Goal: Information Seeking & Learning: Learn about a topic

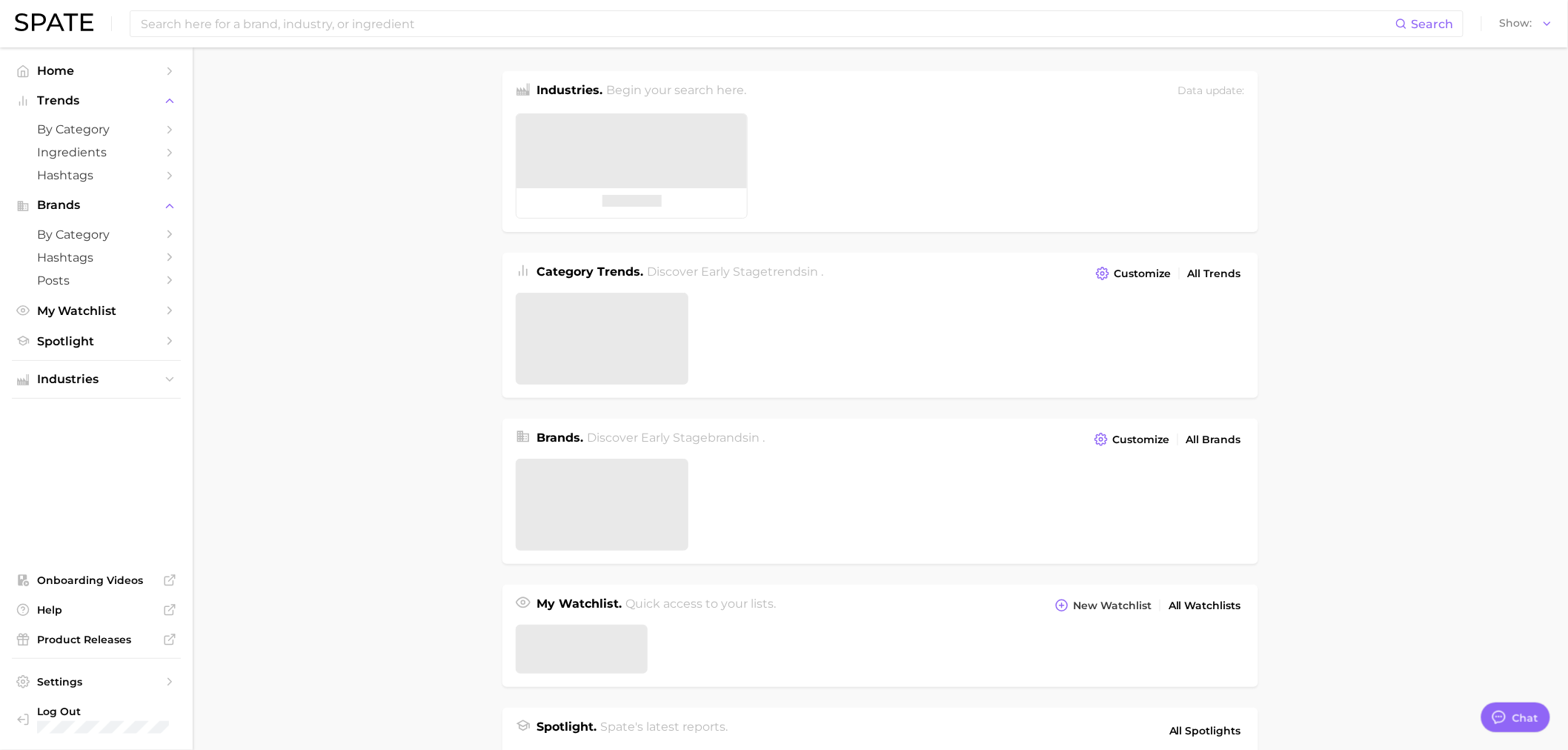
type textarea "x"
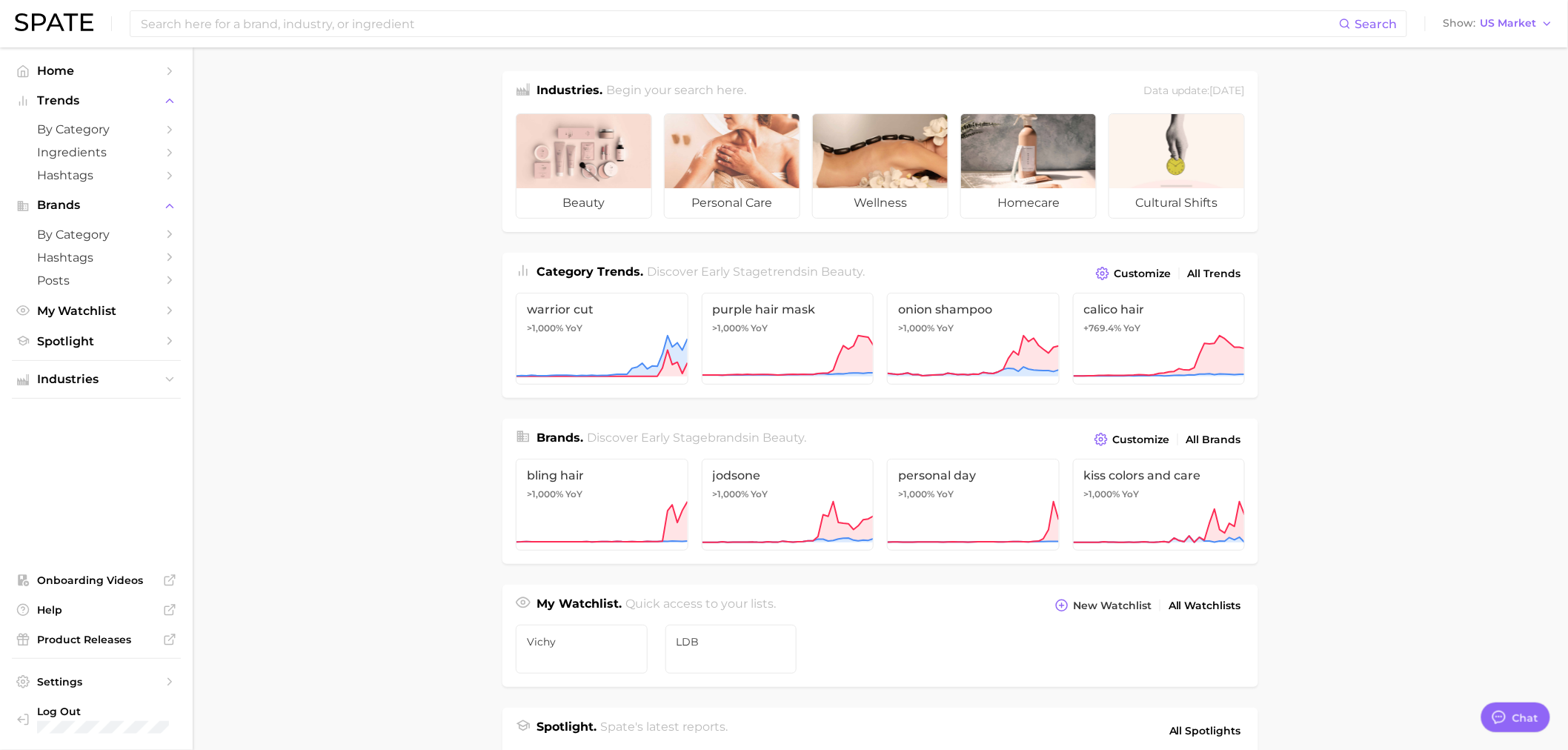
click at [243, 5] on div "Search Show US Market" at bounding box center [784, 24] width 1538 height 47
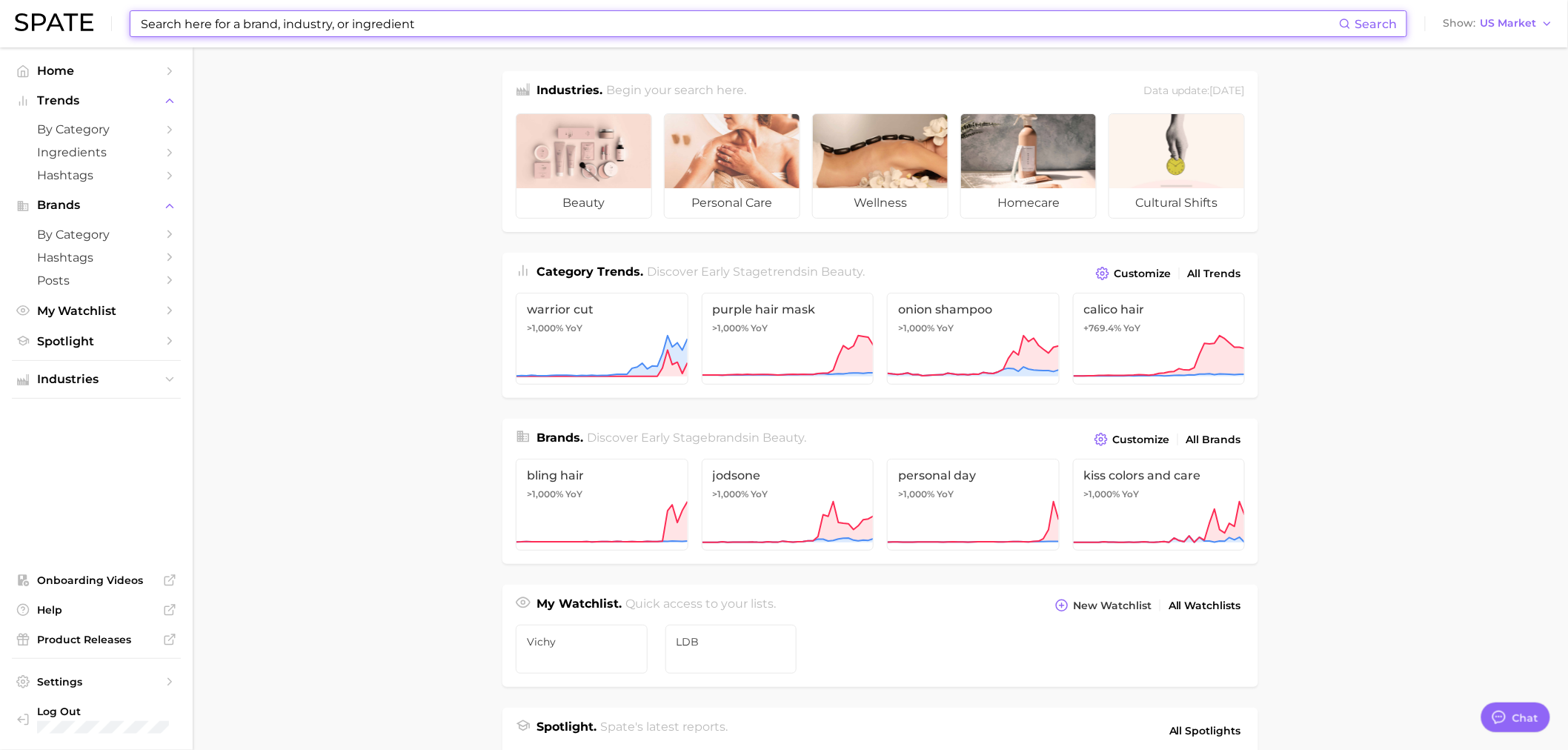
click at [232, 26] on input at bounding box center [739, 24] width 1200 height 26
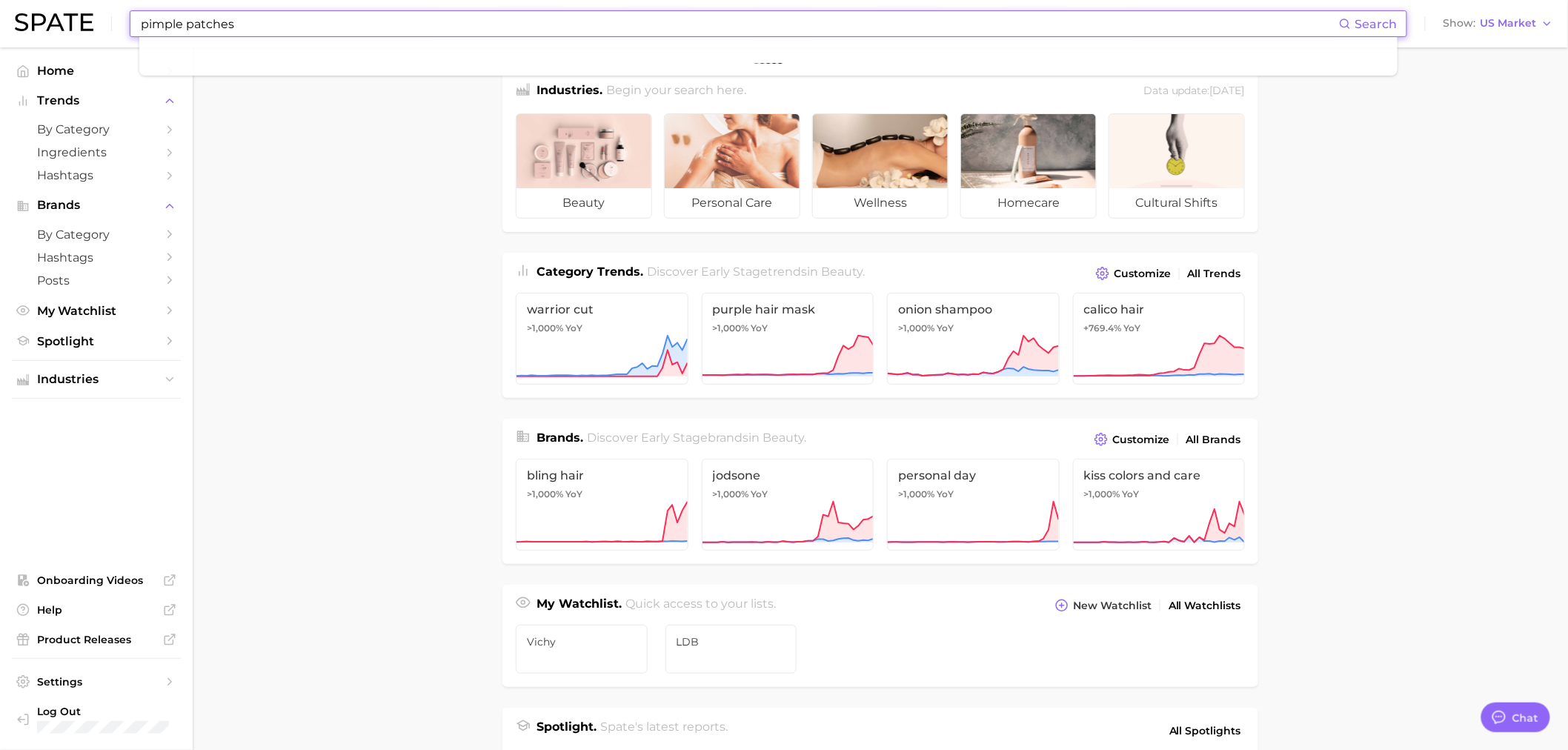
type input "pimple patches"
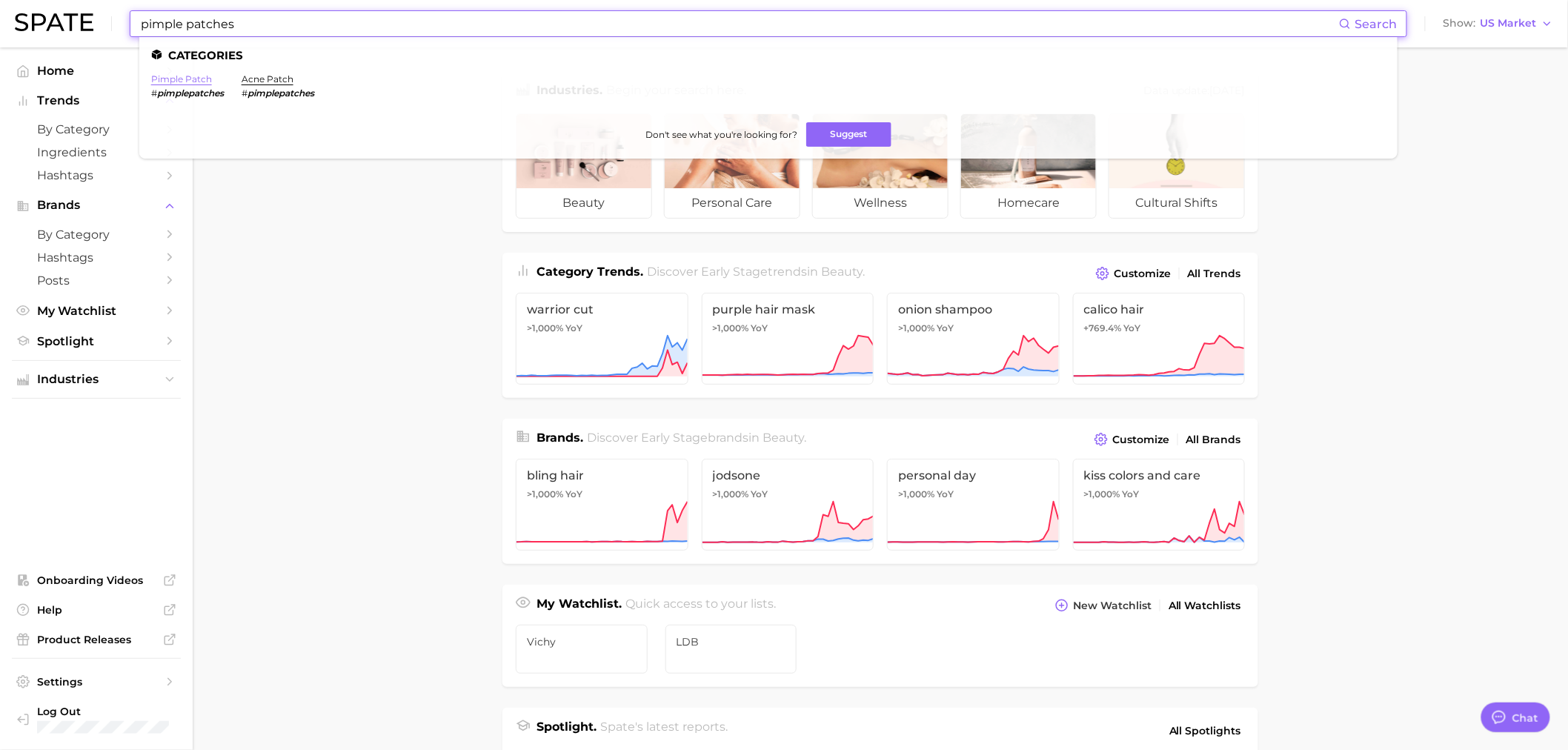
click at [194, 79] on link "pimple patch" at bounding box center [182, 78] width 61 height 11
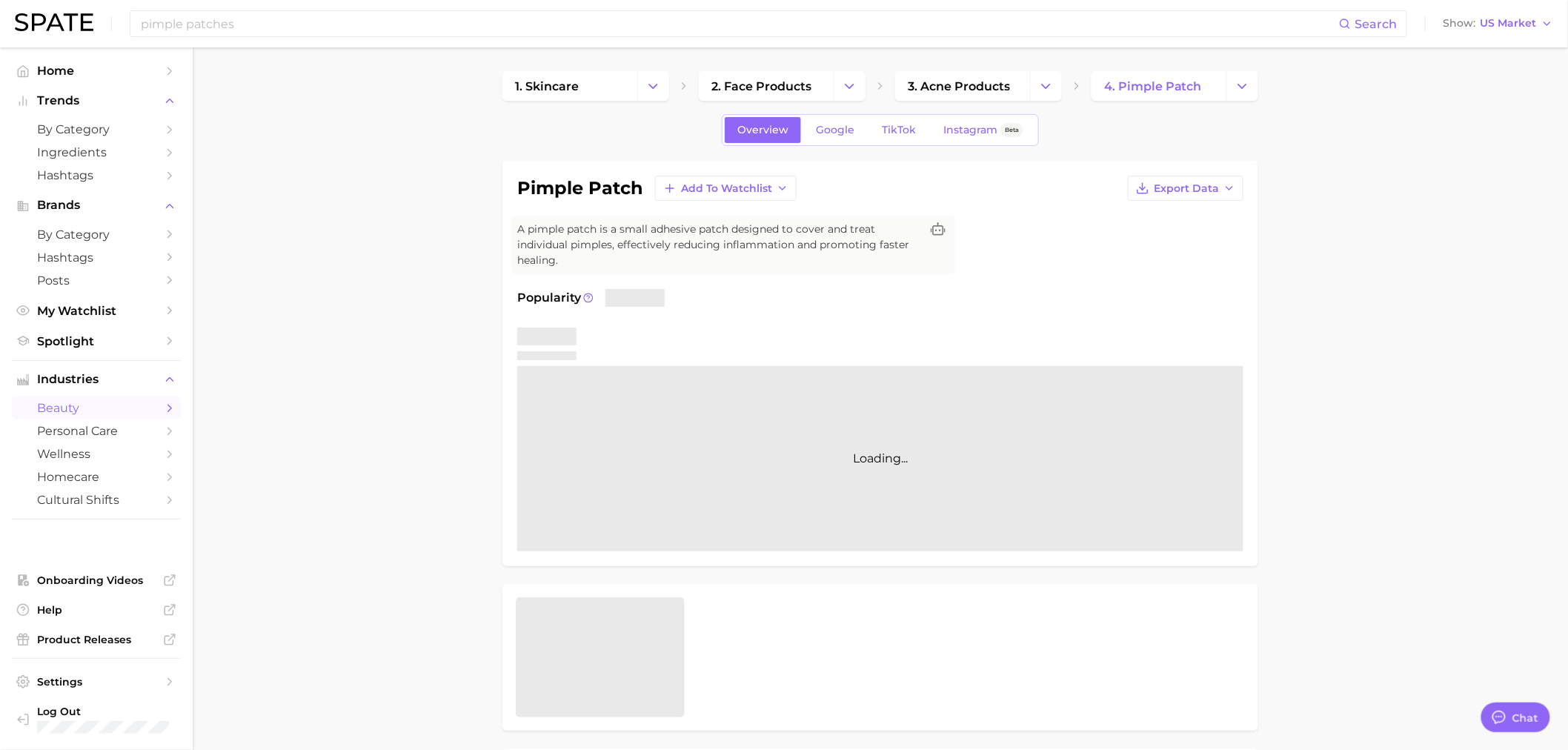
type textarea "x"
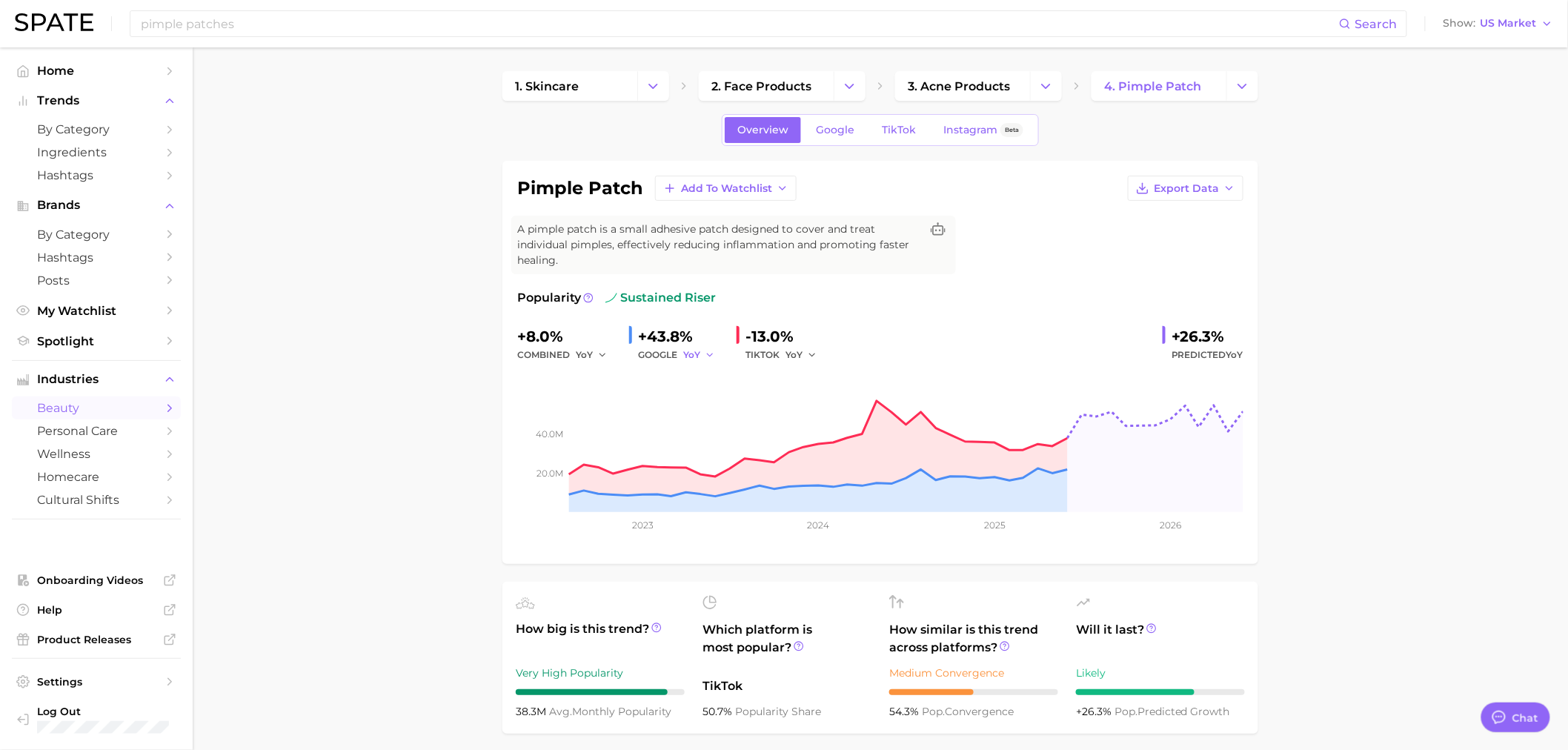
click at [709, 356] on polyline "button" at bounding box center [709, 354] width 5 height 2
click at [721, 401] on button "QoQ" at bounding box center [765, 405] width 163 height 27
click at [789, 356] on span "YoY" at bounding box center [793, 354] width 17 height 13
click at [826, 403] on button "QoQ" at bounding box center [866, 405] width 163 height 27
click at [705, 360] on span "QoQ" at bounding box center [694, 354] width 21 height 13
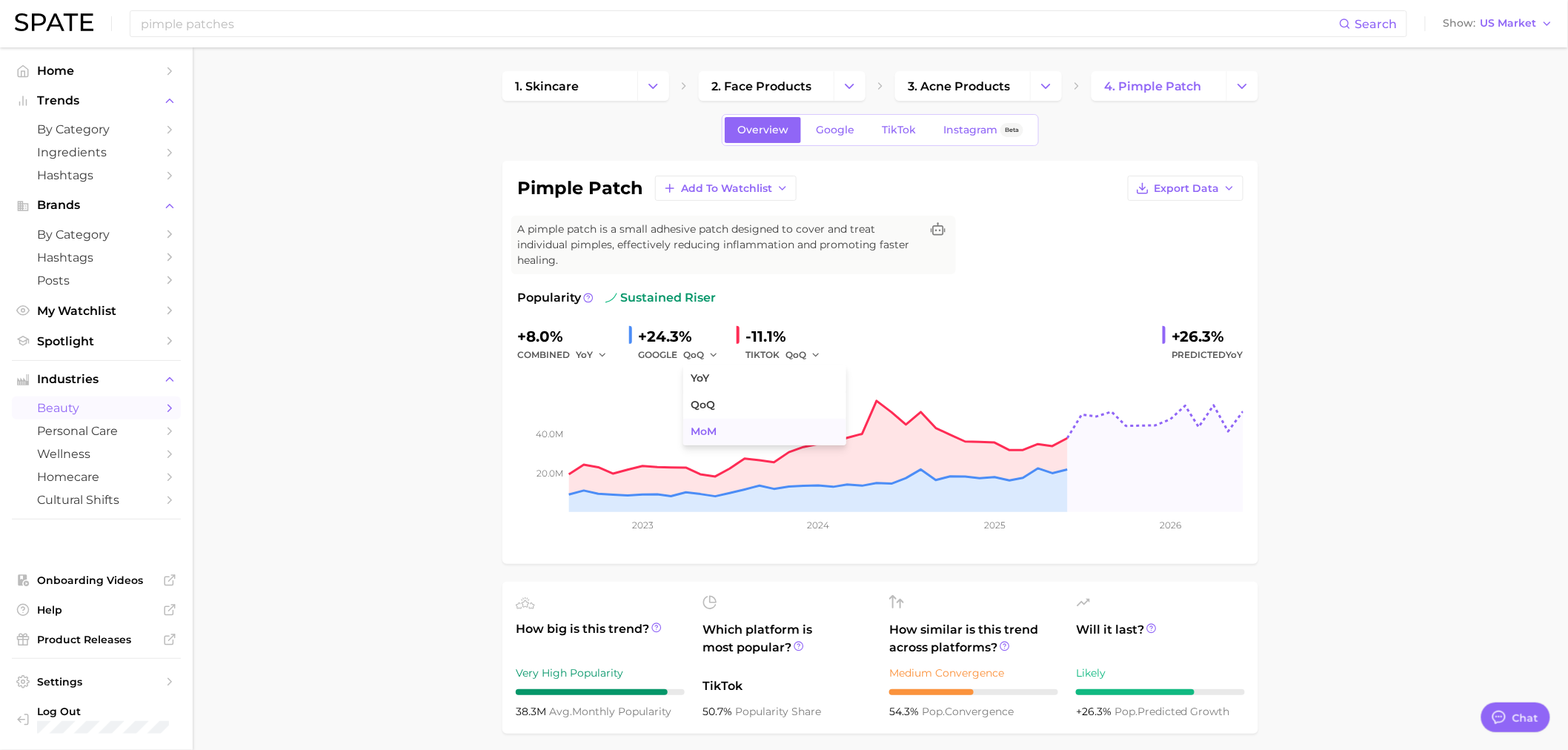
click at [729, 424] on button "MoM" at bounding box center [765, 431] width 163 height 27
click at [806, 352] on button "QoQ" at bounding box center [803, 355] width 36 height 18
click at [835, 433] on button "MoM" at bounding box center [866, 431] width 163 height 27
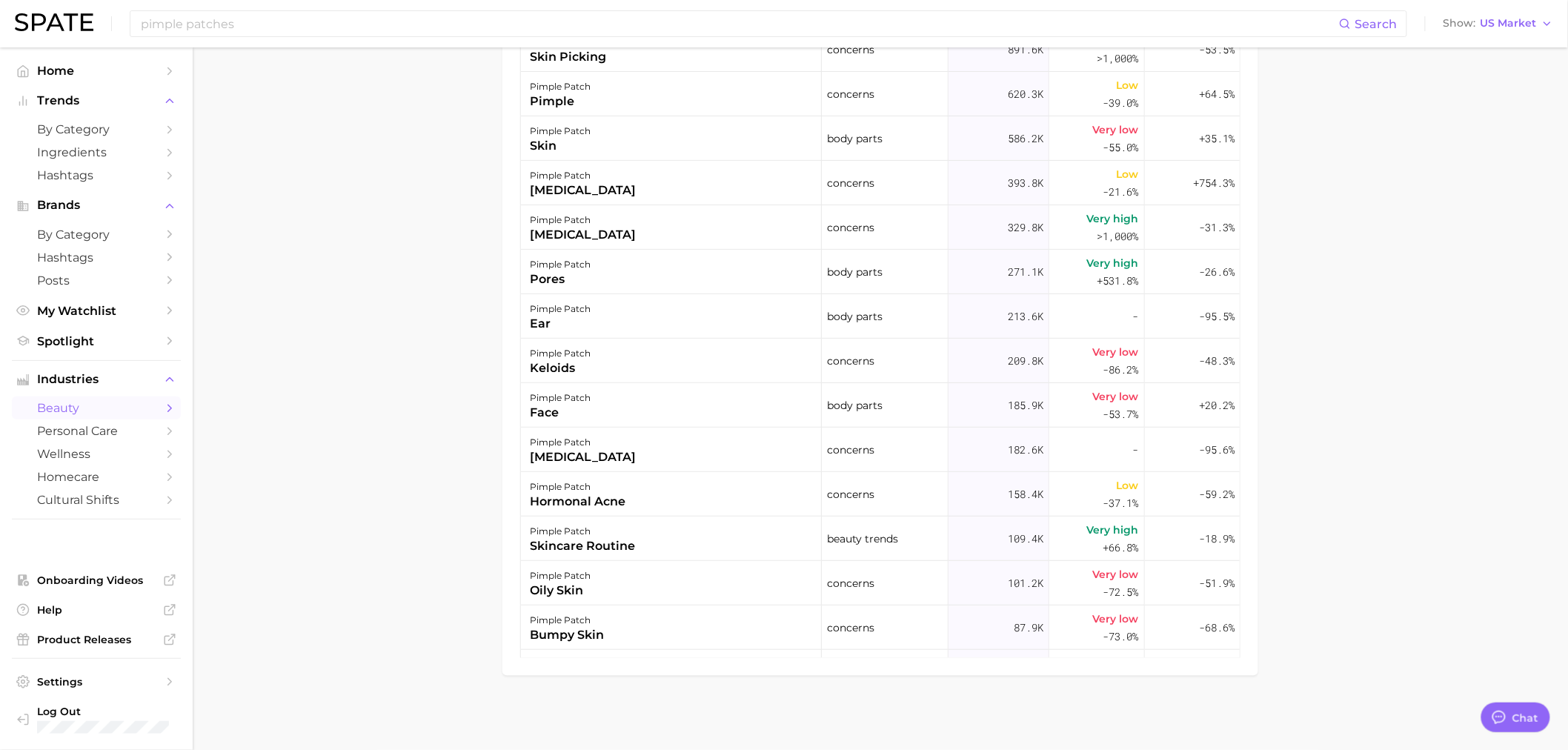
scroll to position [678, 0]
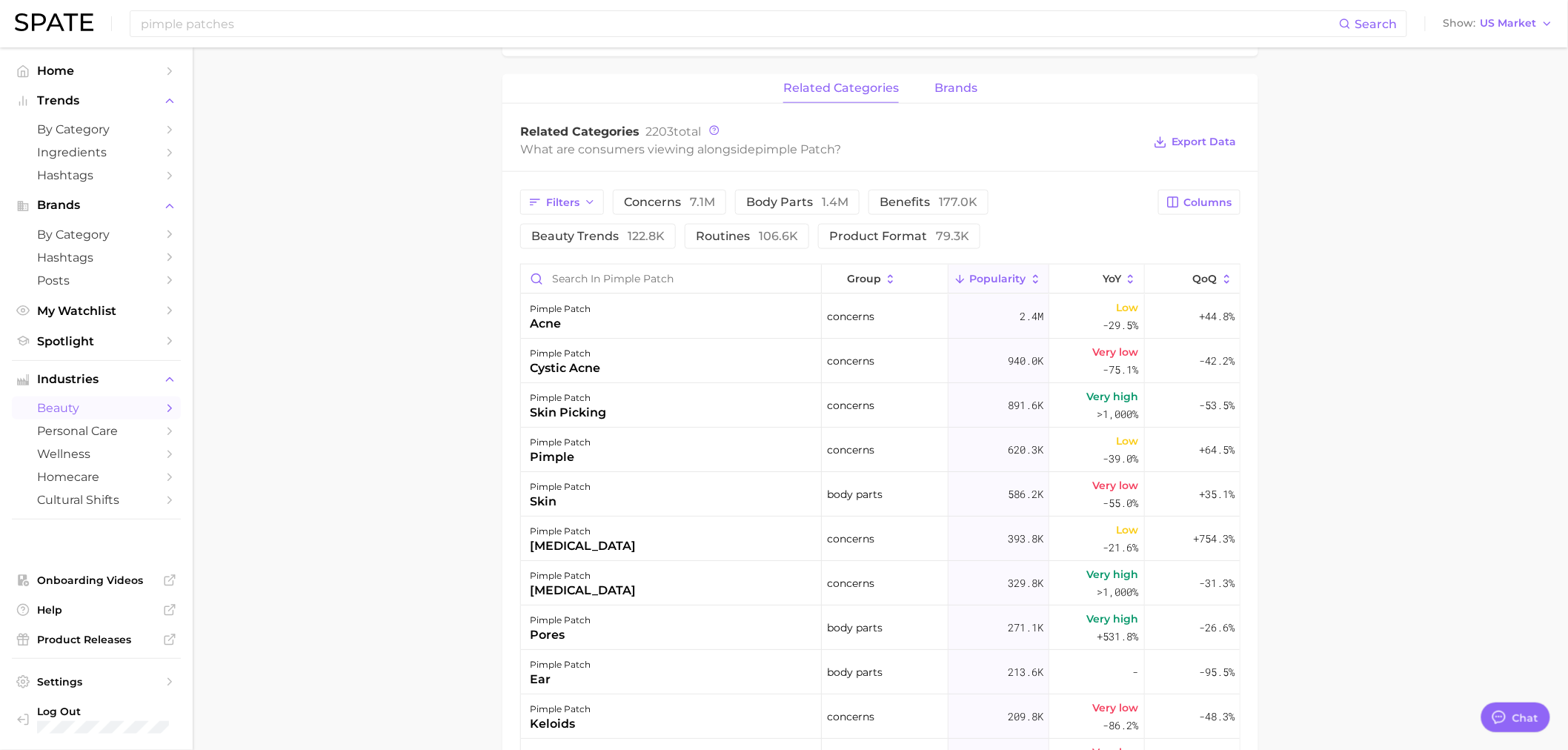
click at [954, 91] on span "brands" at bounding box center [956, 89] width 43 height 14
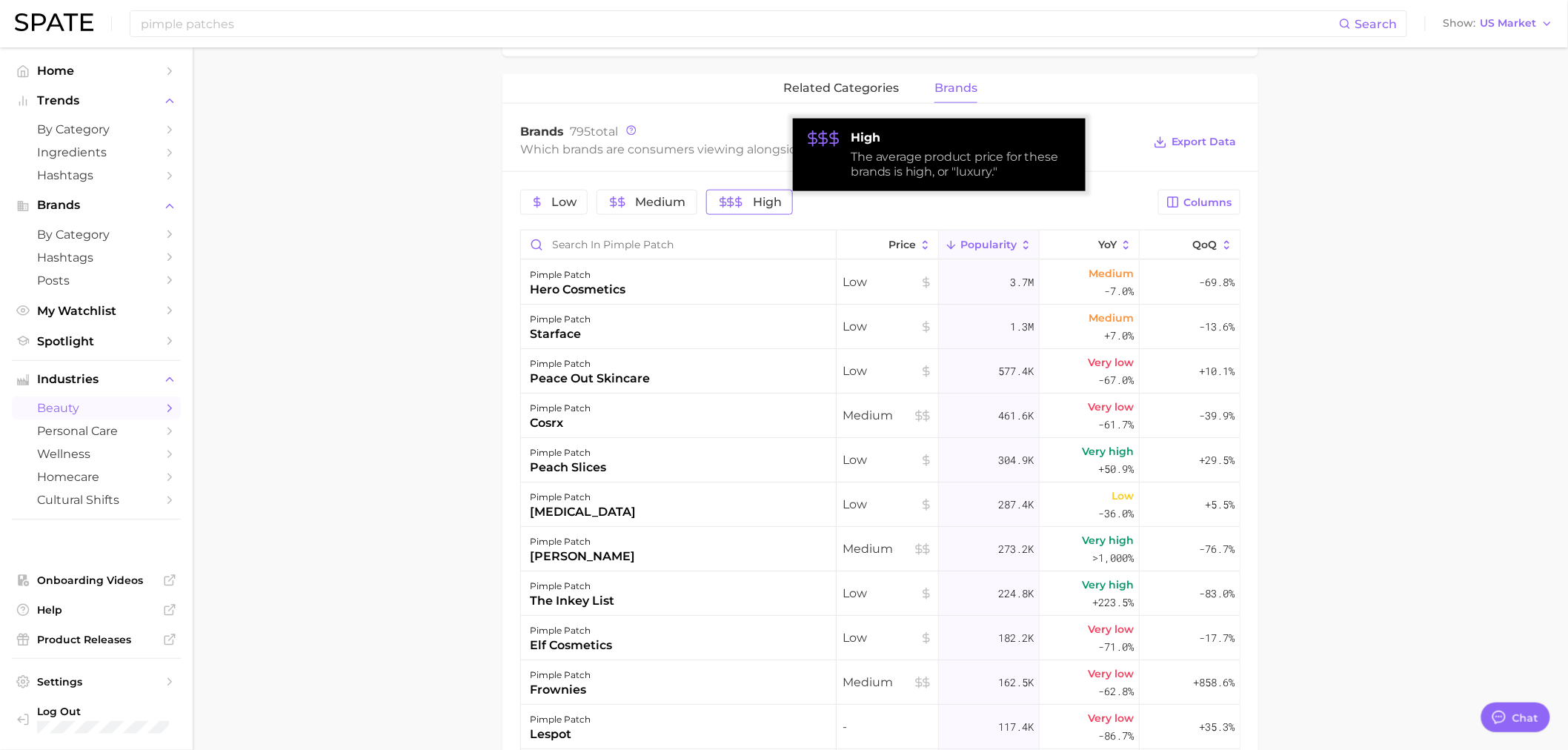
scroll to position [0, 0]
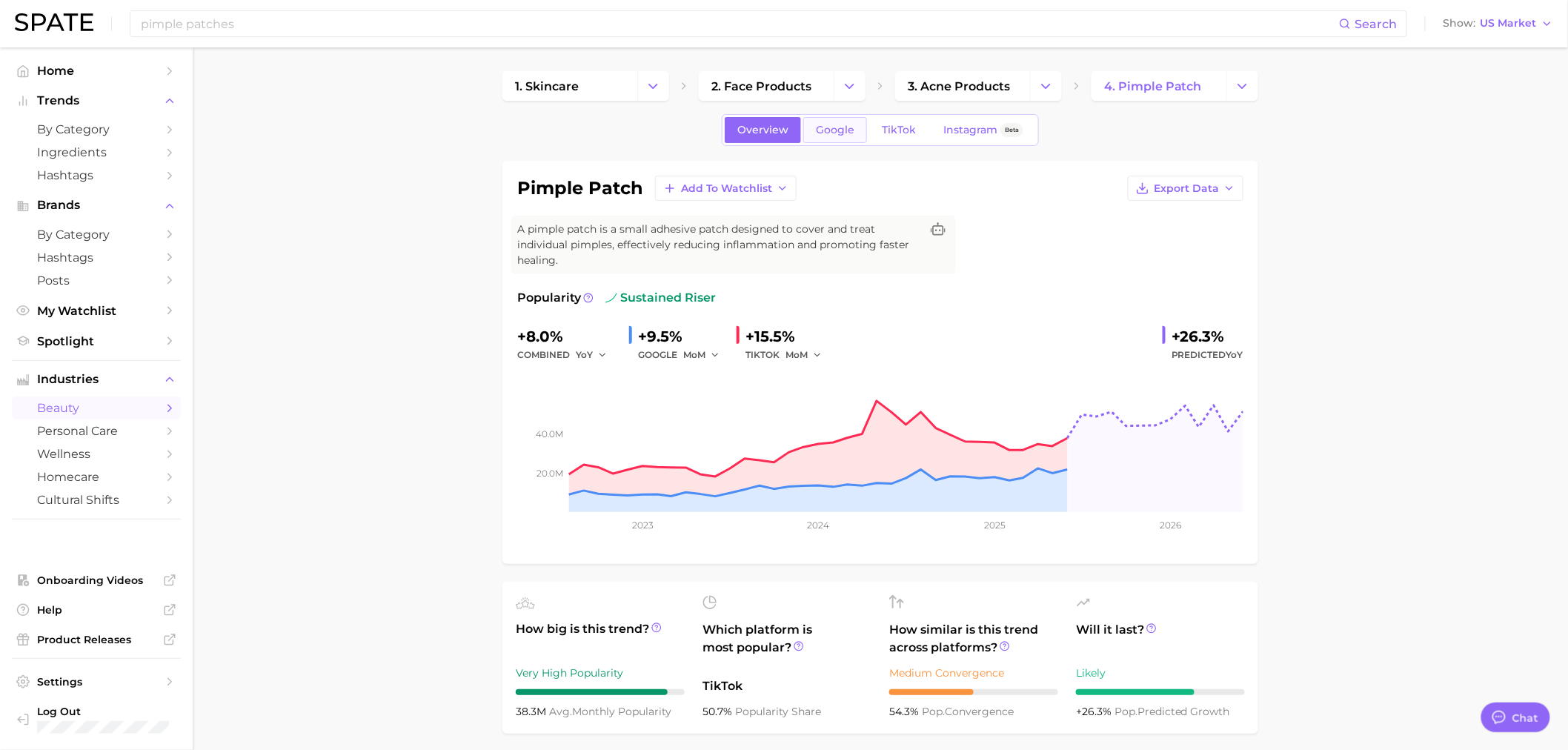
click at [838, 123] on span "Google" at bounding box center [835, 129] width 38 height 13
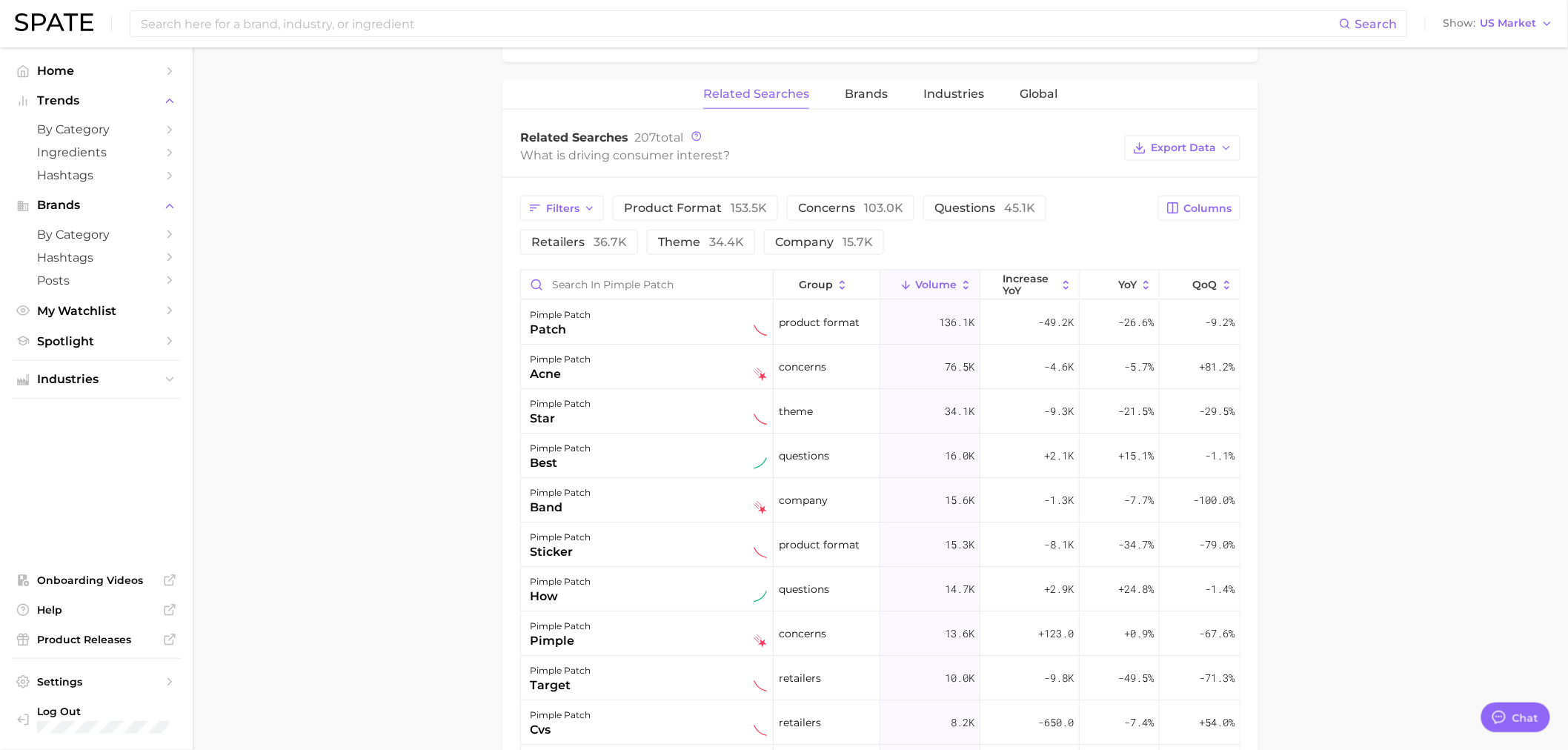
scroll to position [356, 0]
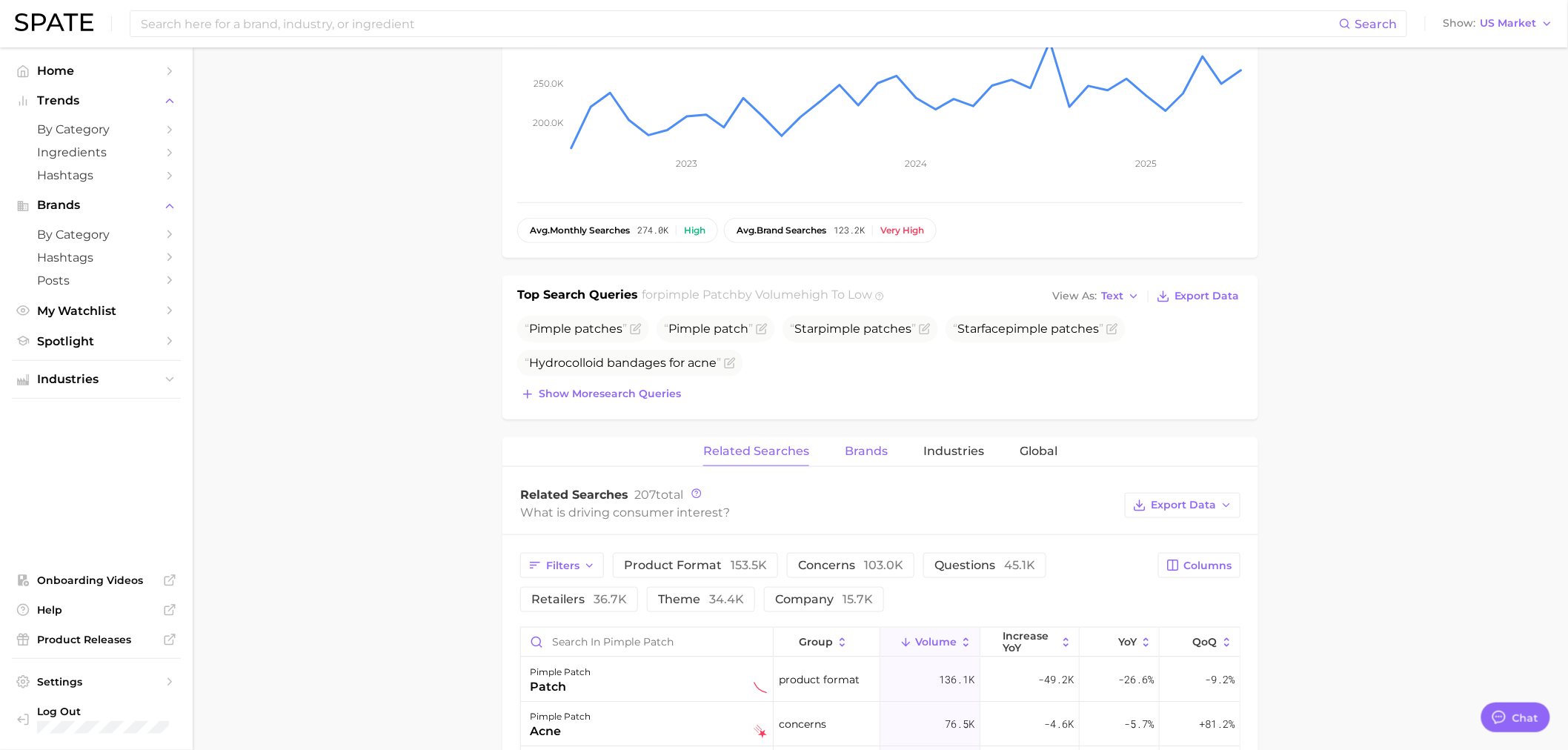
click at [868, 454] on span "Brands" at bounding box center [866, 452] width 43 height 14
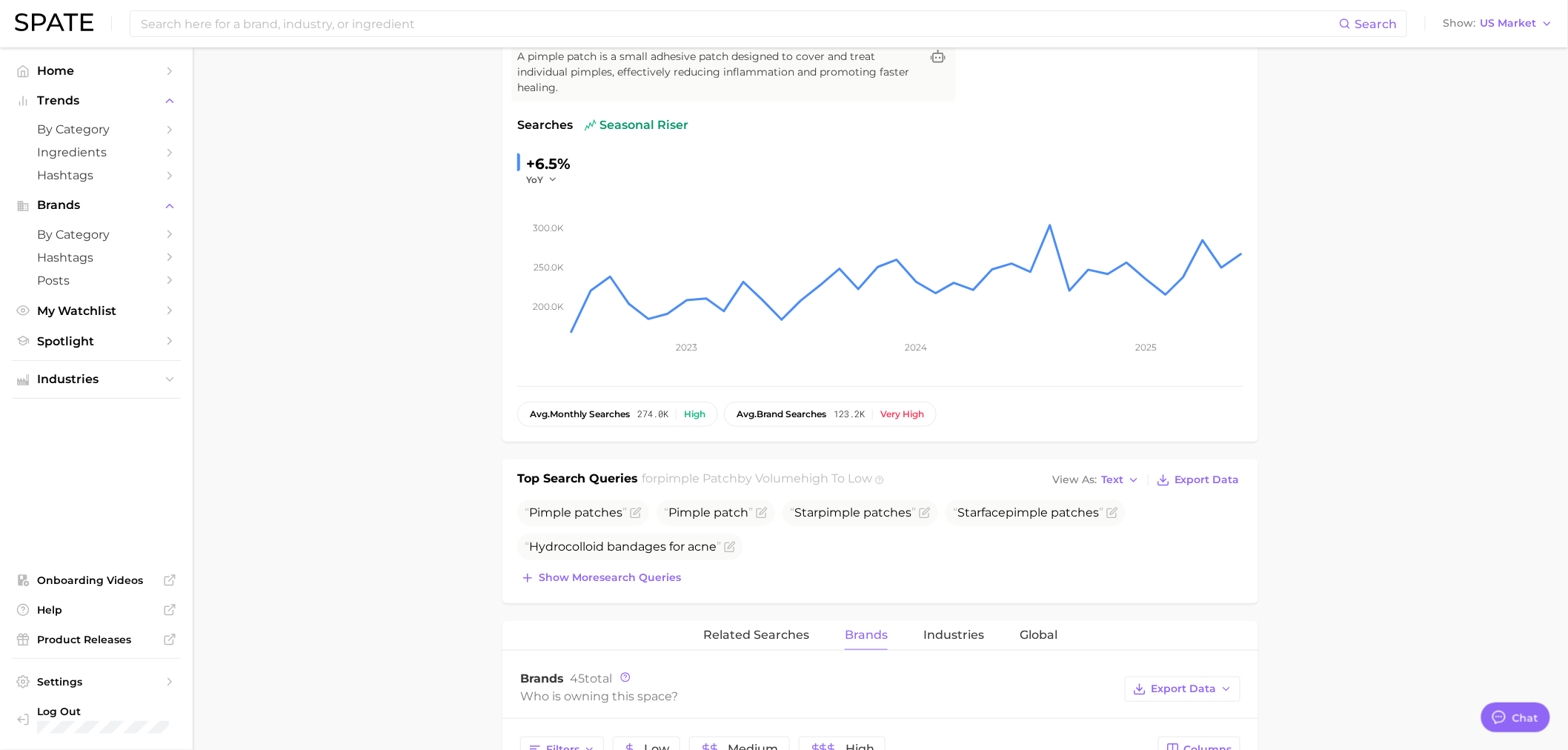
scroll to position [0, 0]
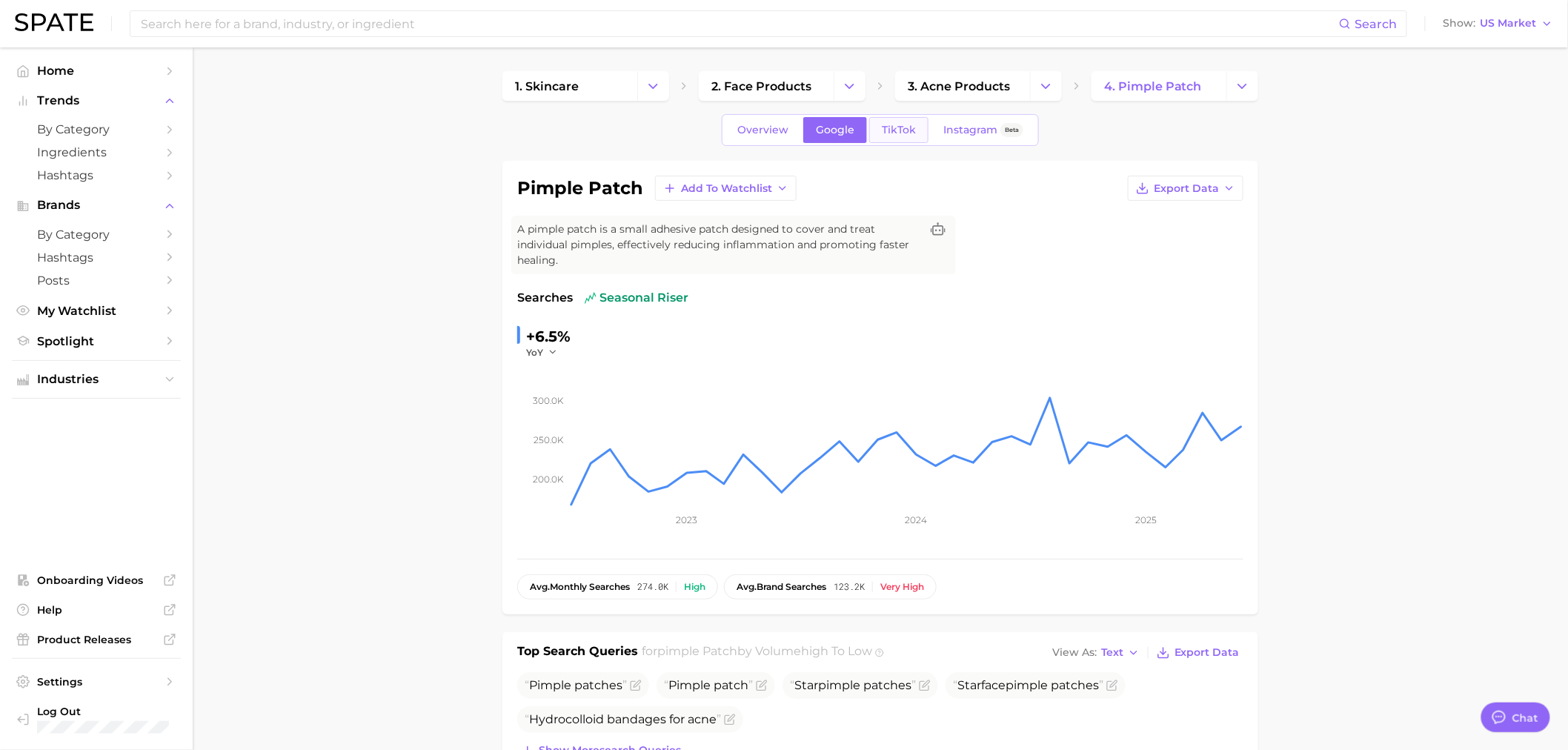
click at [917, 131] on link "TikTok" at bounding box center [899, 130] width 59 height 26
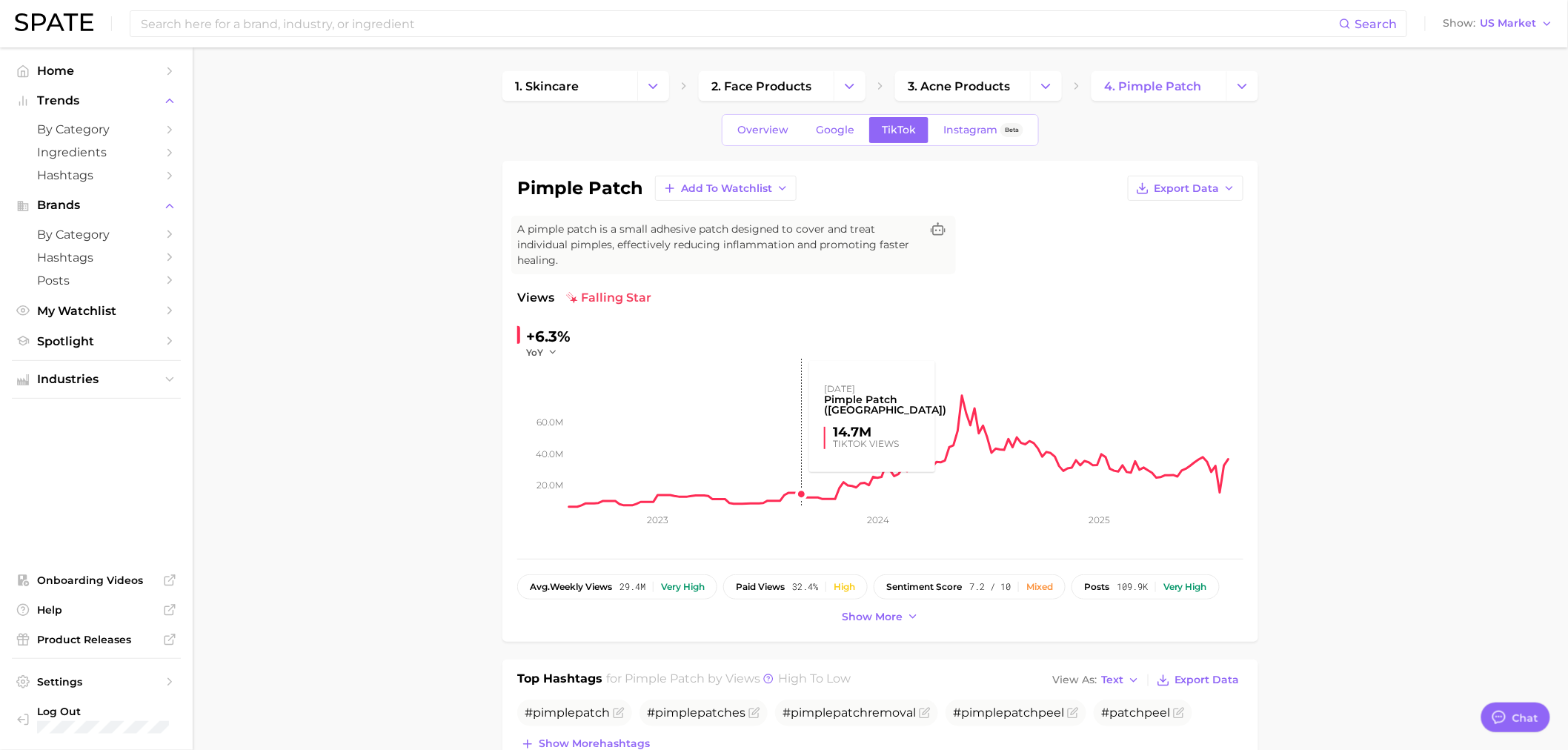
scroll to position [713, 0]
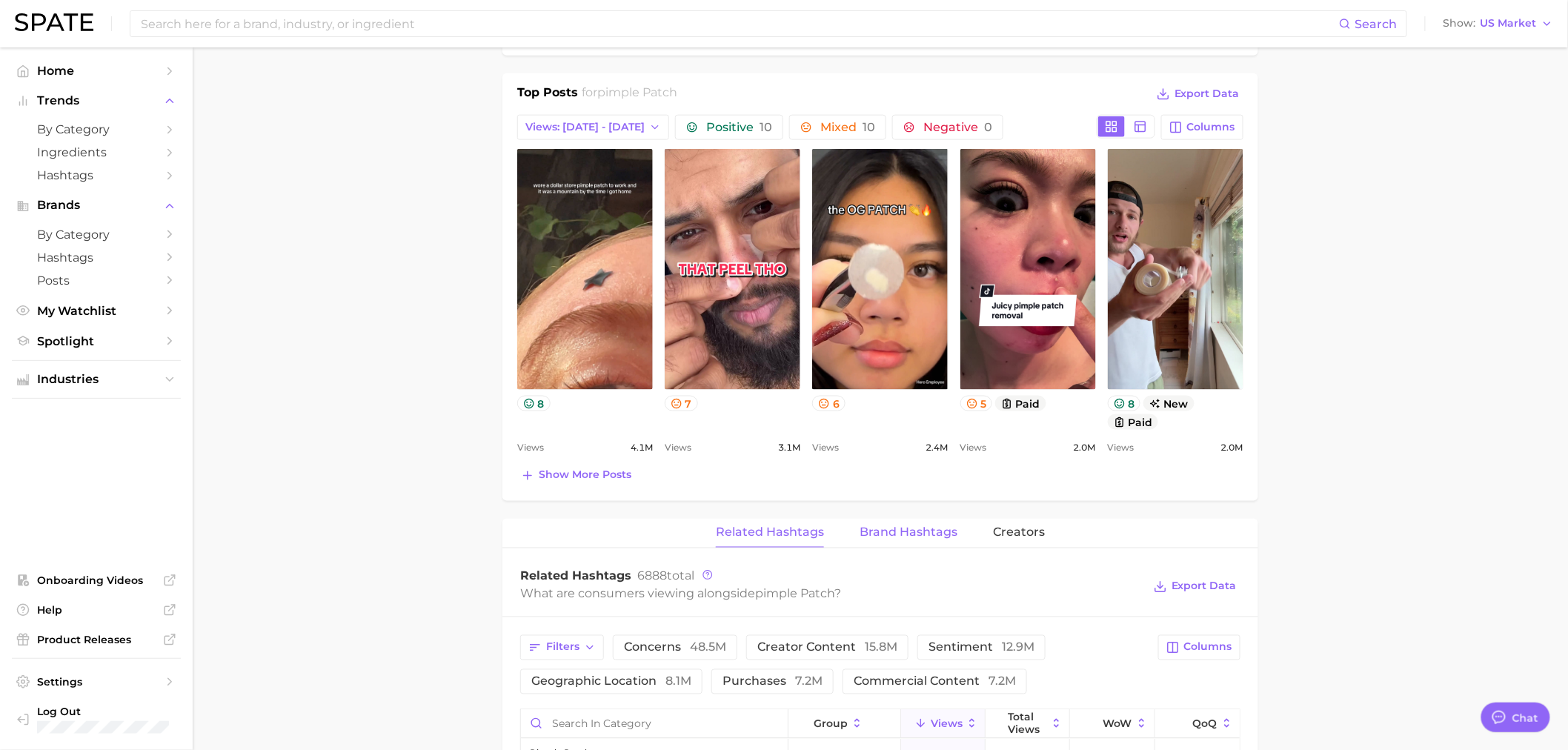
click at [918, 526] on span "Brand Hashtags" at bounding box center [908, 533] width 98 height 14
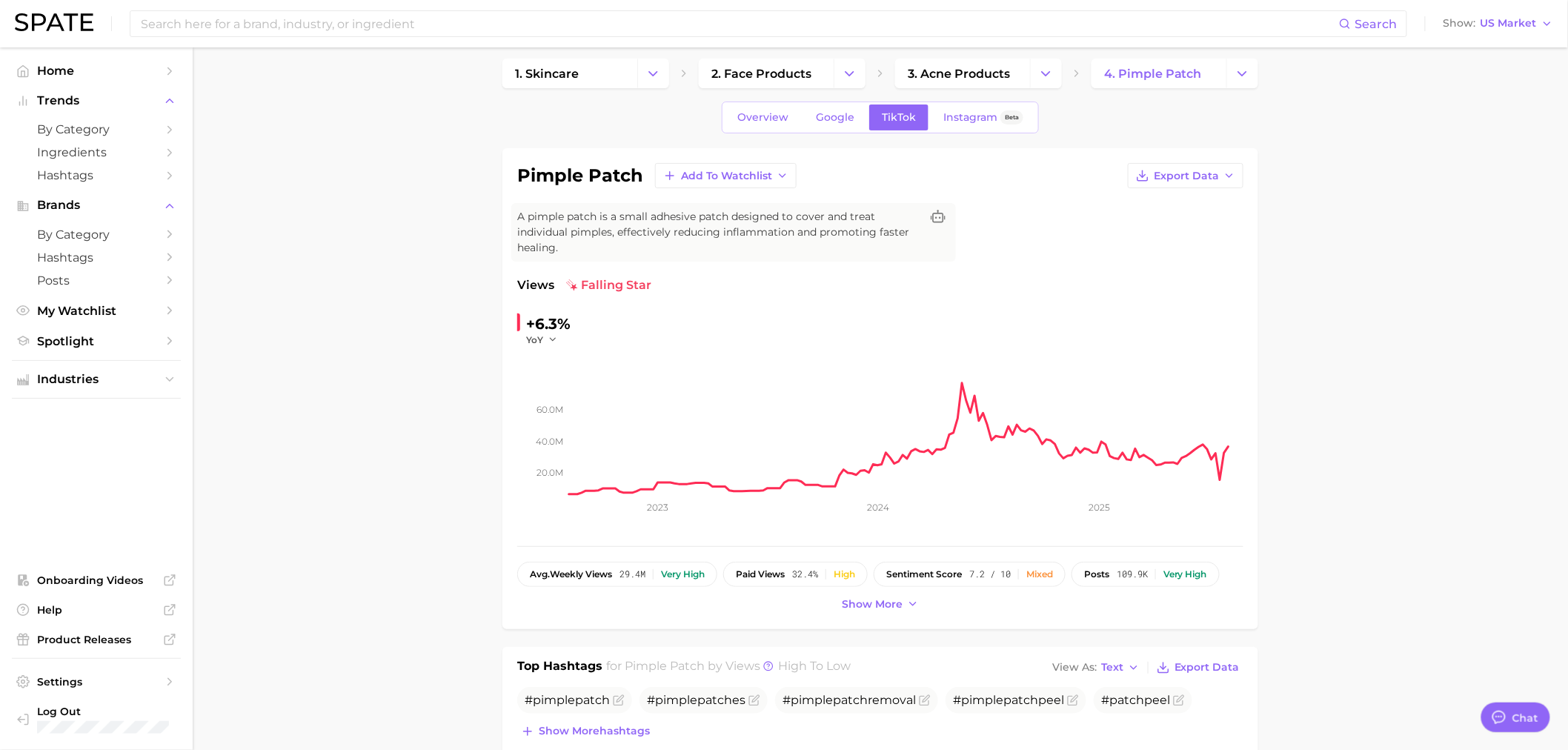
scroll to position [0, 0]
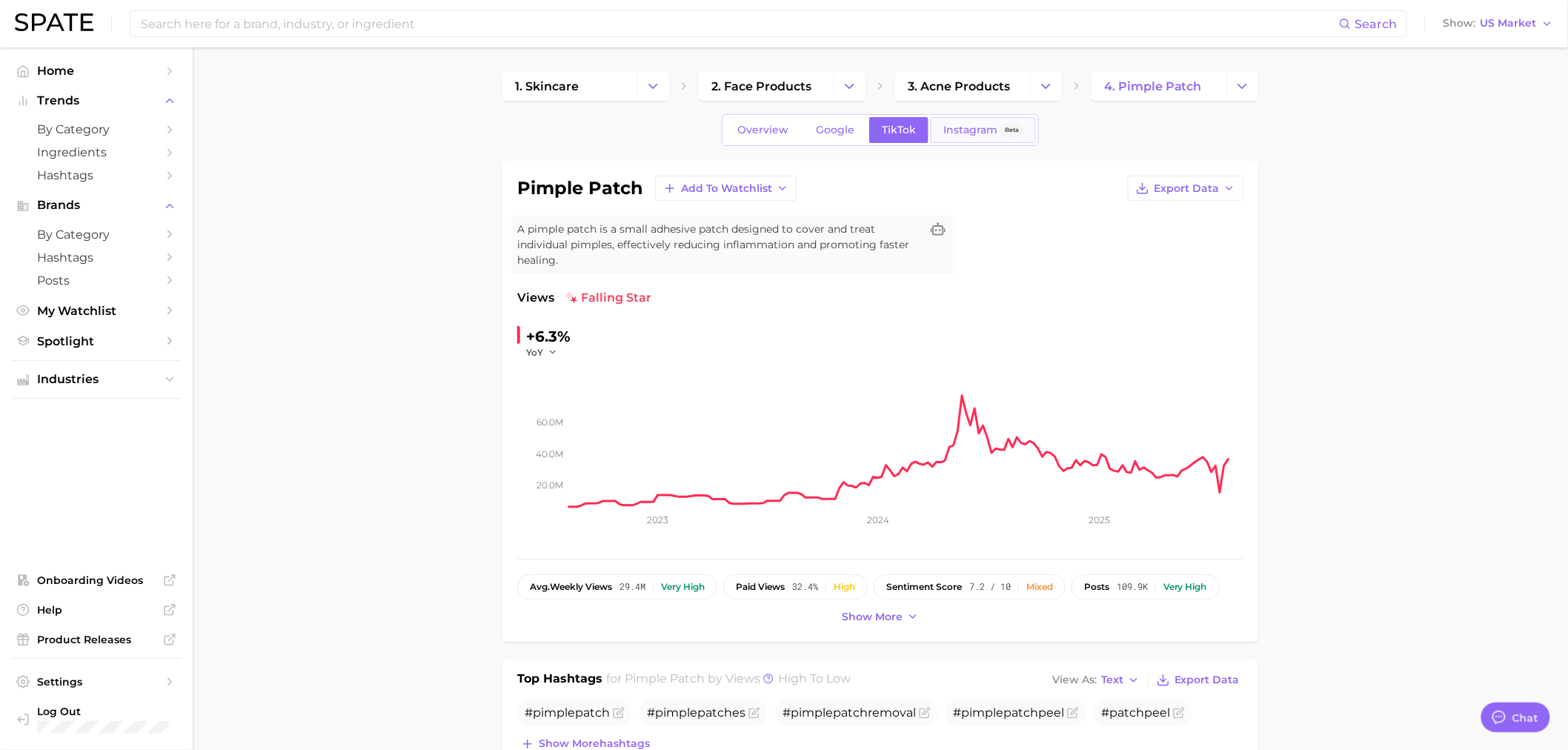
click at [969, 127] on span "Instagram" at bounding box center [970, 129] width 54 height 13
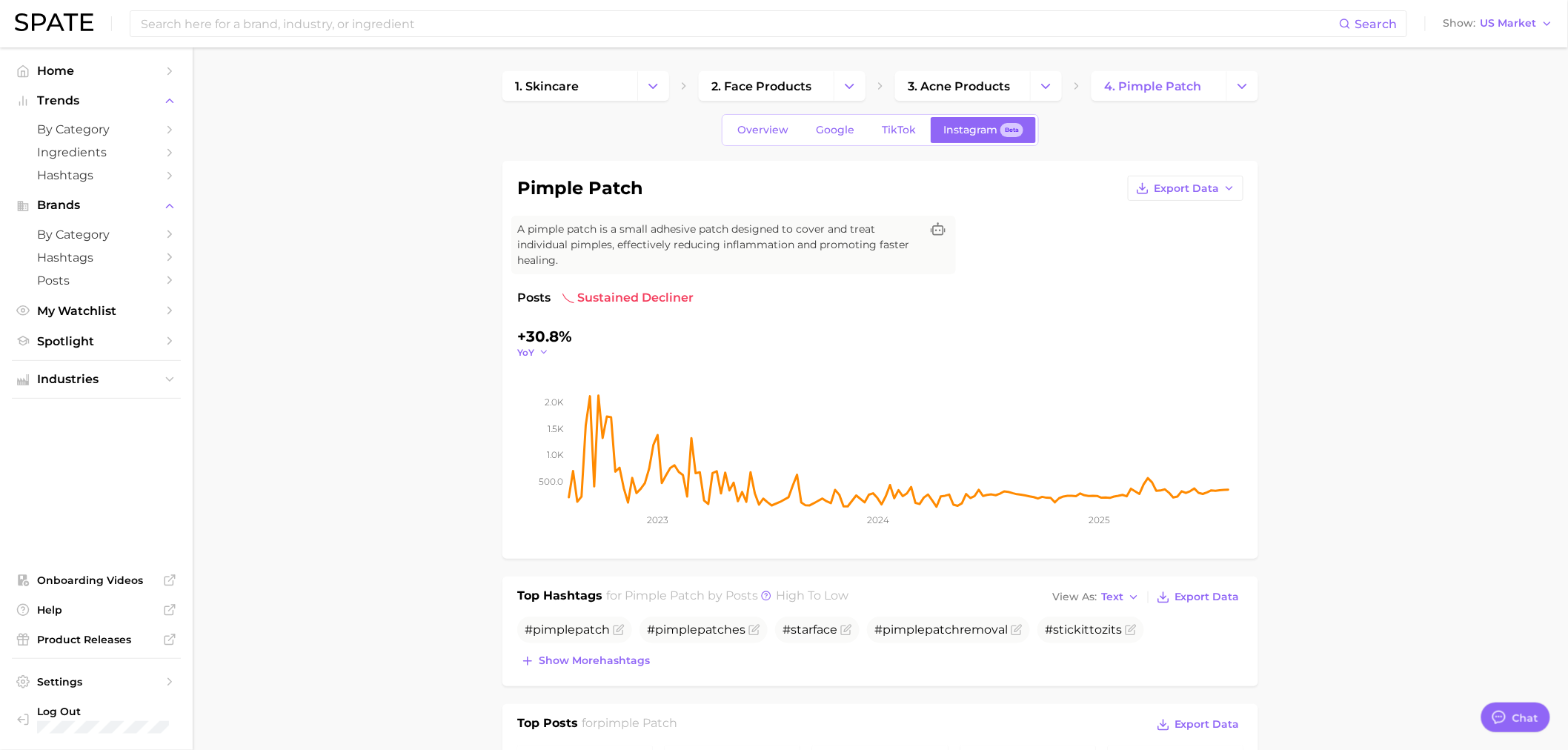
click at [546, 352] on icon "button" at bounding box center [544, 352] width 11 height 11
click at [560, 391] on button "QoQ" at bounding box center [598, 400] width 163 height 27
click at [546, 353] on icon "button" at bounding box center [548, 352] width 11 height 11
click at [557, 415] on button "MoM" at bounding box center [598, 426] width 163 height 27
drag, startPoint x: 219, startPoint y: 30, endPoint x: 204, endPoint y: 38, distance: 17.0
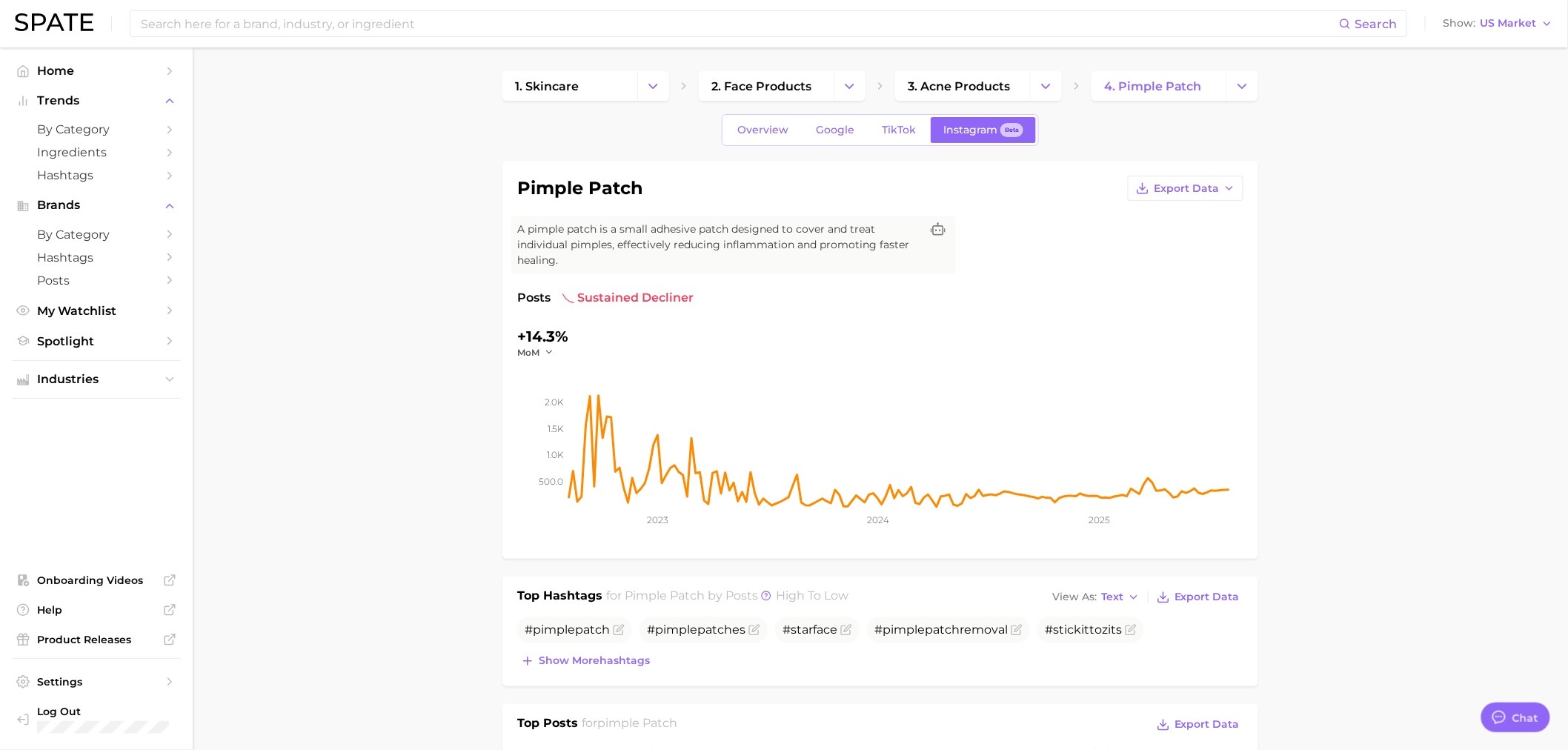
click at [219, 30] on input at bounding box center [739, 24] width 1200 height 26
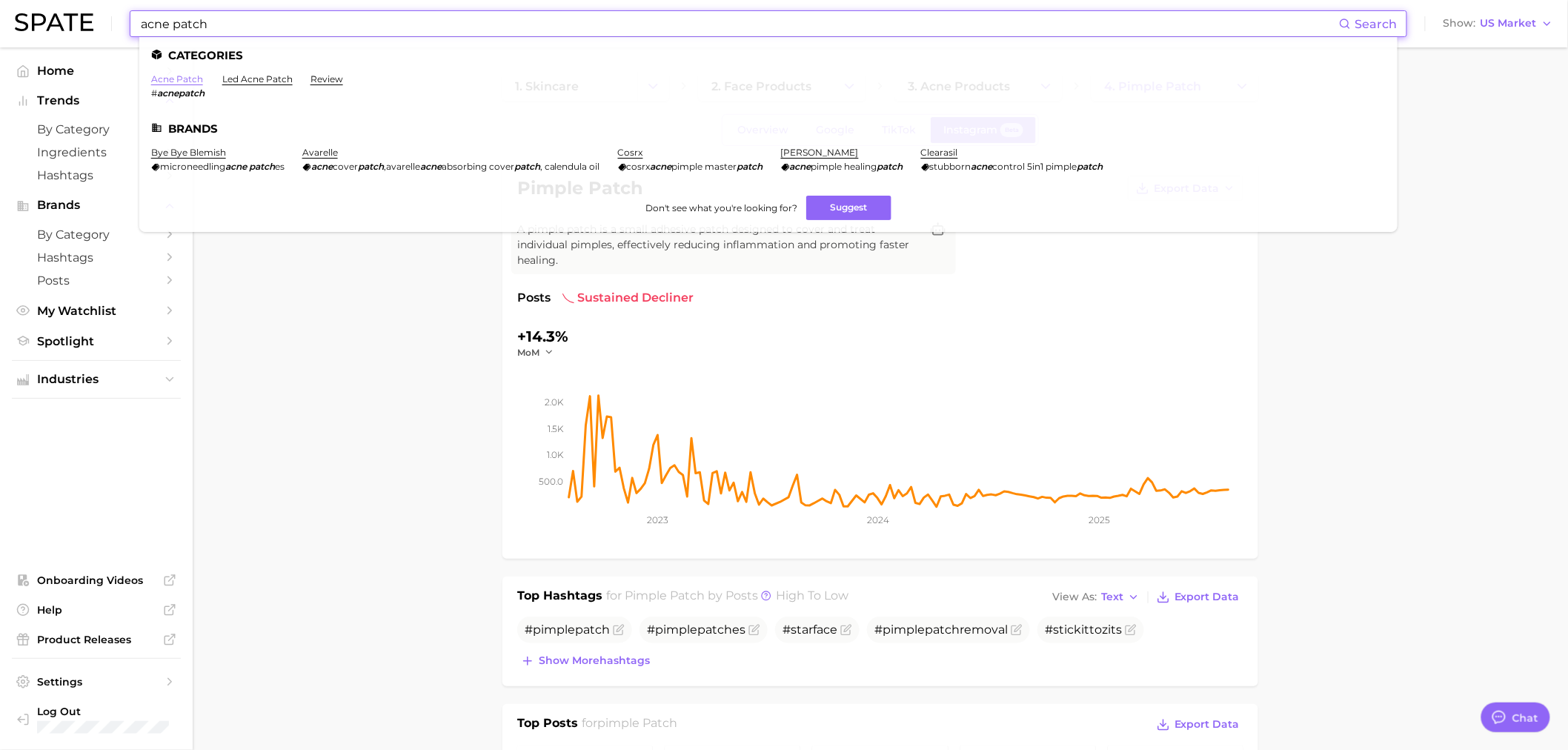
type input "acne patch"
click at [167, 77] on link "acne patch" at bounding box center [177, 78] width 52 height 11
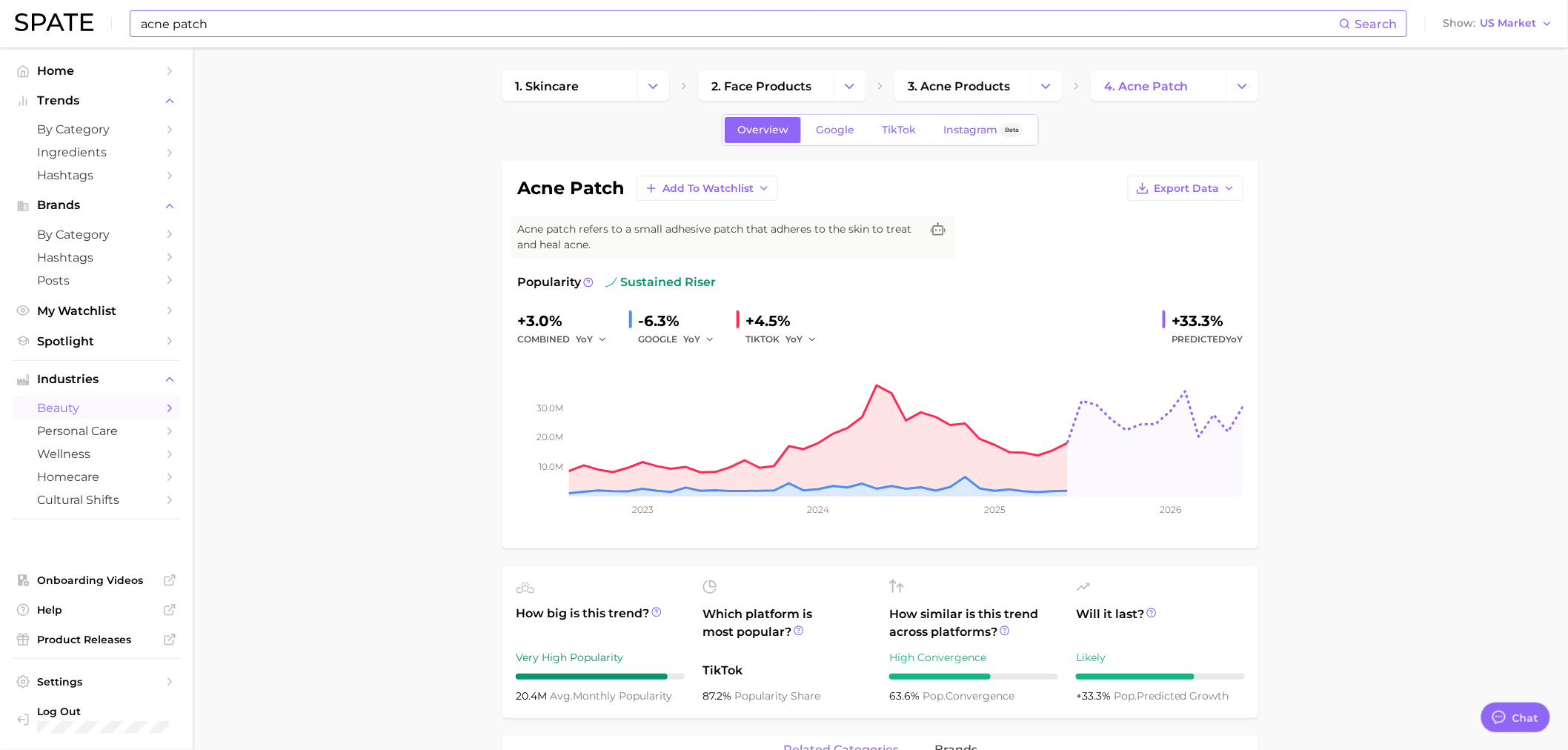
click at [716, 343] on div "YoY" at bounding box center [705, 339] width 41 height 18
click at [707, 338] on icon "button" at bounding box center [709, 339] width 11 height 11
click at [708, 412] on span "MoM" at bounding box center [704, 415] width 26 height 13
click at [815, 337] on icon "button" at bounding box center [812, 339] width 11 height 11
drag, startPoint x: 820, startPoint y: 412, endPoint x: 785, endPoint y: 454, distance: 54.7
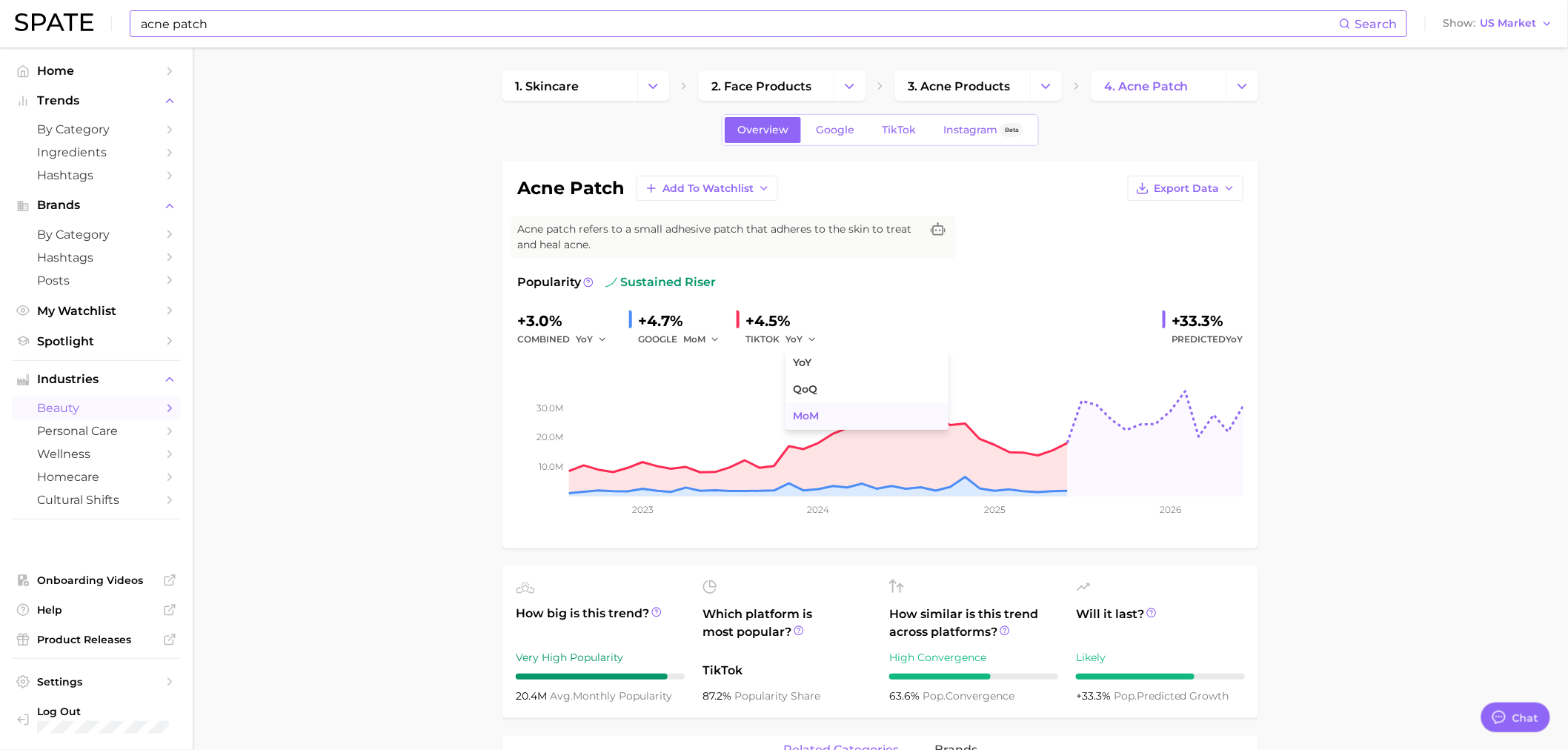
click at [805, 427] on button "MoM" at bounding box center [866, 416] width 163 height 27
click at [827, 131] on span "Google" at bounding box center [835, 129] width 38 height 13
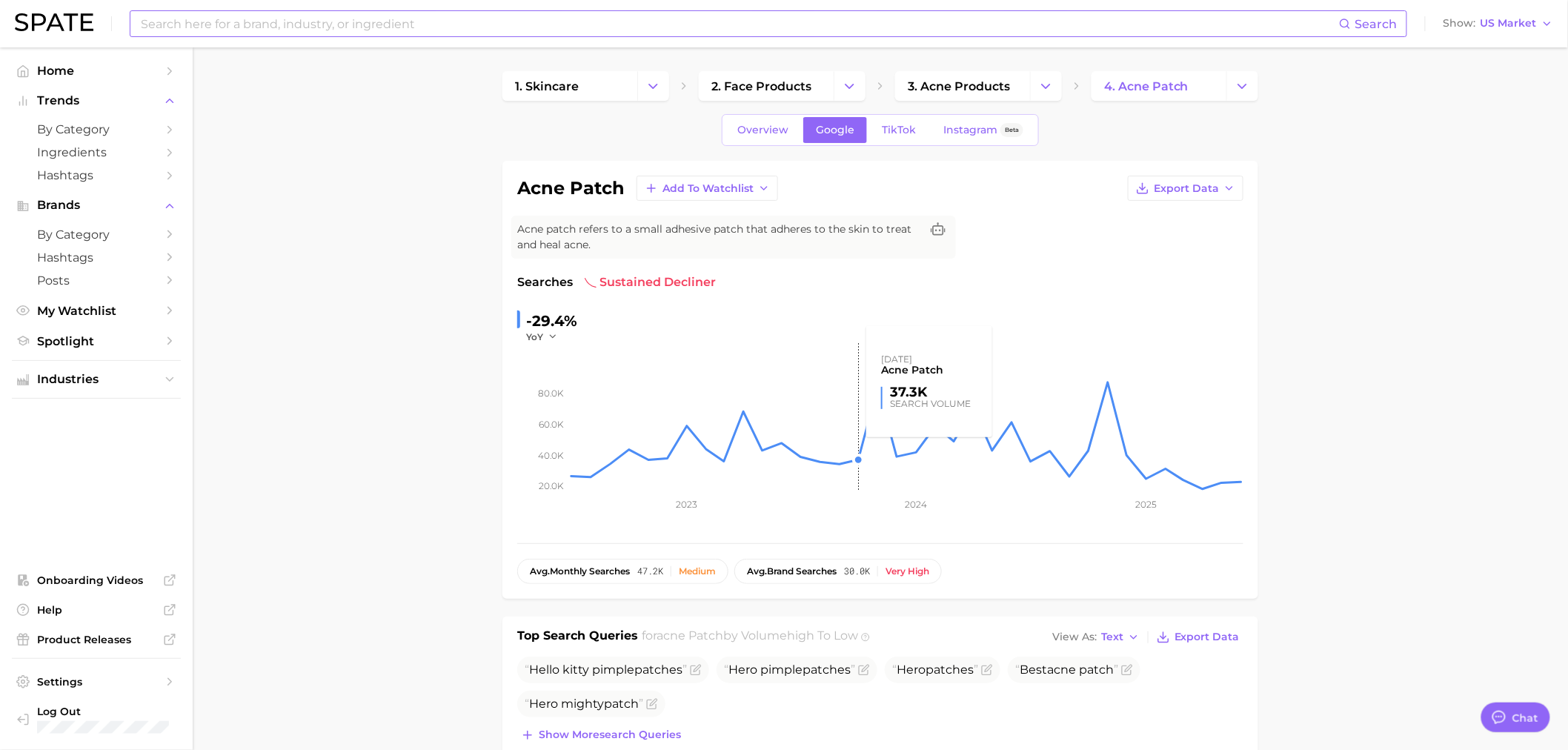
scroll to position [356, 0]
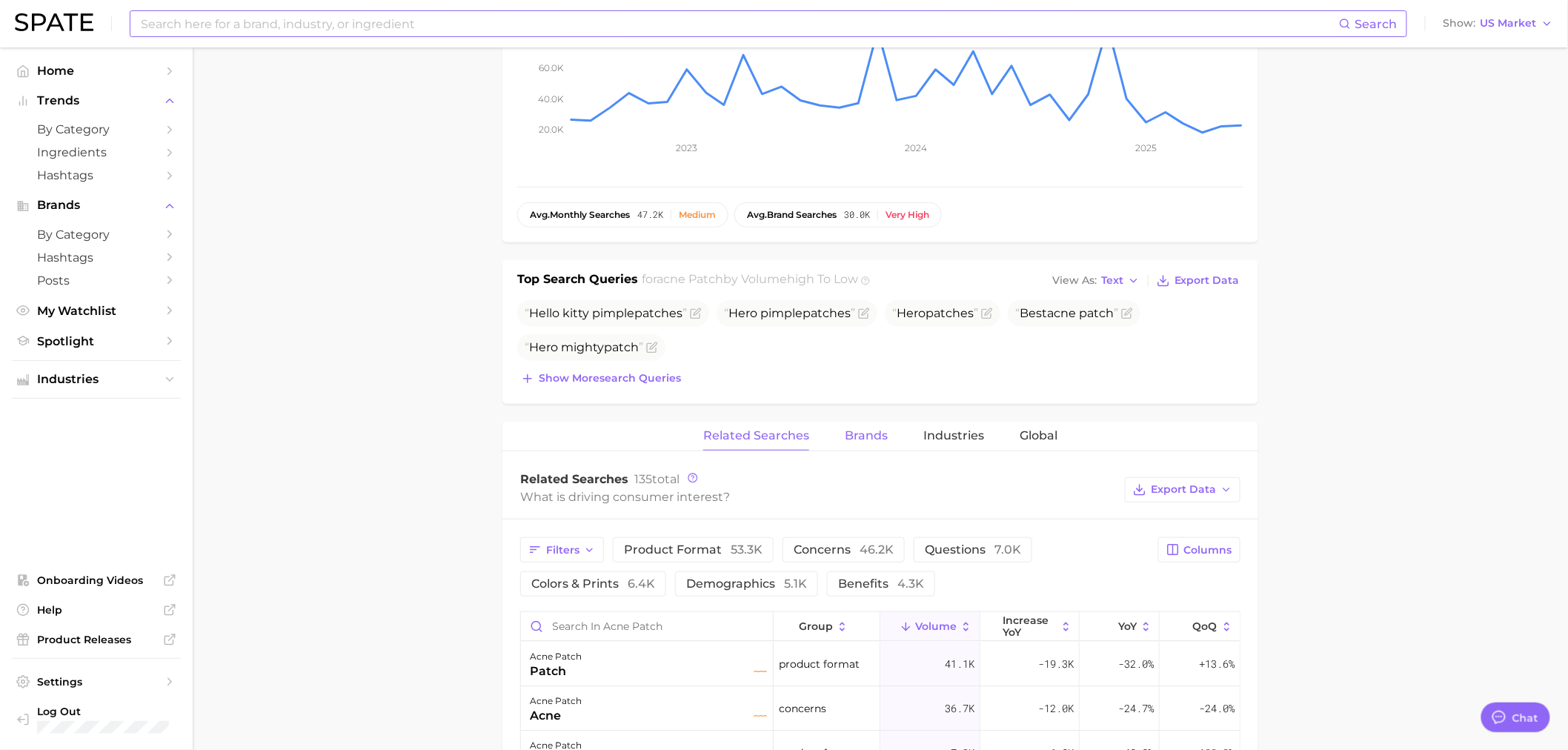
click at [880, 427] on button "Brands" at bounding box center [866, 435] width 43 height 29
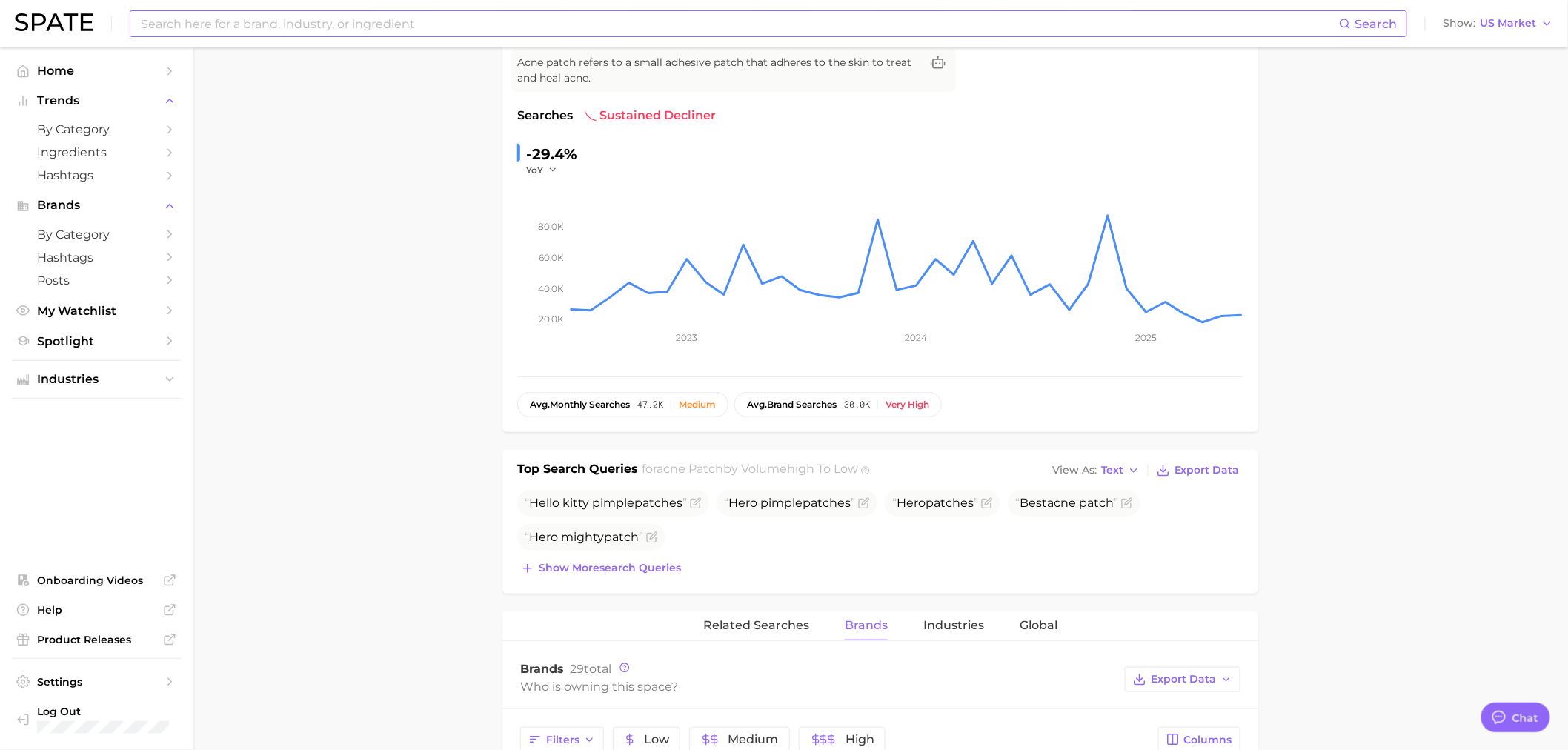
scroll to position [0, 0]
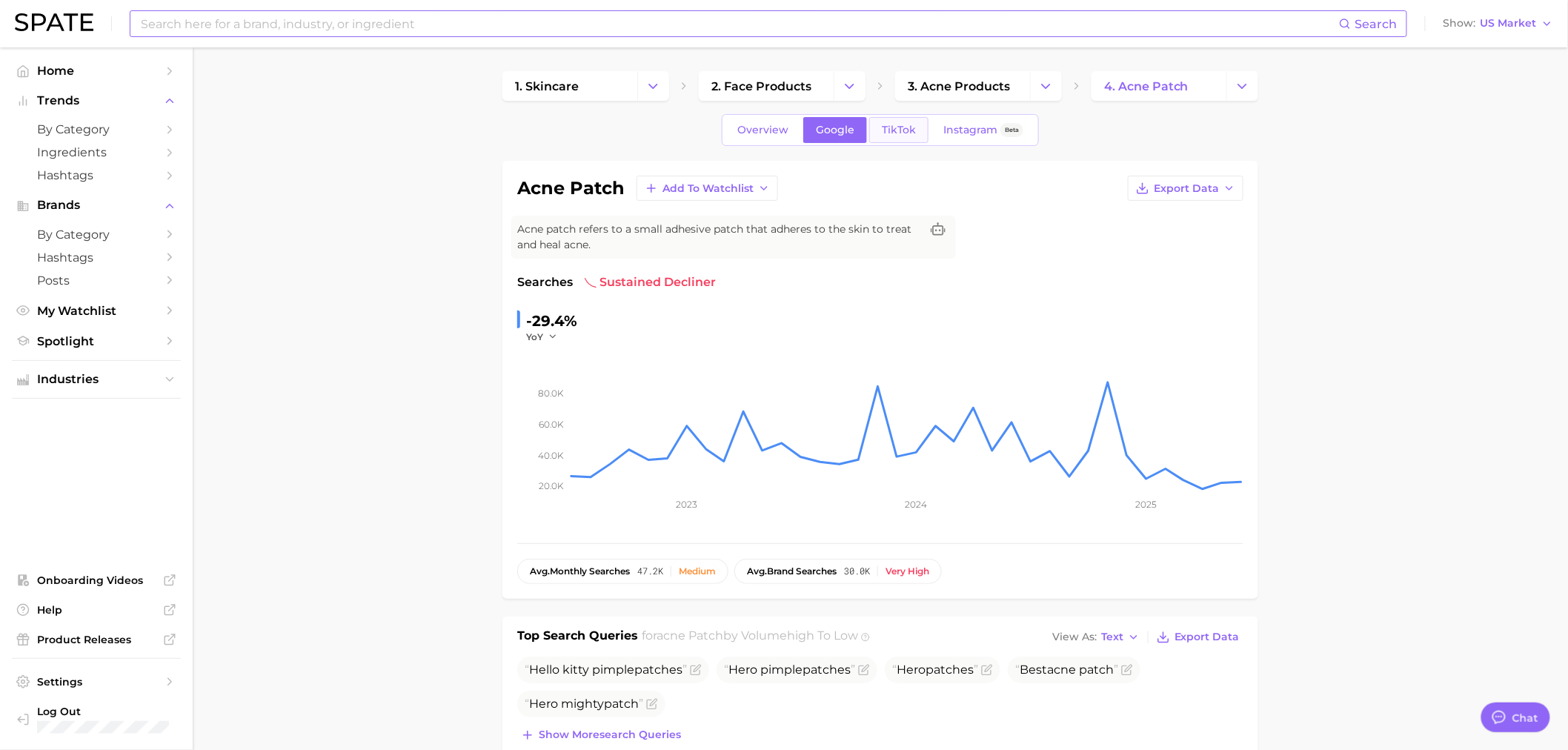
click at [916, 129] on link "TikTok" at bounding box center [899, 130] width 59 height 26
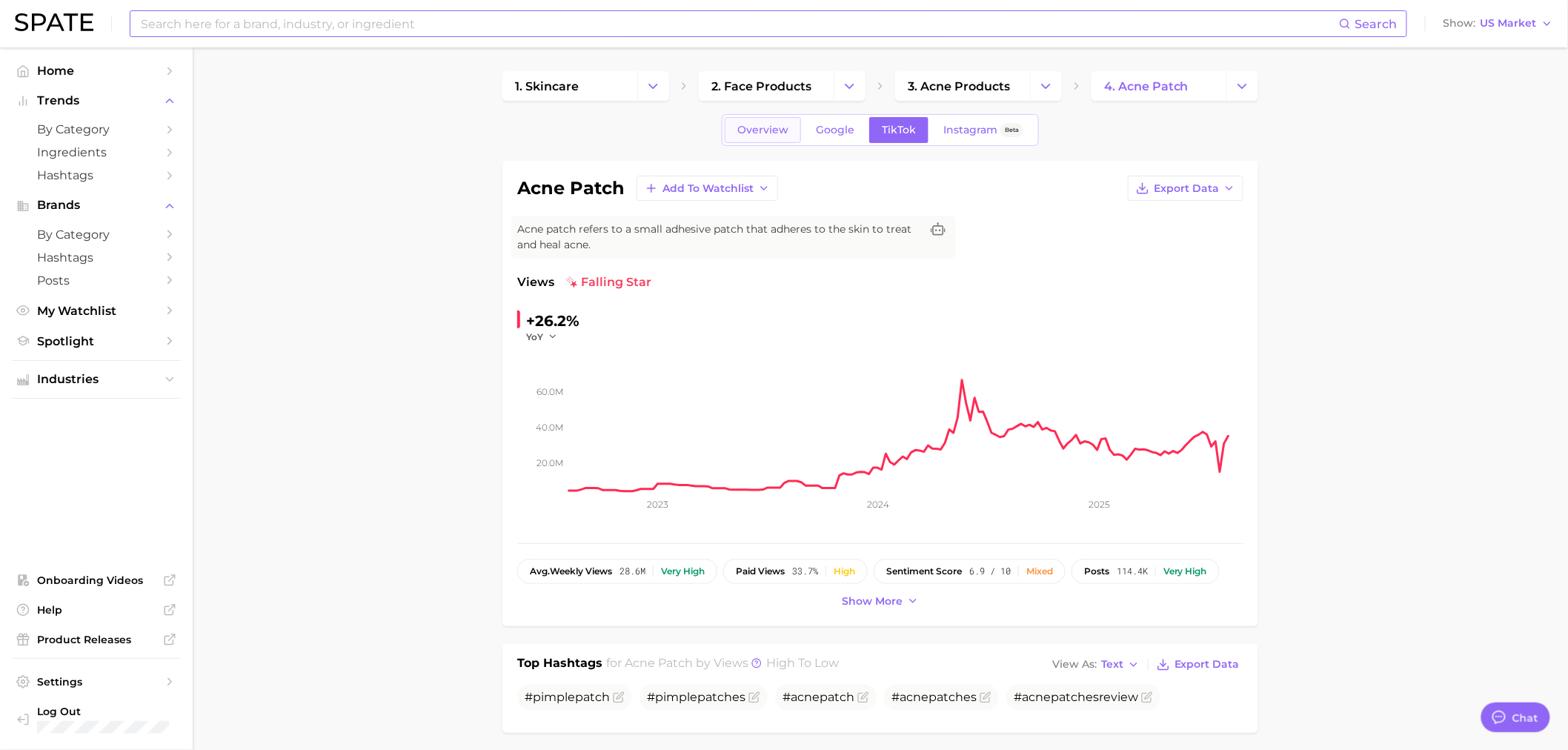
click at [772, 123] on span "Overview" at bounding box center [763, 129] width 51 height 13
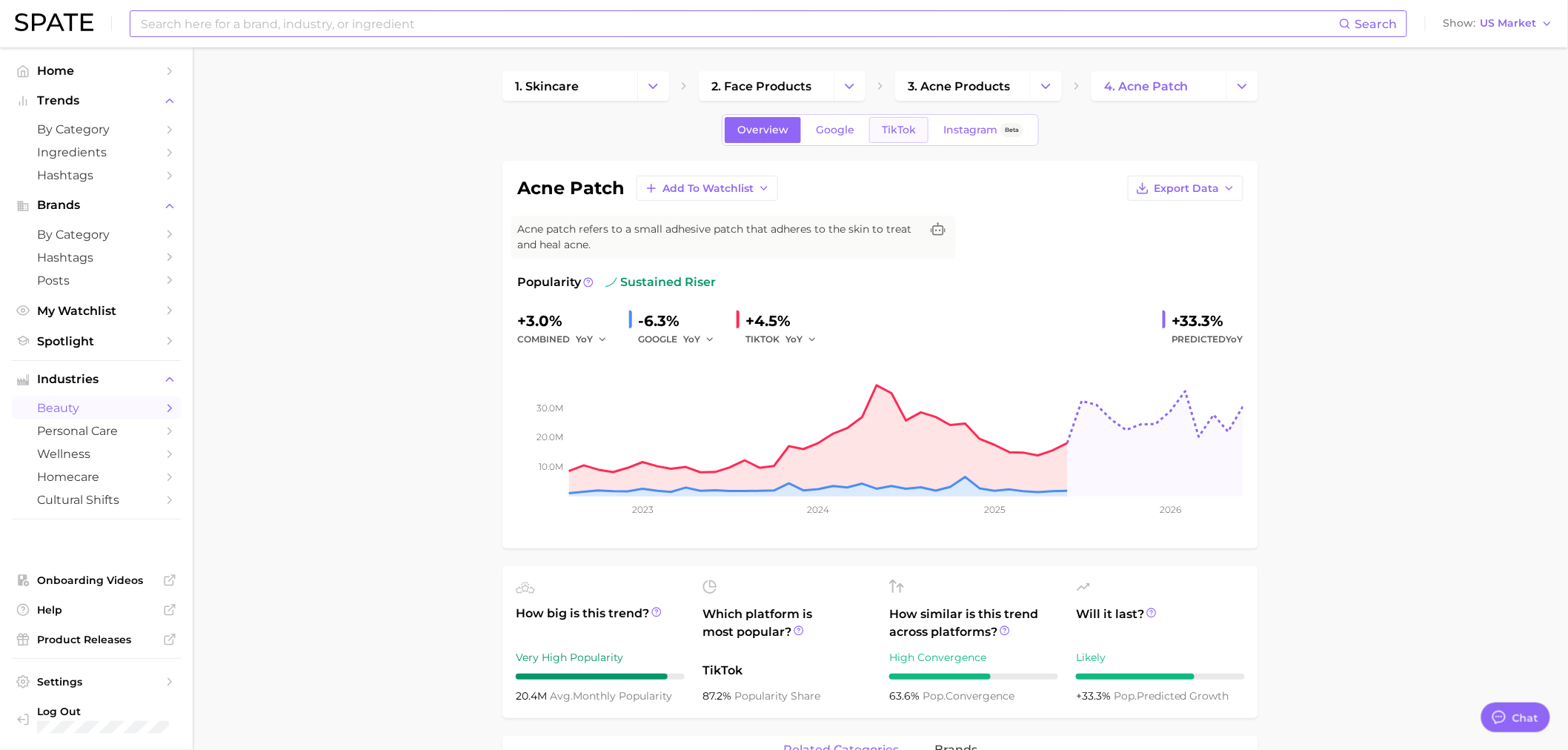
click at [888, 131] on span "TikTok" at bounding box center [899, 129] width 35 height 13
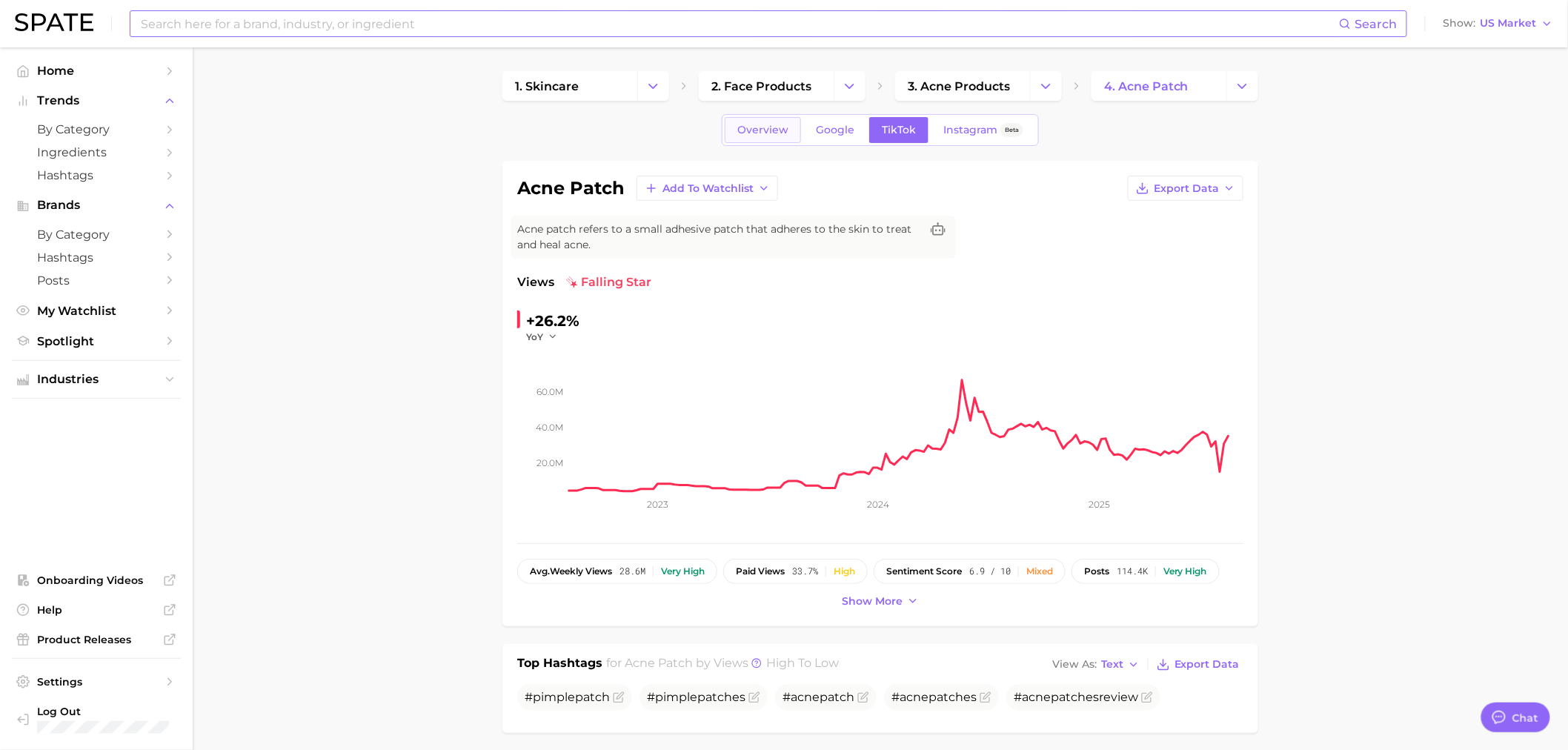
click at [762, 126] on span "Overview" at bounding box center [763, 129] width 51 height 13
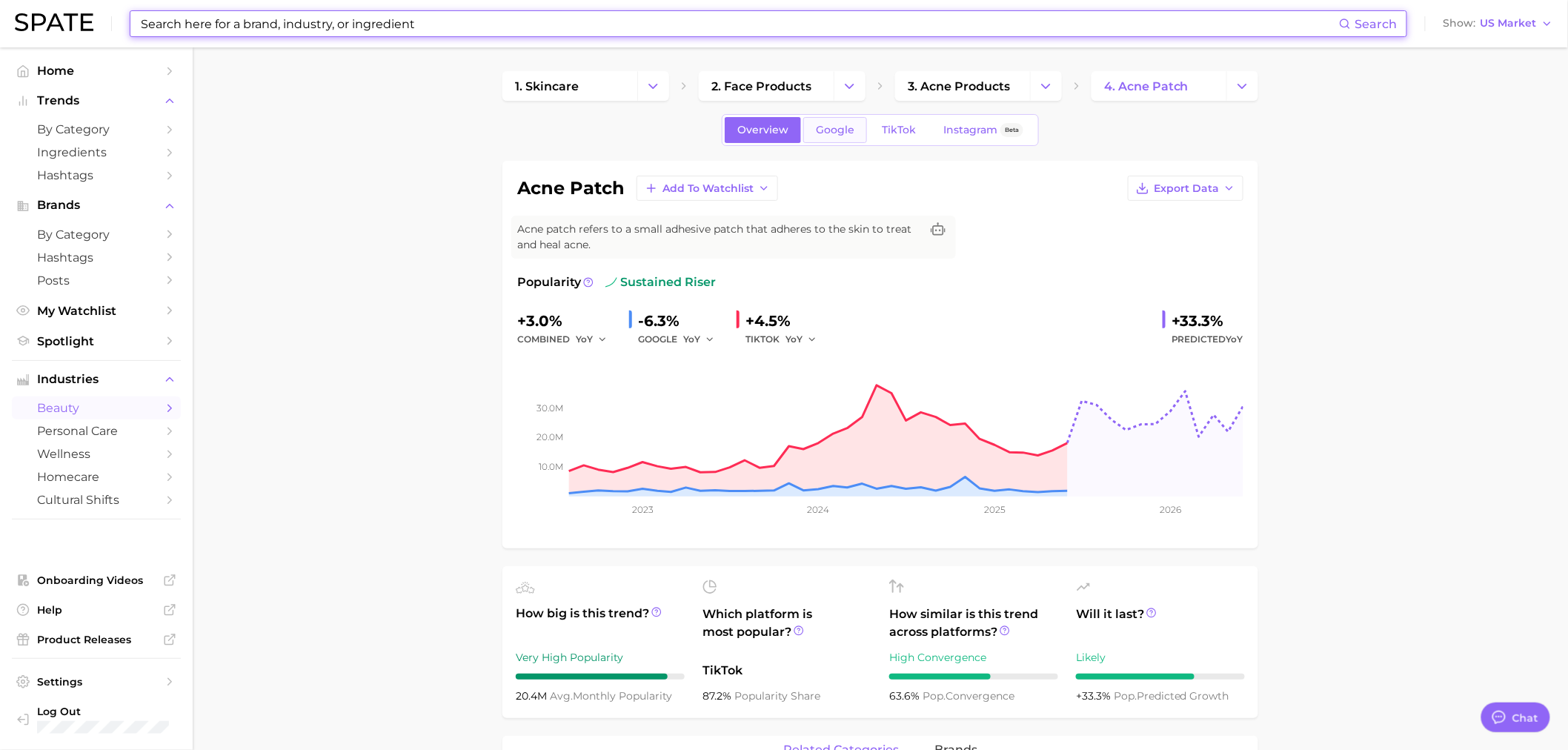
click at [859, 129] on link "Google" at bounding box center [835, 130] width 64 height 26
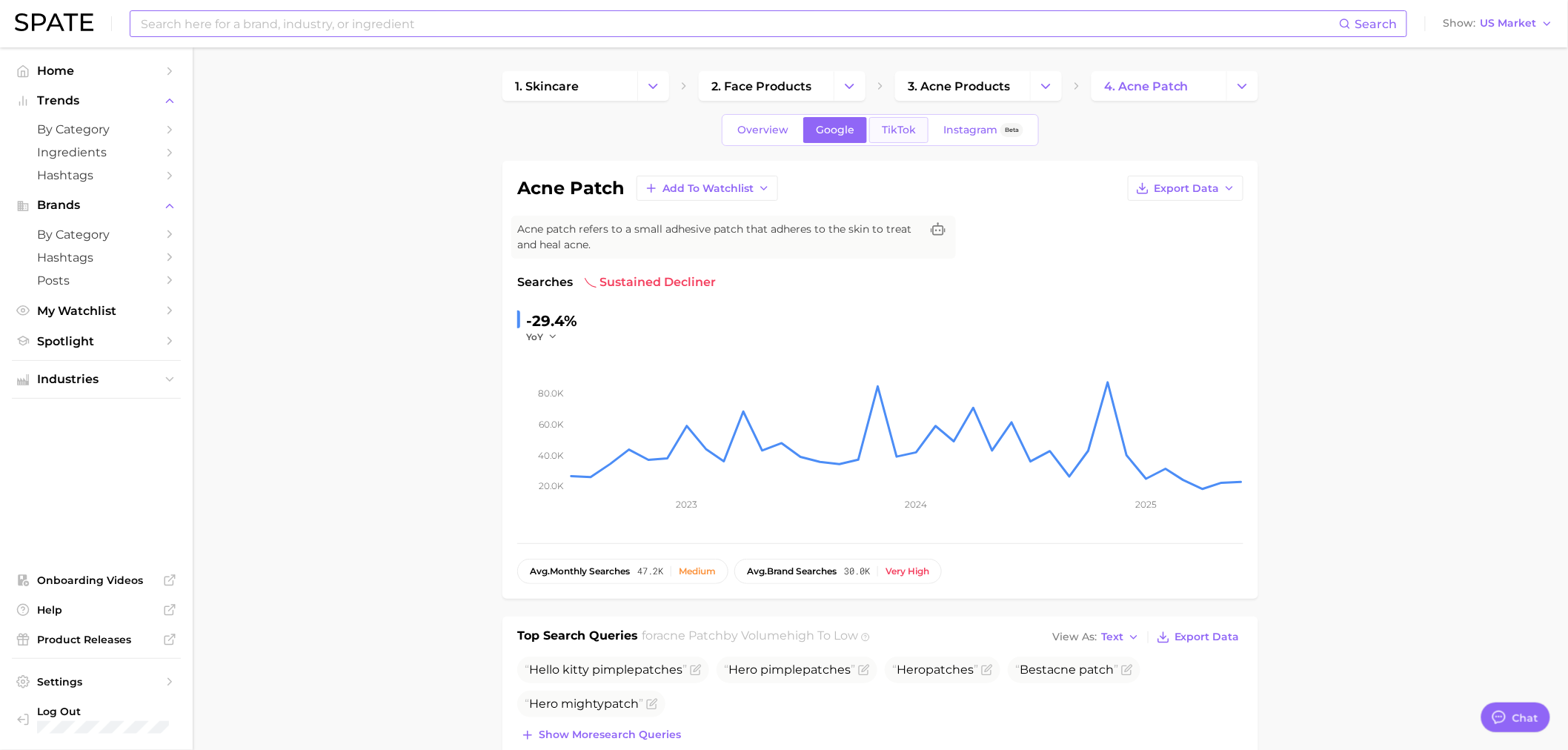
click at [882, 129] on link "TikTok" at bounding box center [899, 130] width 59 height 26
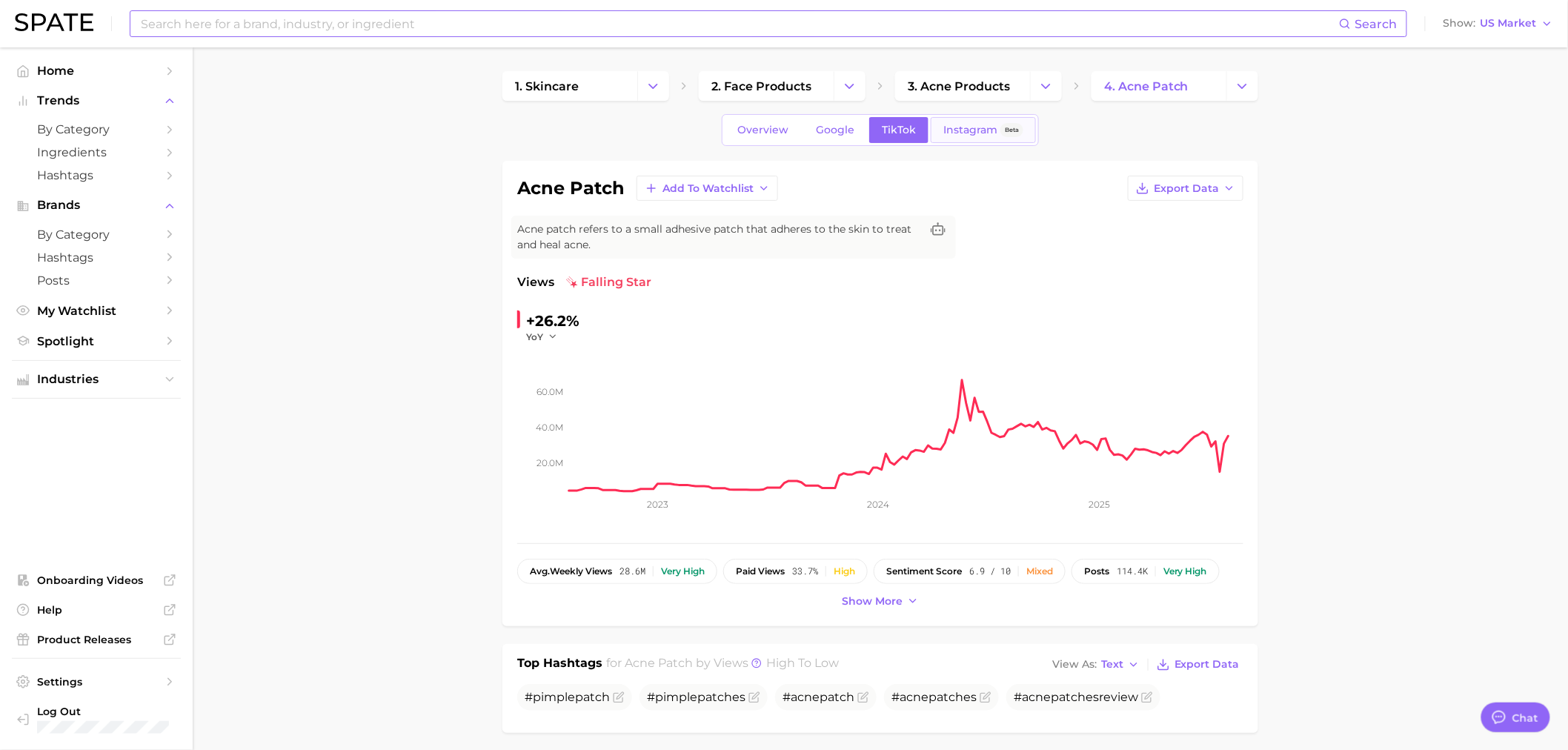
click at [953, 126] on span "Instagram" at bounding box center [970, 129] width 54 height 13
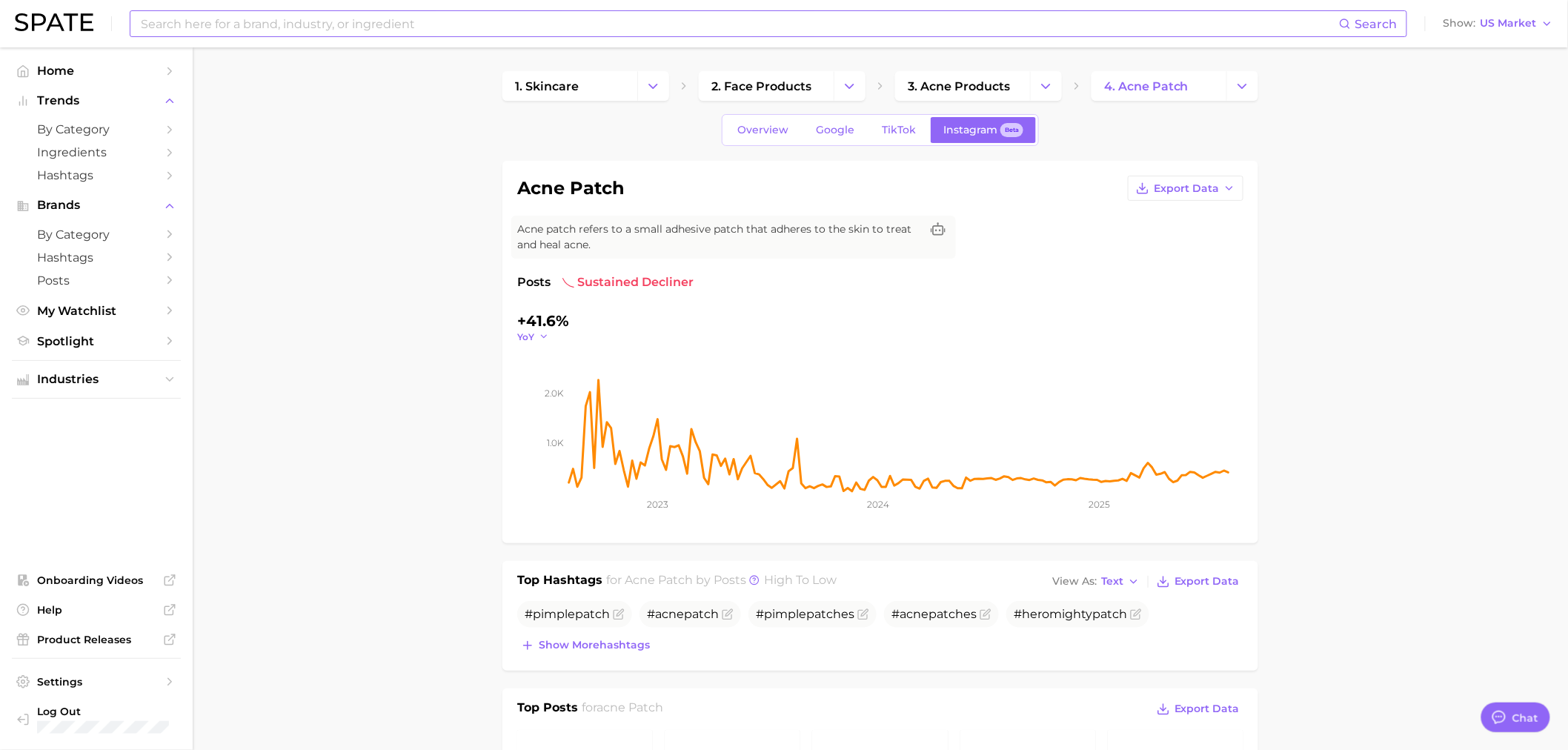
click at [540, 338] on icon "button" at bounding box center [544, 337] width 11 height 11
click at [559, 410] on button "MoM" at bounding box center [598, 411] width 163 height 27
click at [886, 137] on link "TikTok" at bounding box center [899, 130] width 59 height 26
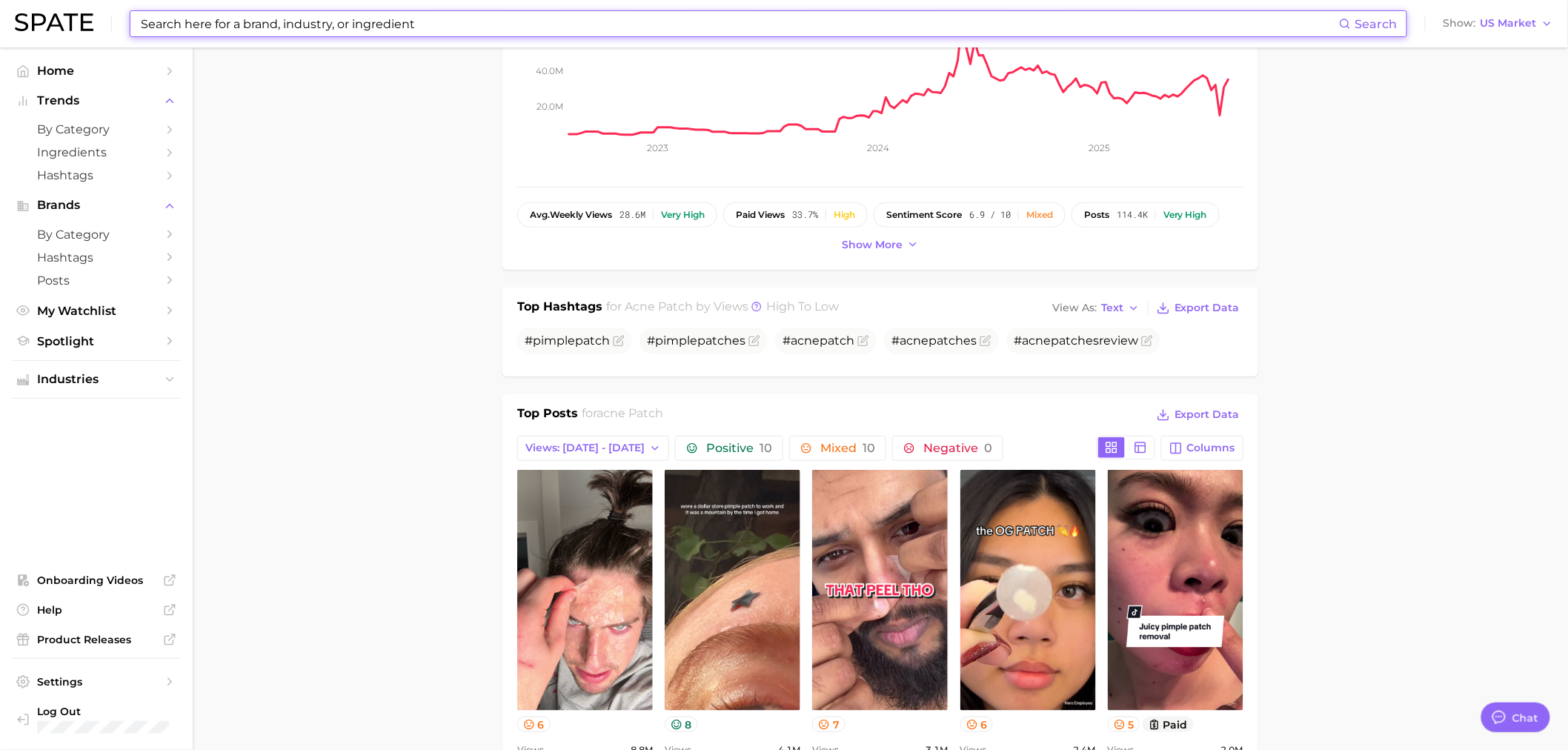
scroll to position [713, 0]
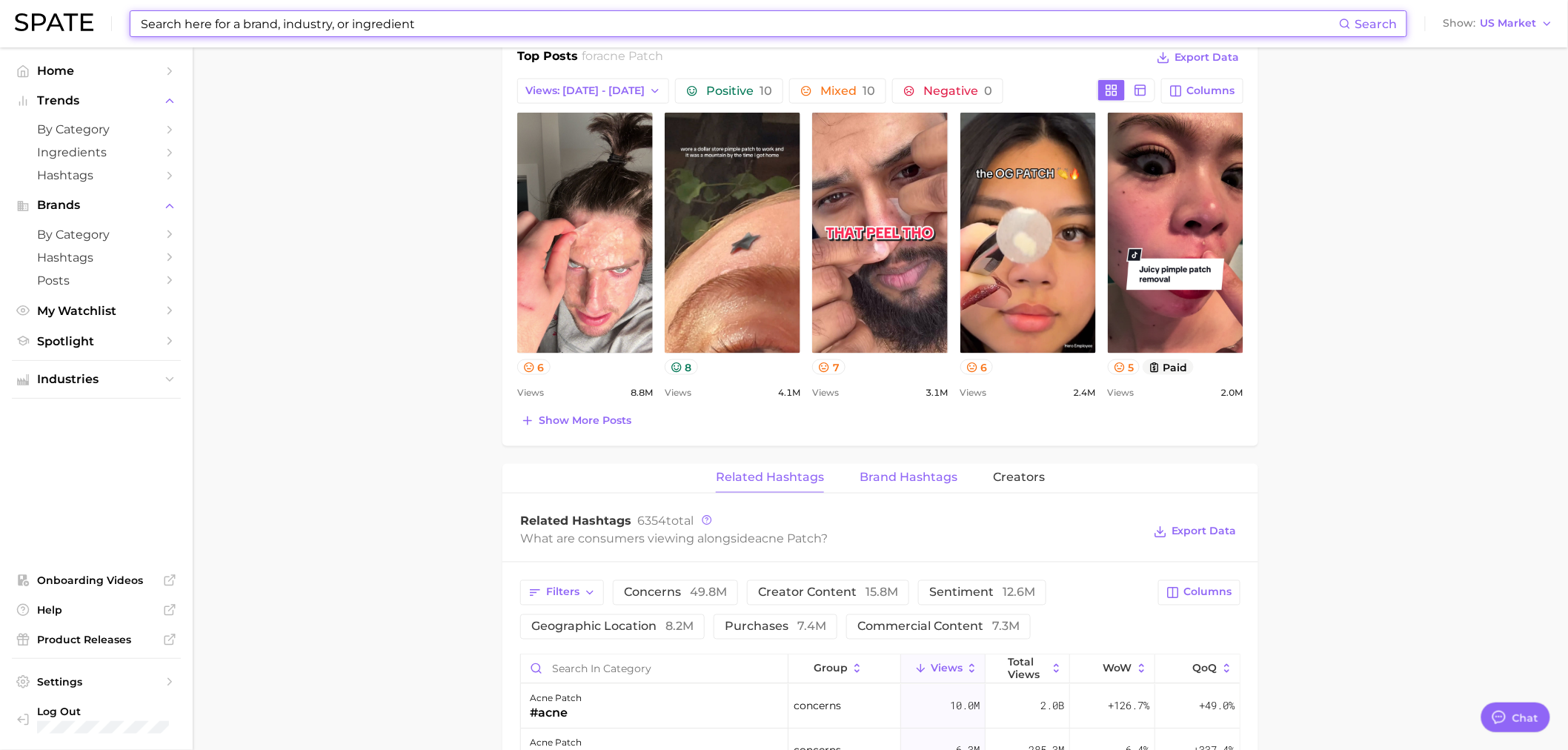
click at [918, 481] on span "Brand Hashtags" at bounding box center [908, 479] width 98 height 14
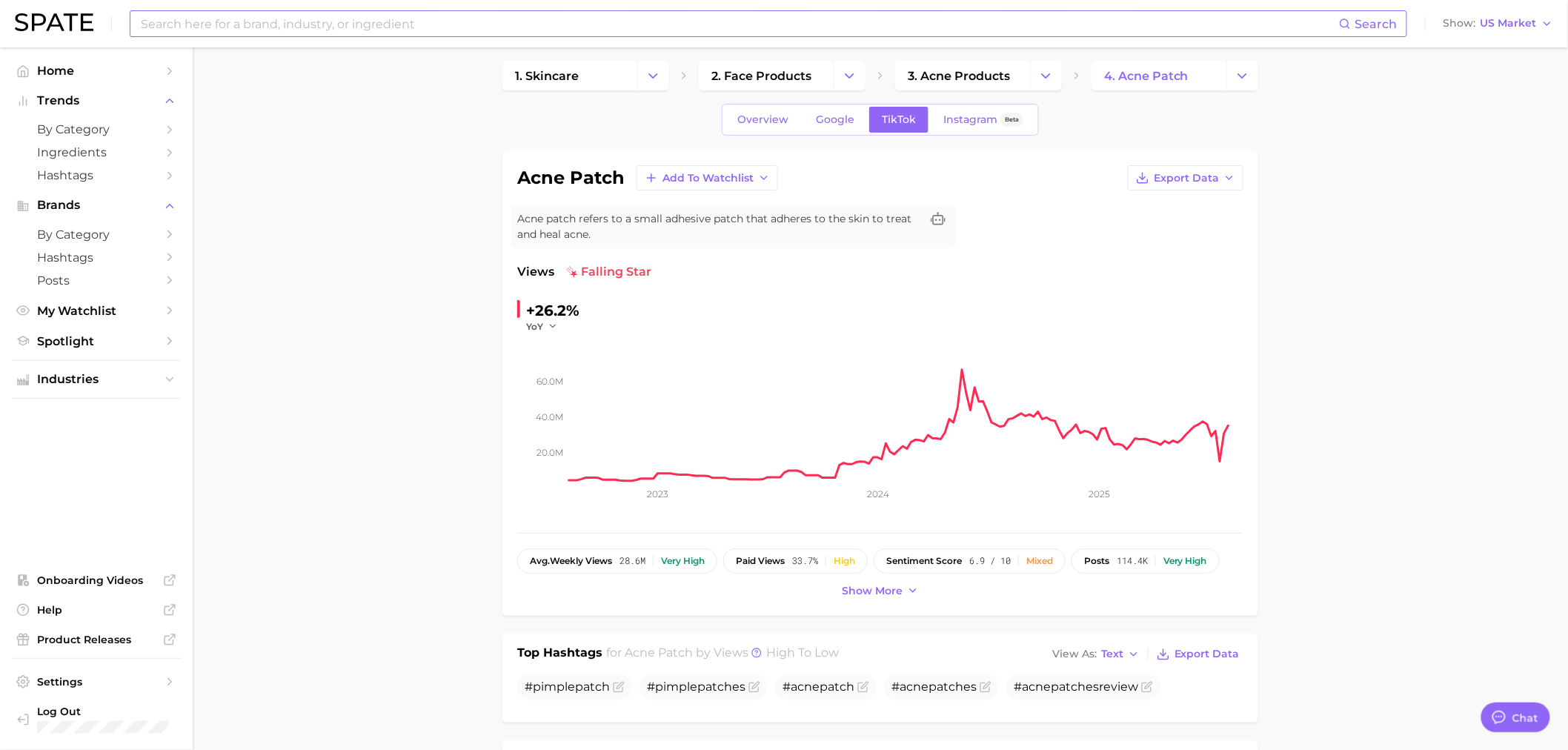
scroll to position [0, 0]
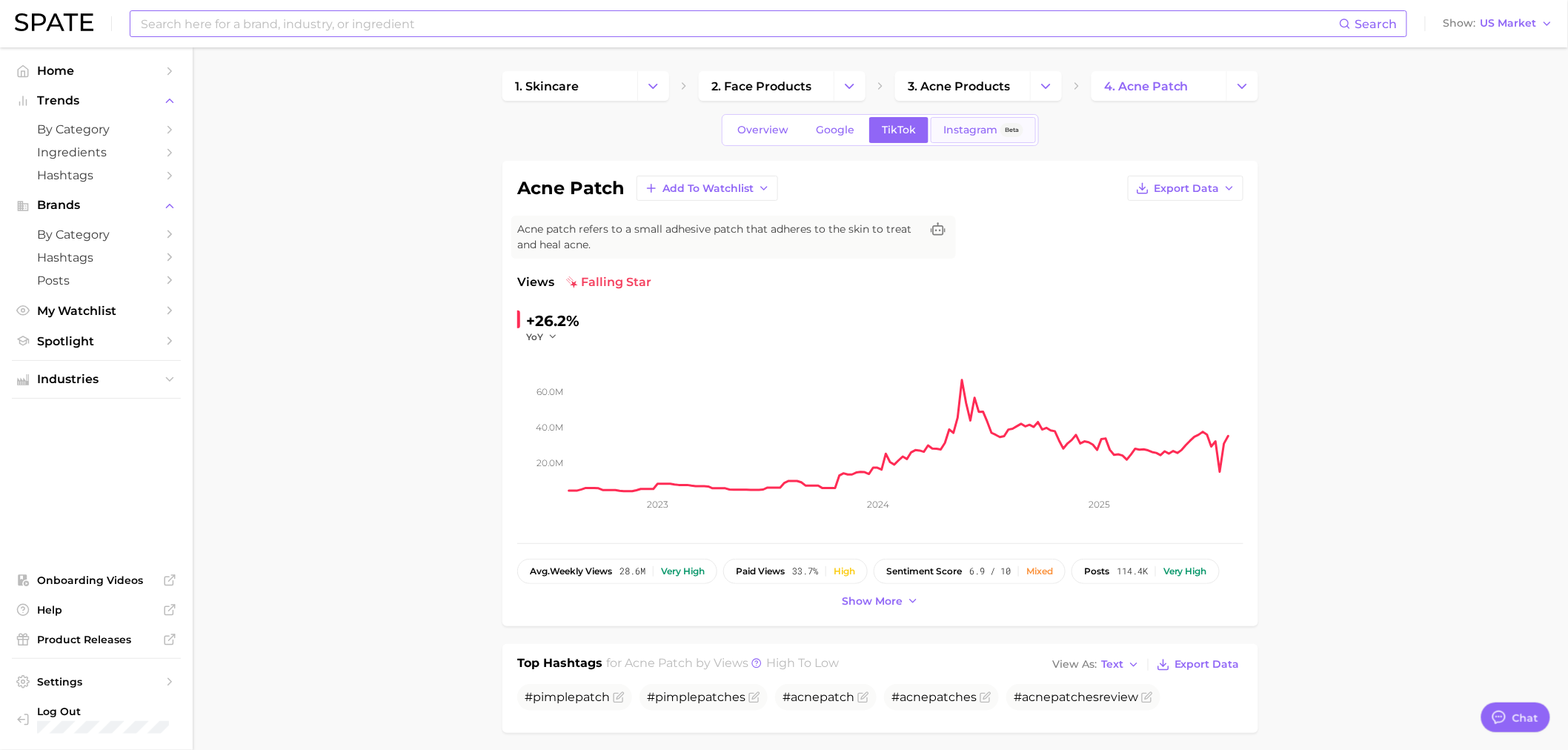
click at [990, 133] on span "Instagram" at bounding box center [970, 129] width 54 height 13
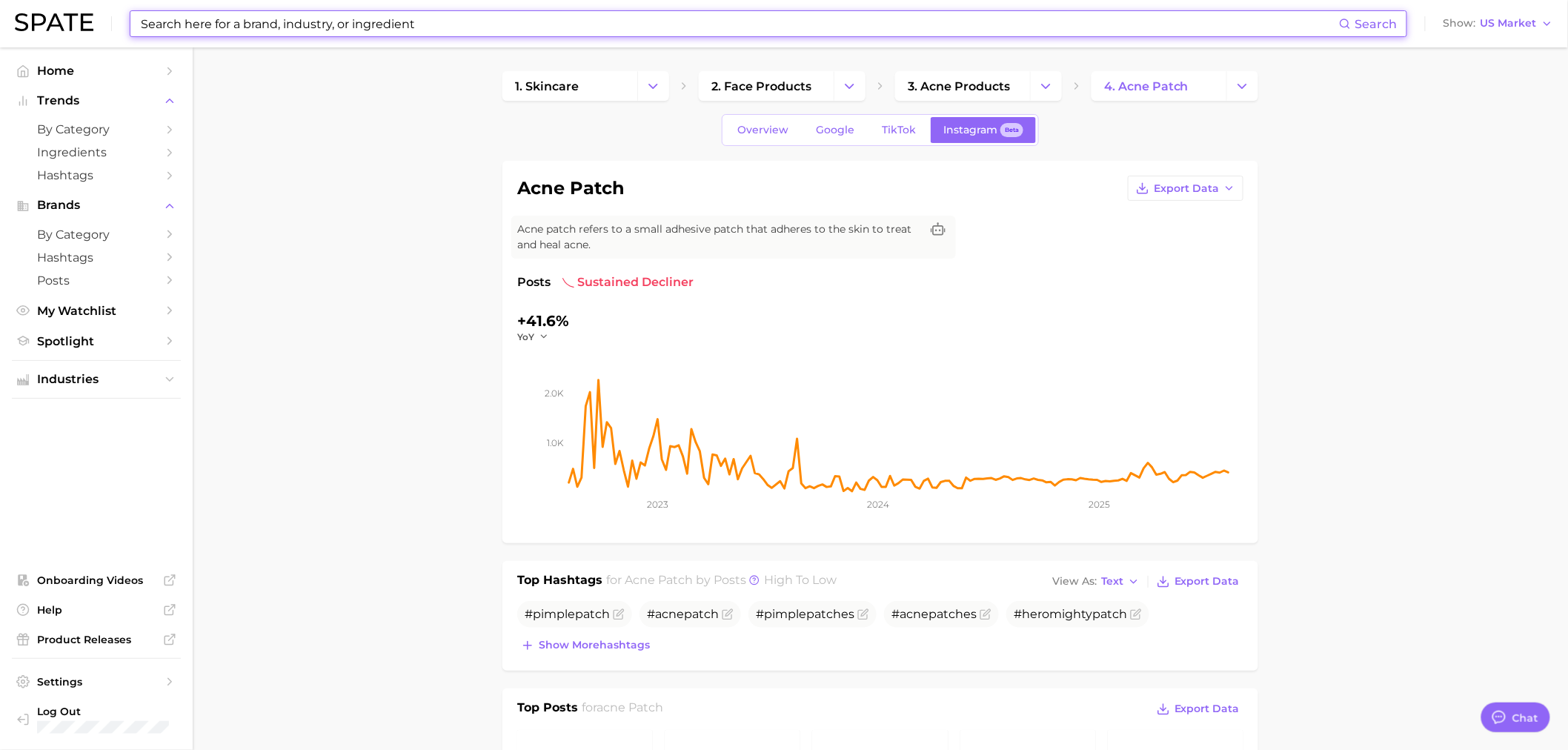
drag, startPoint x: 353, startPoint y: 25, endPoint x: 360, endPoint y: 32, distance: 9.9
click at [356, 29] on input at bounding box center [739, 24] width 1200 height 26
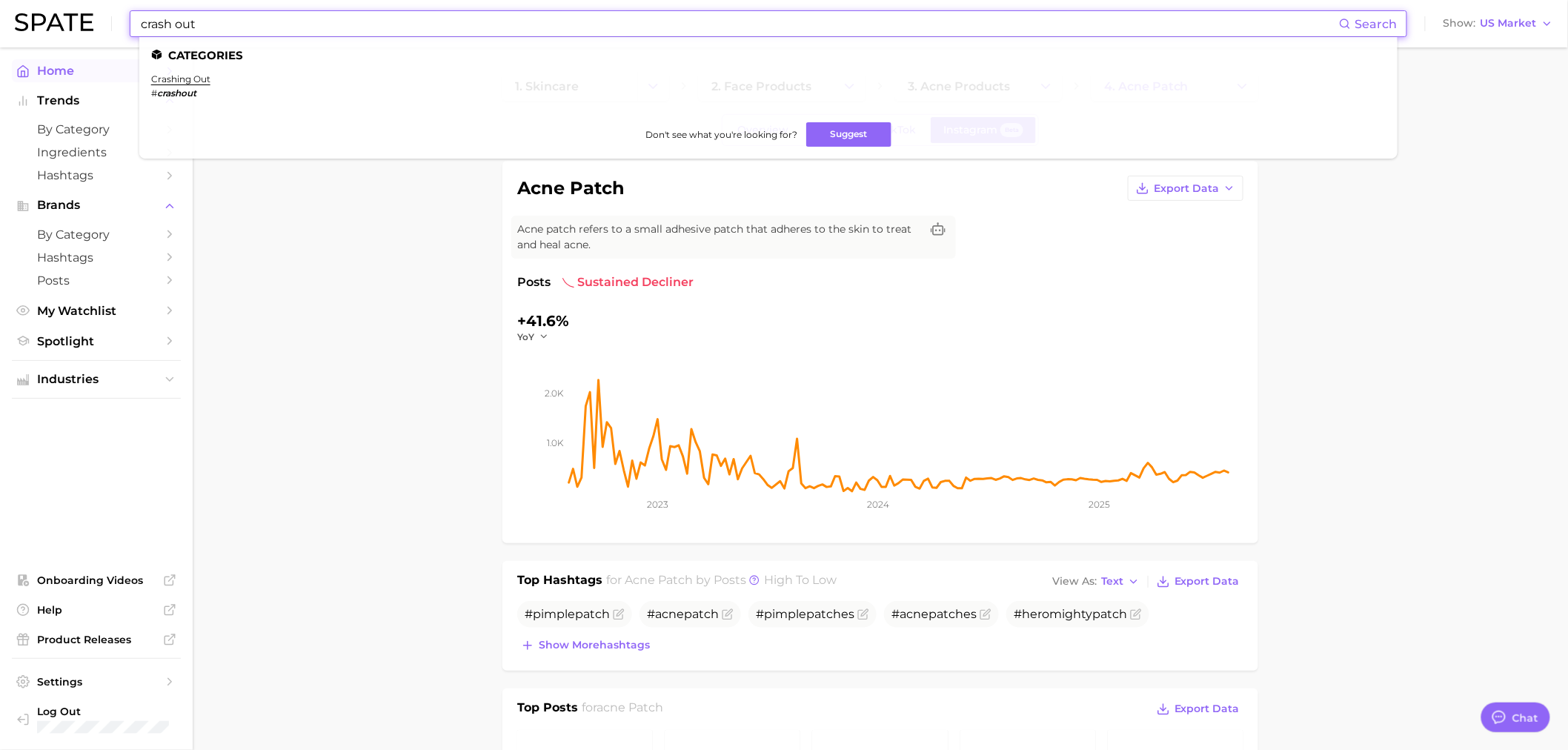
type input "crash out"
click at [165, 74] on link "crashing out" at bounding box center [181, 78] width 59 height 11
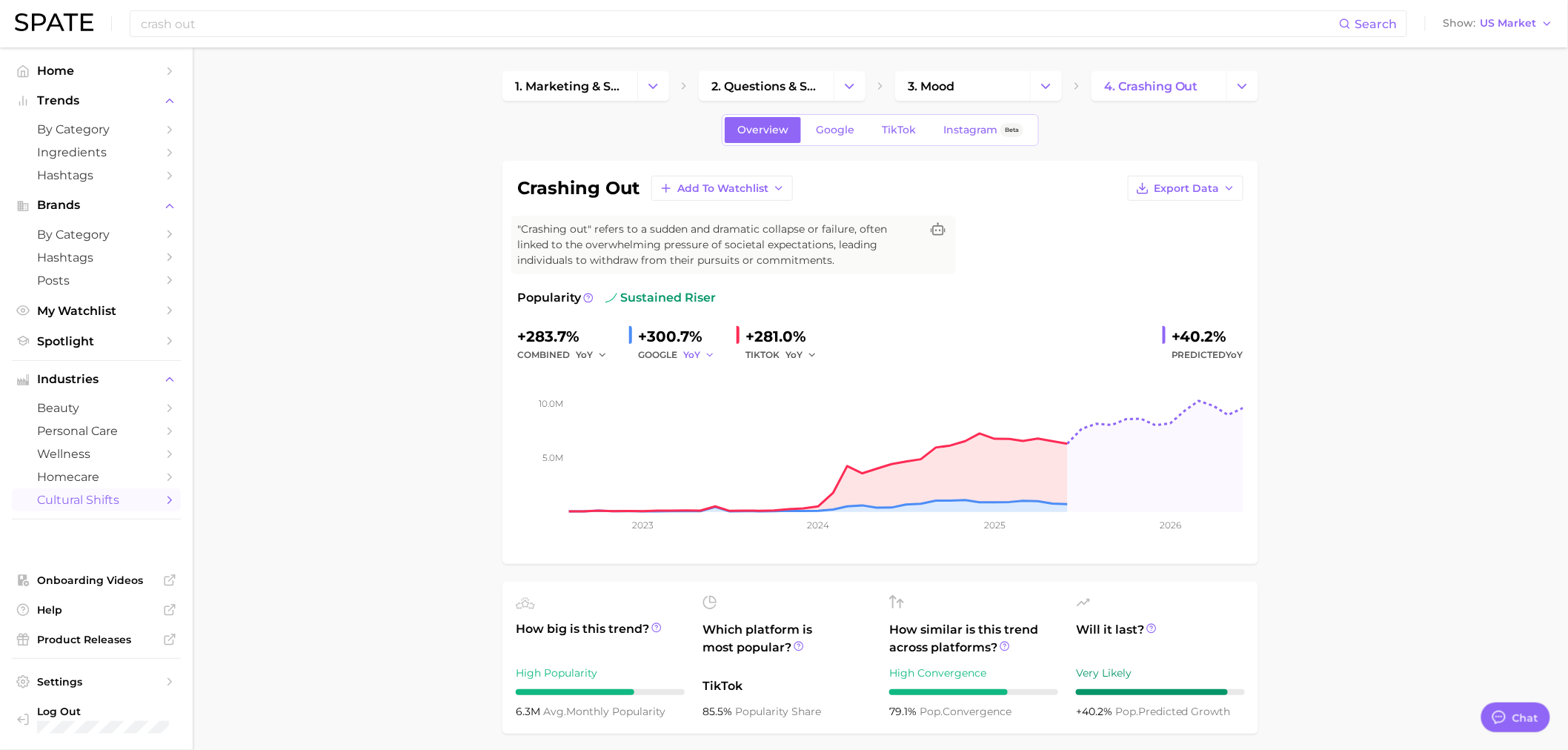
click at [709, 351] on icon "button" at bounding box center [709, 355] width 11 height 11
click at [721, 426] on button "MoM" at bounding box center [765, 431] width 163 height 27
click at [802, 357] on span "YoY" at bounding box center [793, 354] width 17 height 13
click at [819, 433] on span "MoM" at bounding box center [806, 431] width 26 height 13
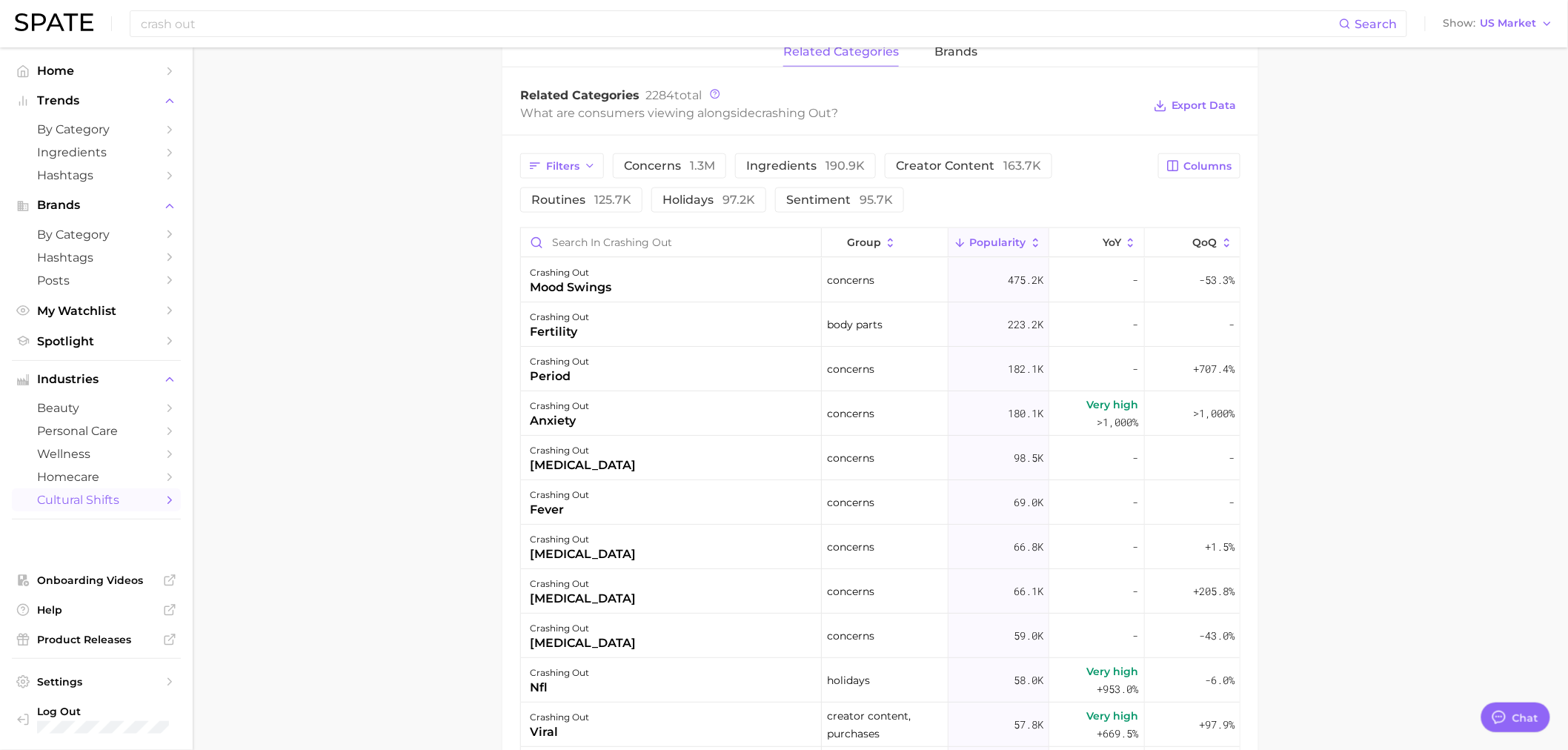
scroll to position [356, 0]
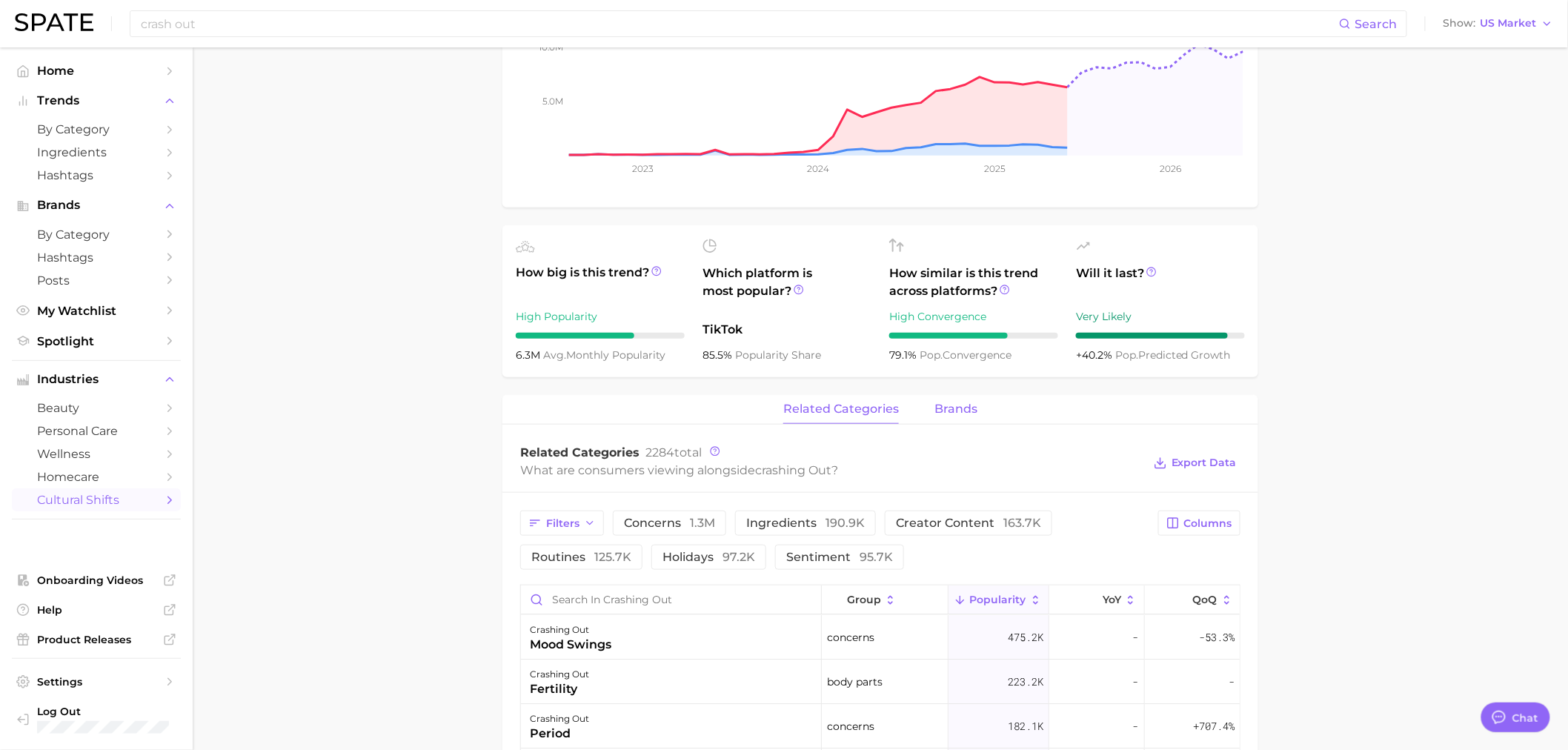
click at [962, 412] on span "brands" at bounding box center [956, 410] width 43 height 14
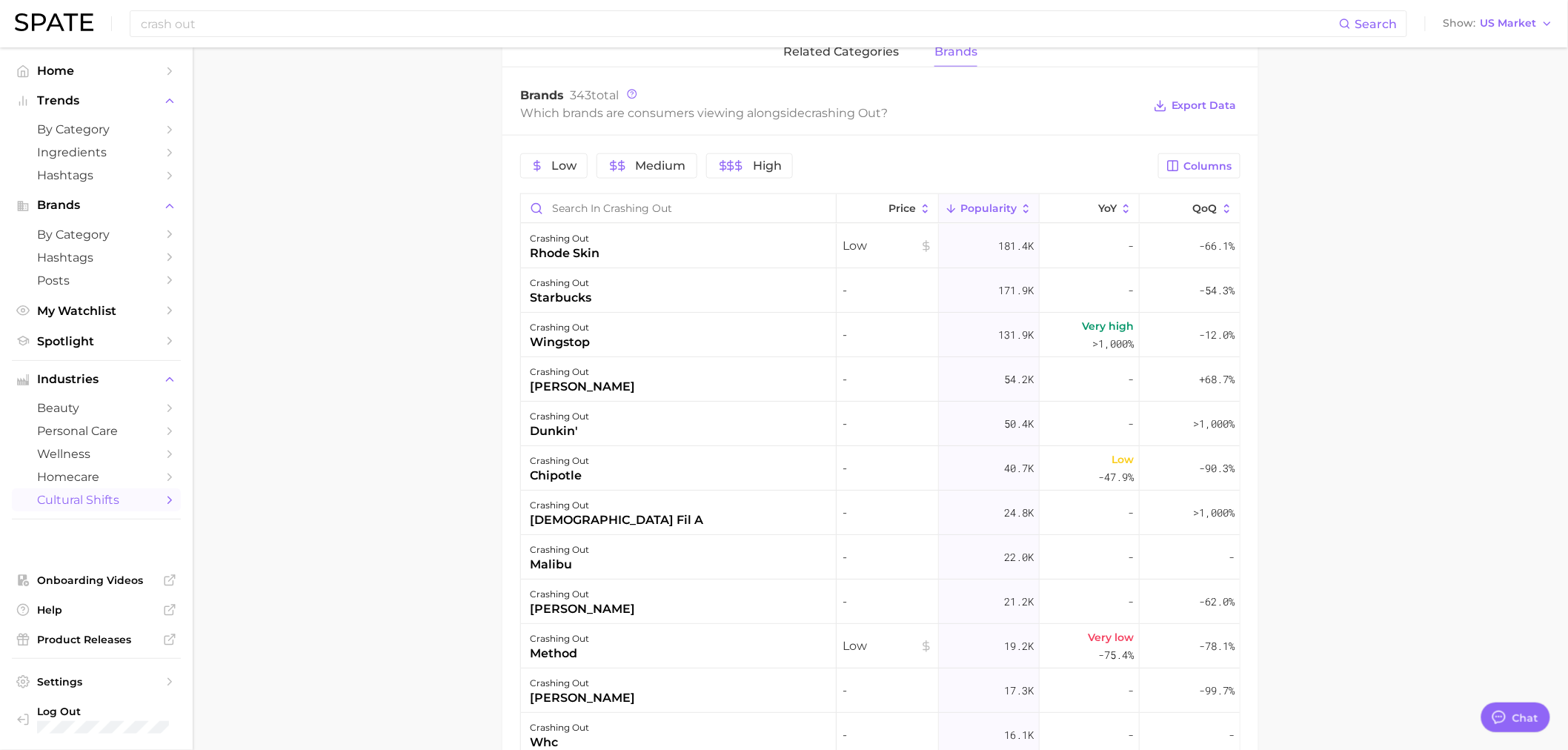
scroll to position [0, 0]
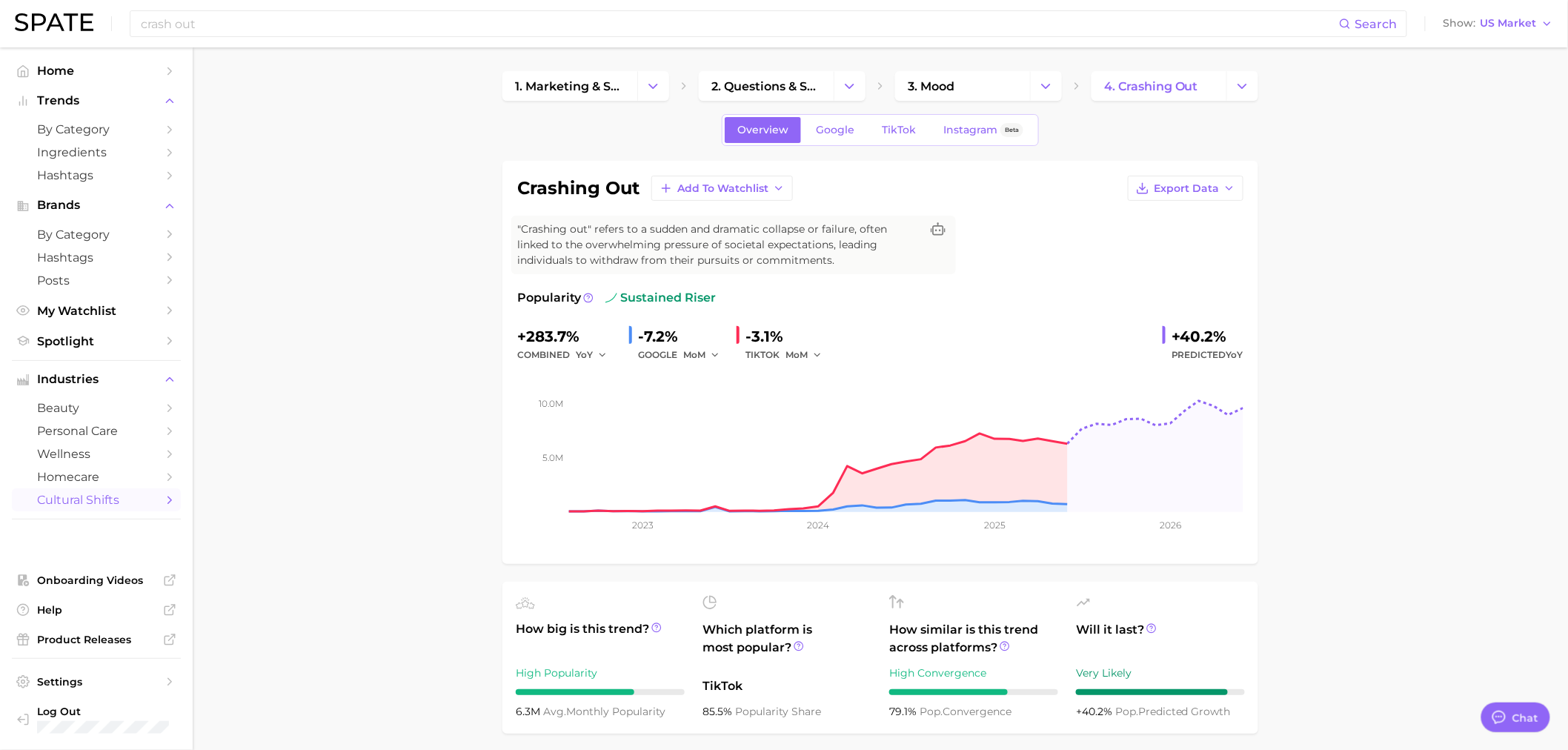
click at [842, 145] on div "Overview Google TikTok Instagram Beta" at bounding box center [880, 130] width 317 height 32
click at [832, 135] on span "Google" at bounding box center [835, 129] width 38 height 13
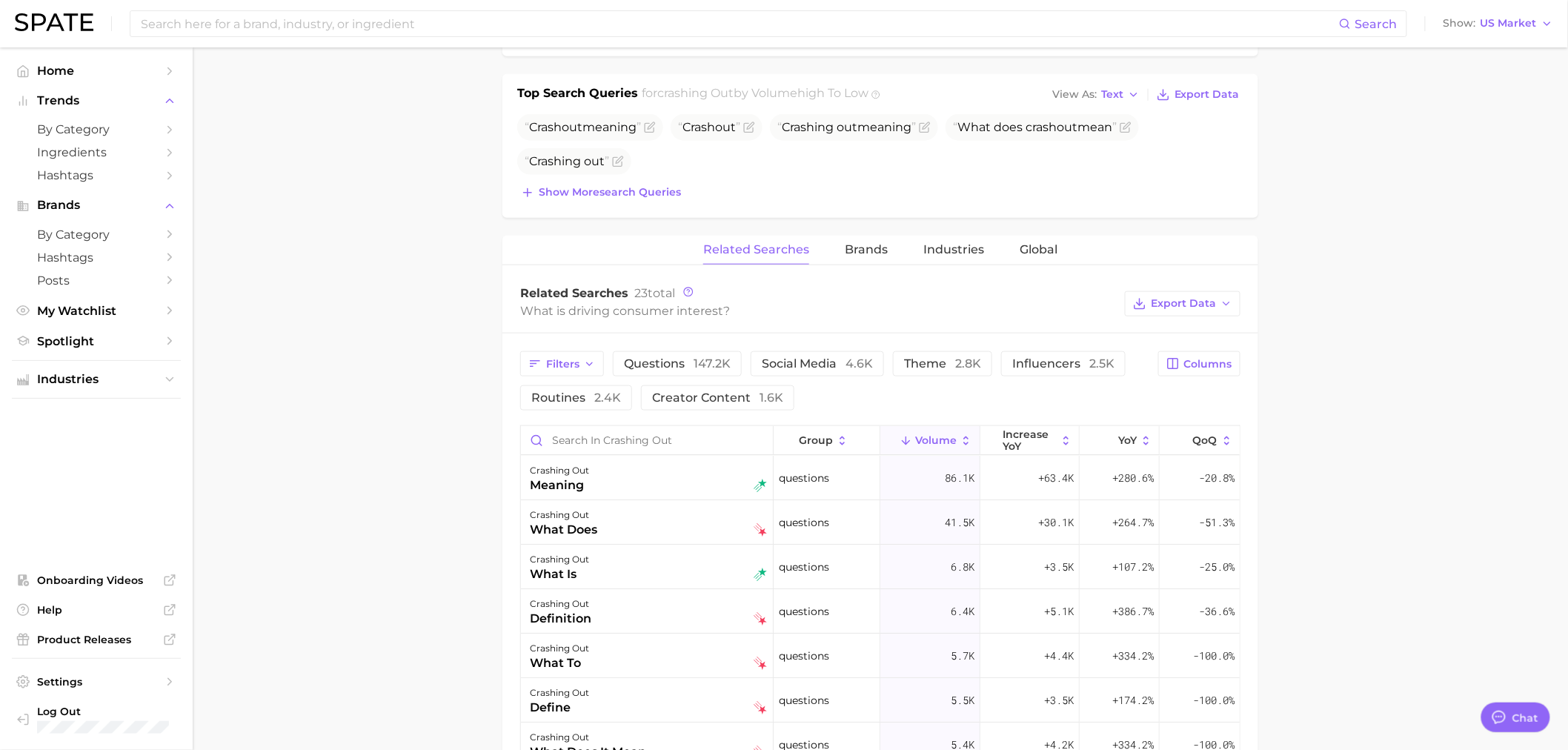
scroll to position [713, 0]
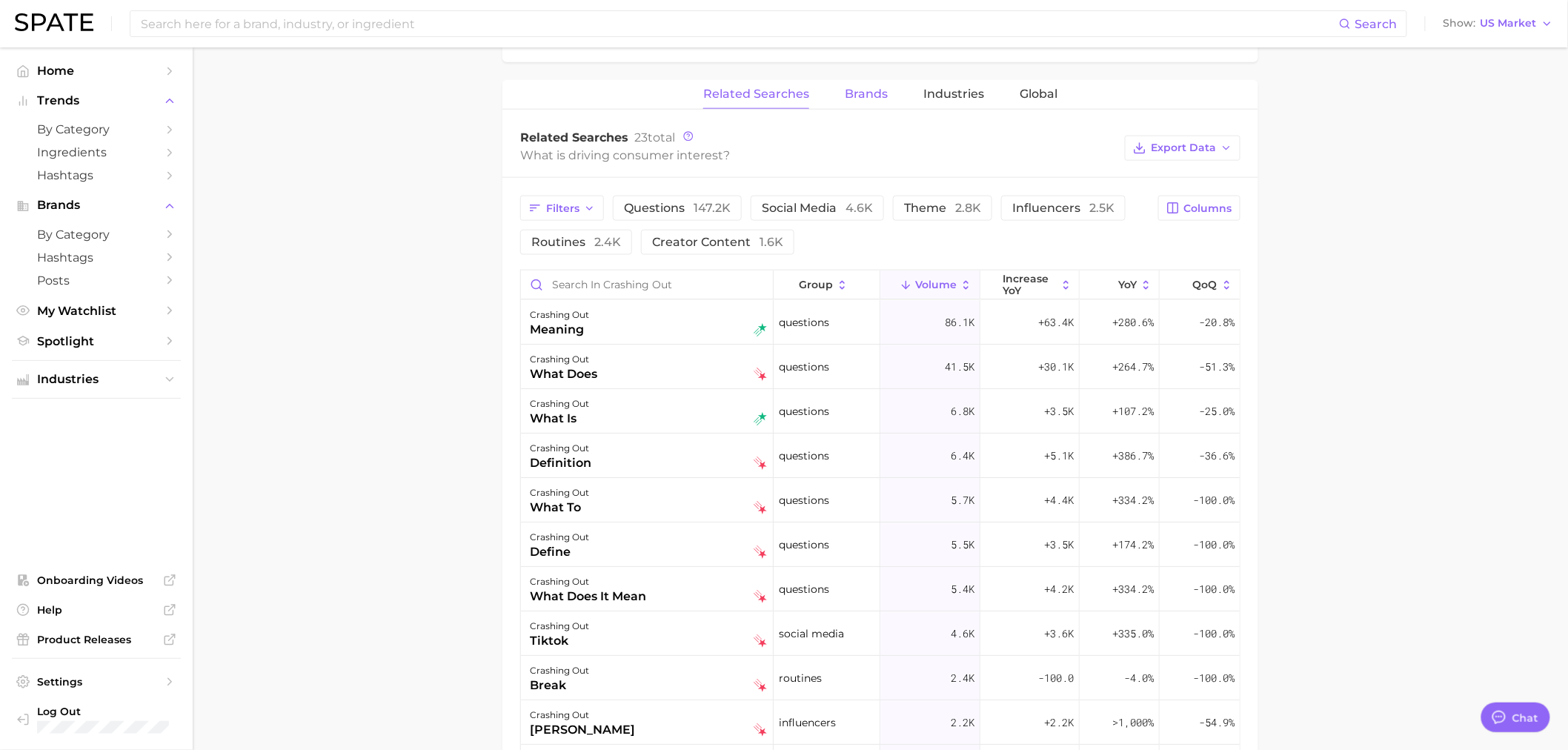
click at [867, 89] on span "Brands" at bounding box center [866, 95] width 43 height 14
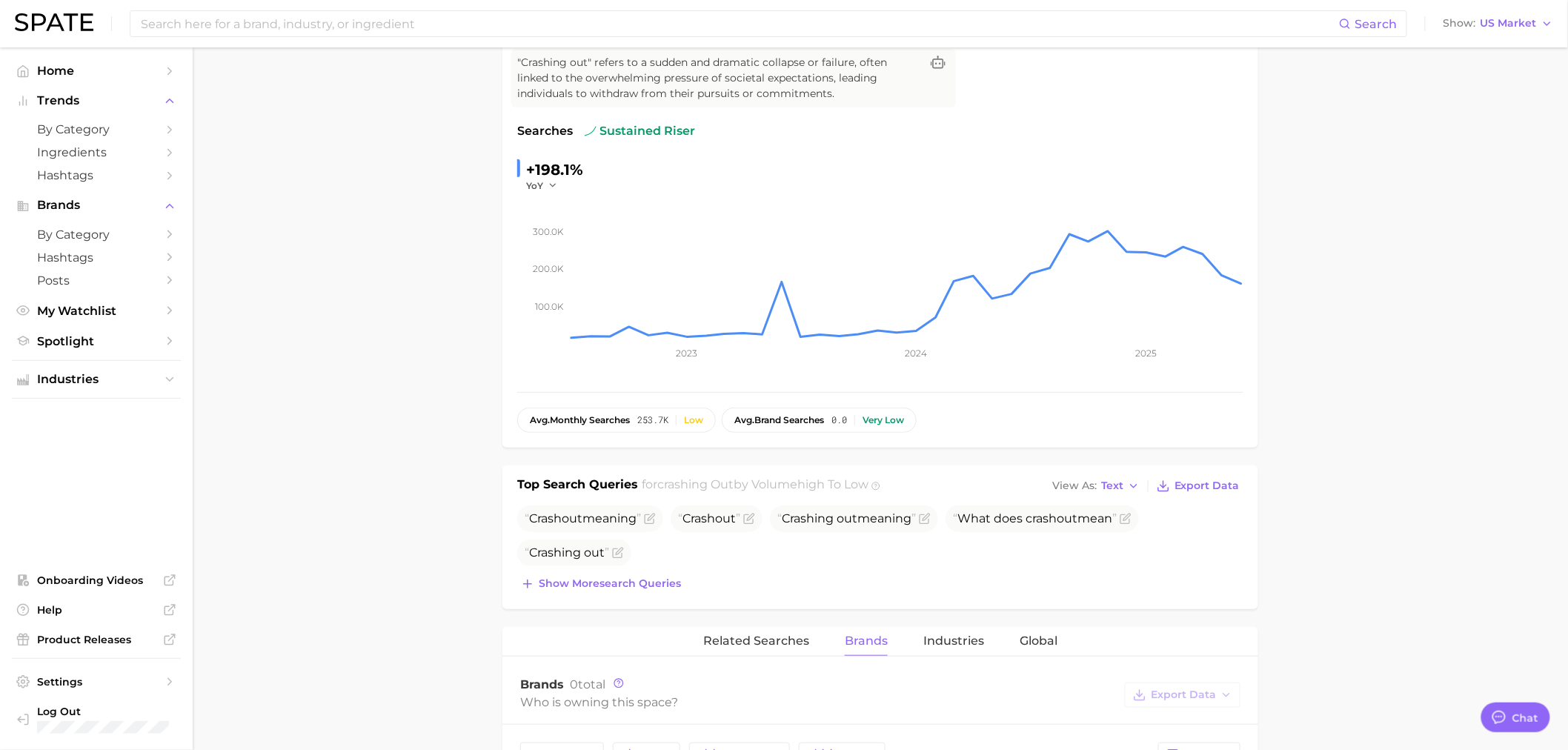
scroll to position [0, 0]
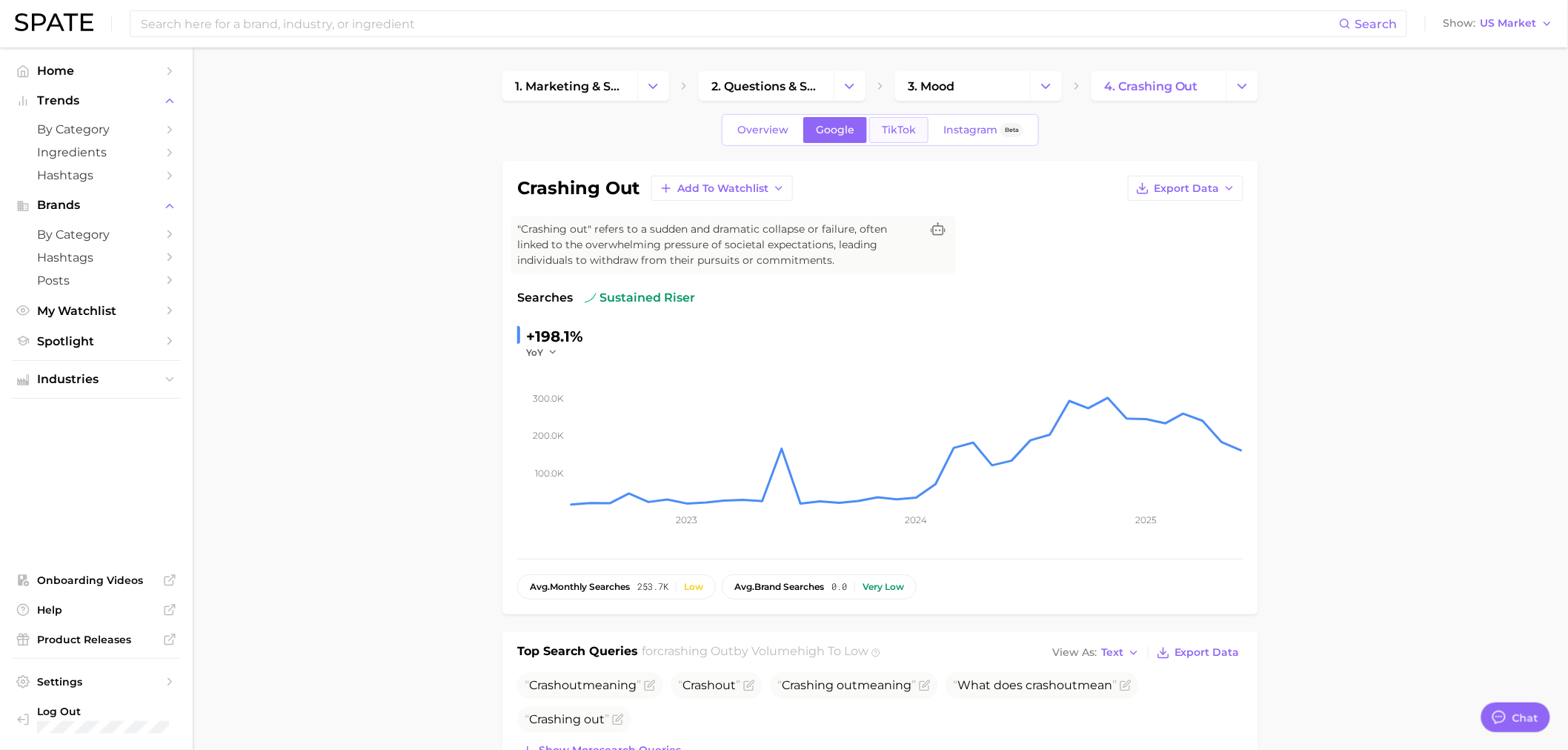
click at [901, 136] on link "TikTok" at bounding box center [899, 130] width 59 height 26
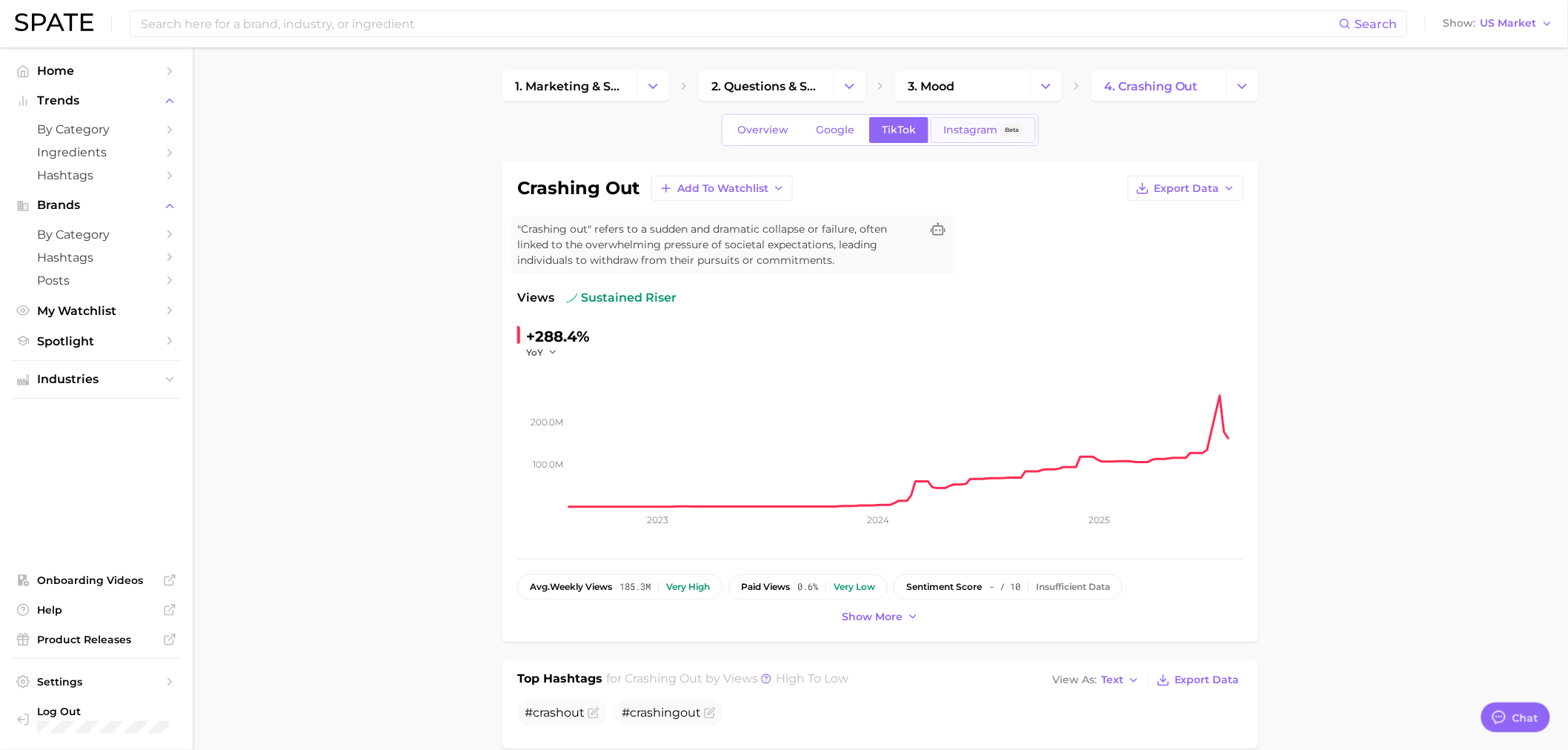
click at [957, 122] on link "Instagram Beta" at bounding box center [983, 130] width 106 height 26
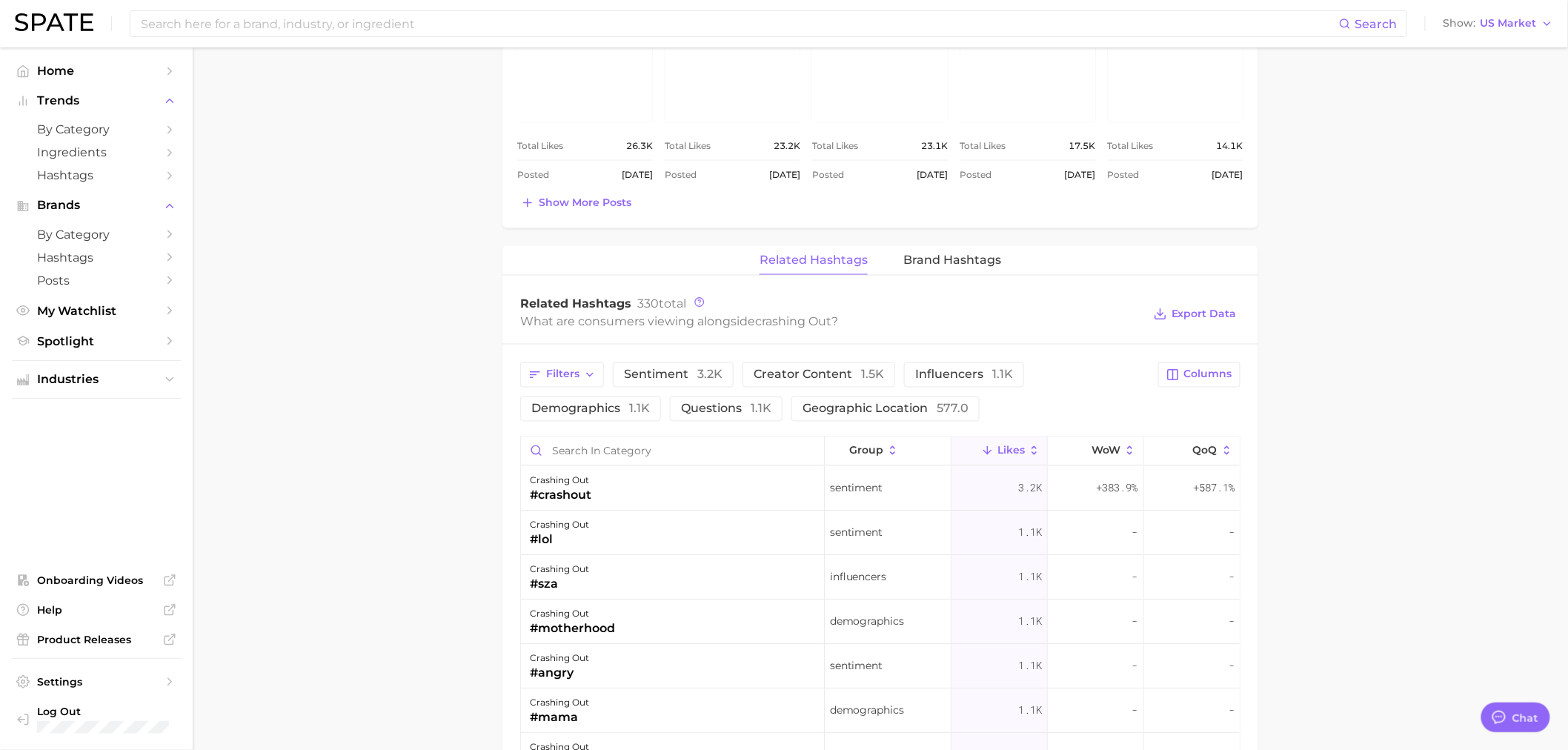
scroll to position [658, 0]
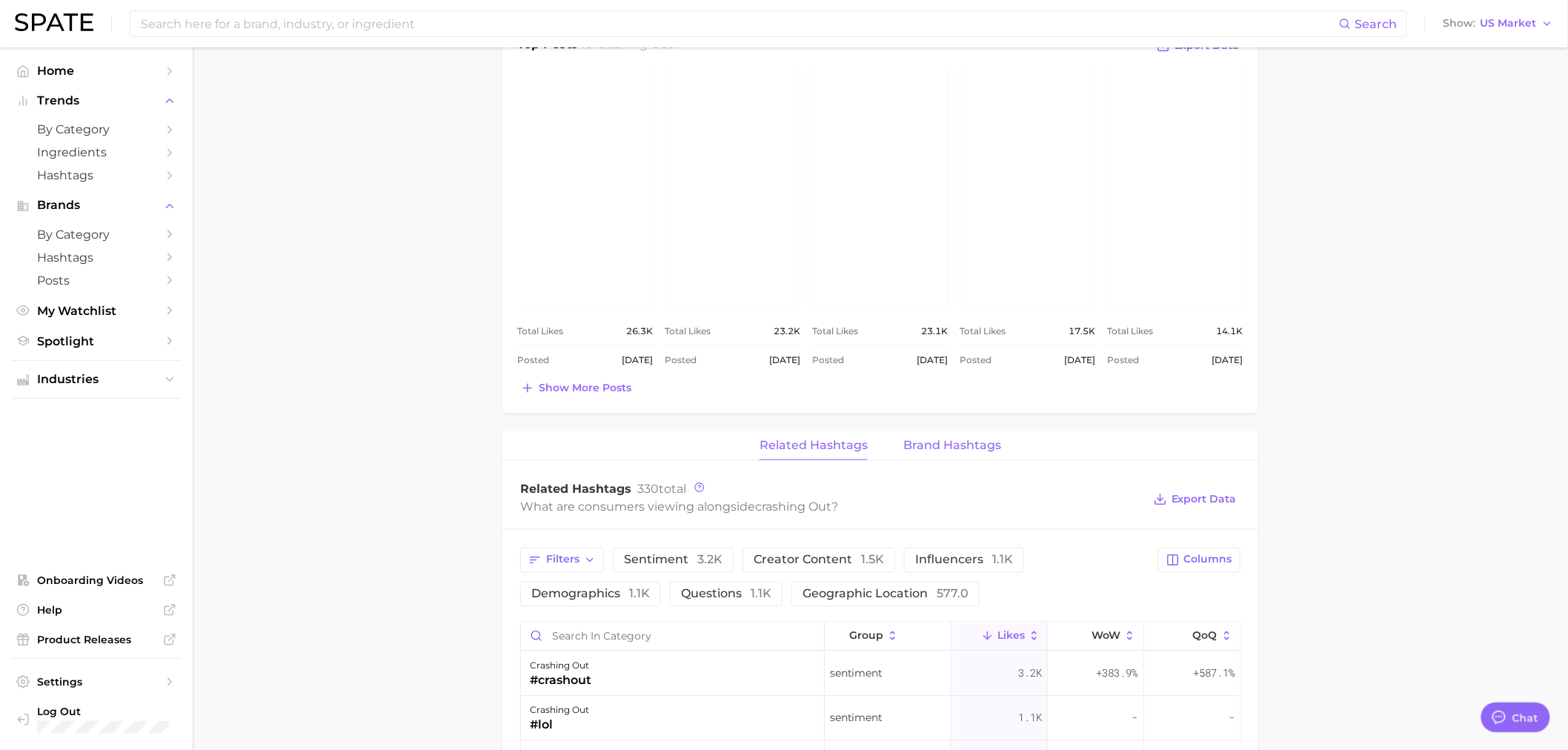
click at [927, 445] on span "Brand Hashtags" at bounding box center [952, 446] width 98 height 14
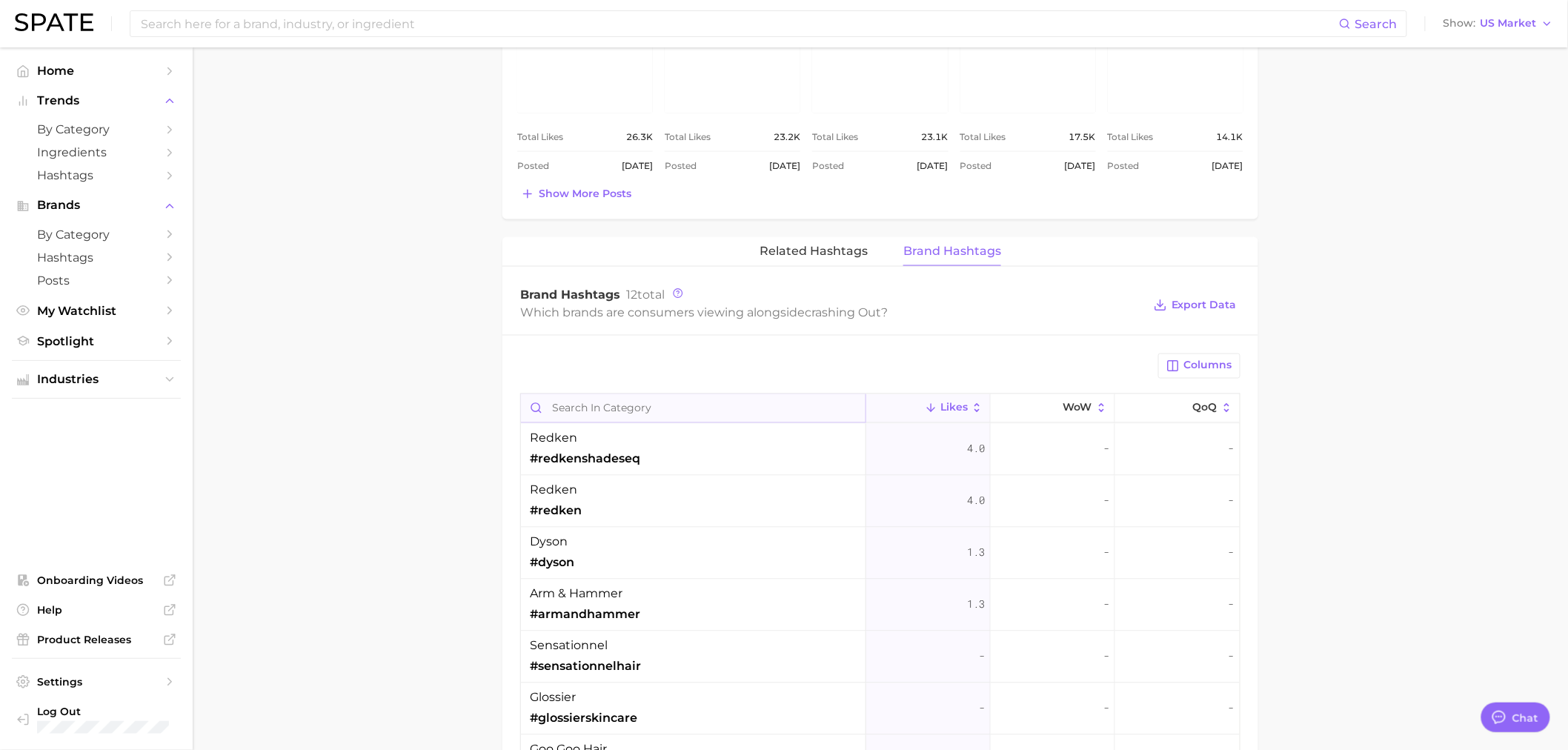
scroll to position [0, 0]
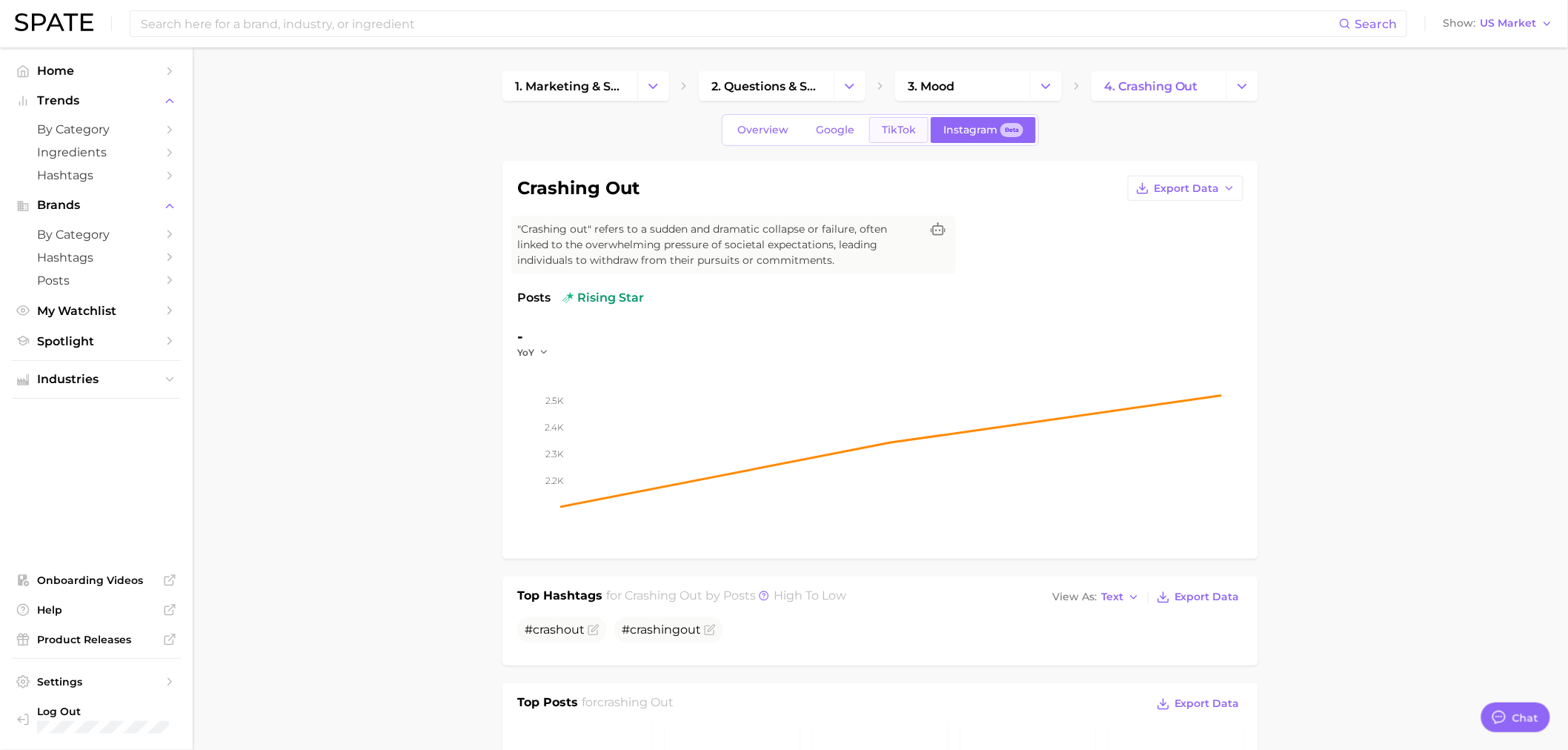
click at [910, 129] on span "TikTok" at bounding box center [899, 129] width 35 height 13
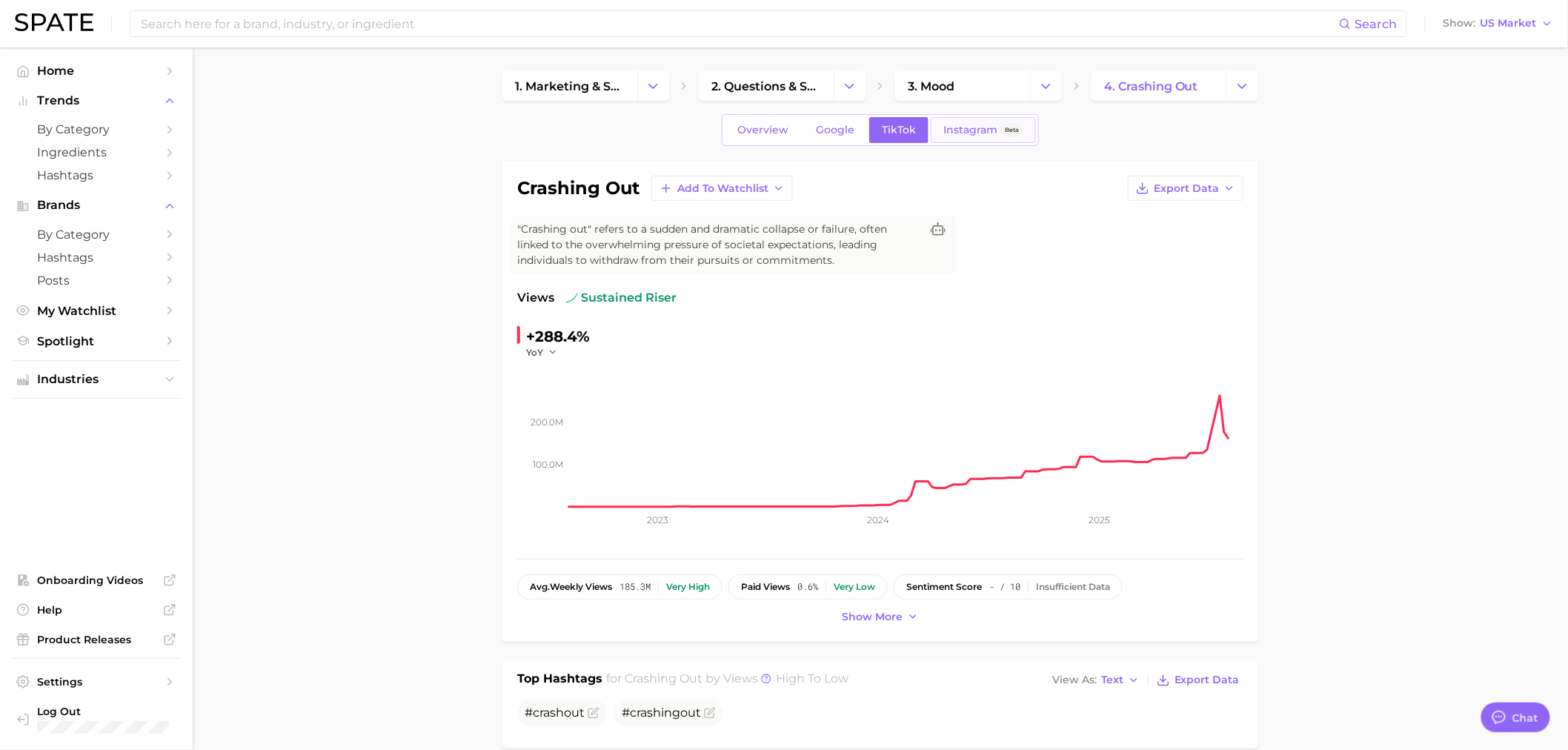
click at [947, 130] on span "Instagram" at bounding box center [970, 129] width 54 height 13
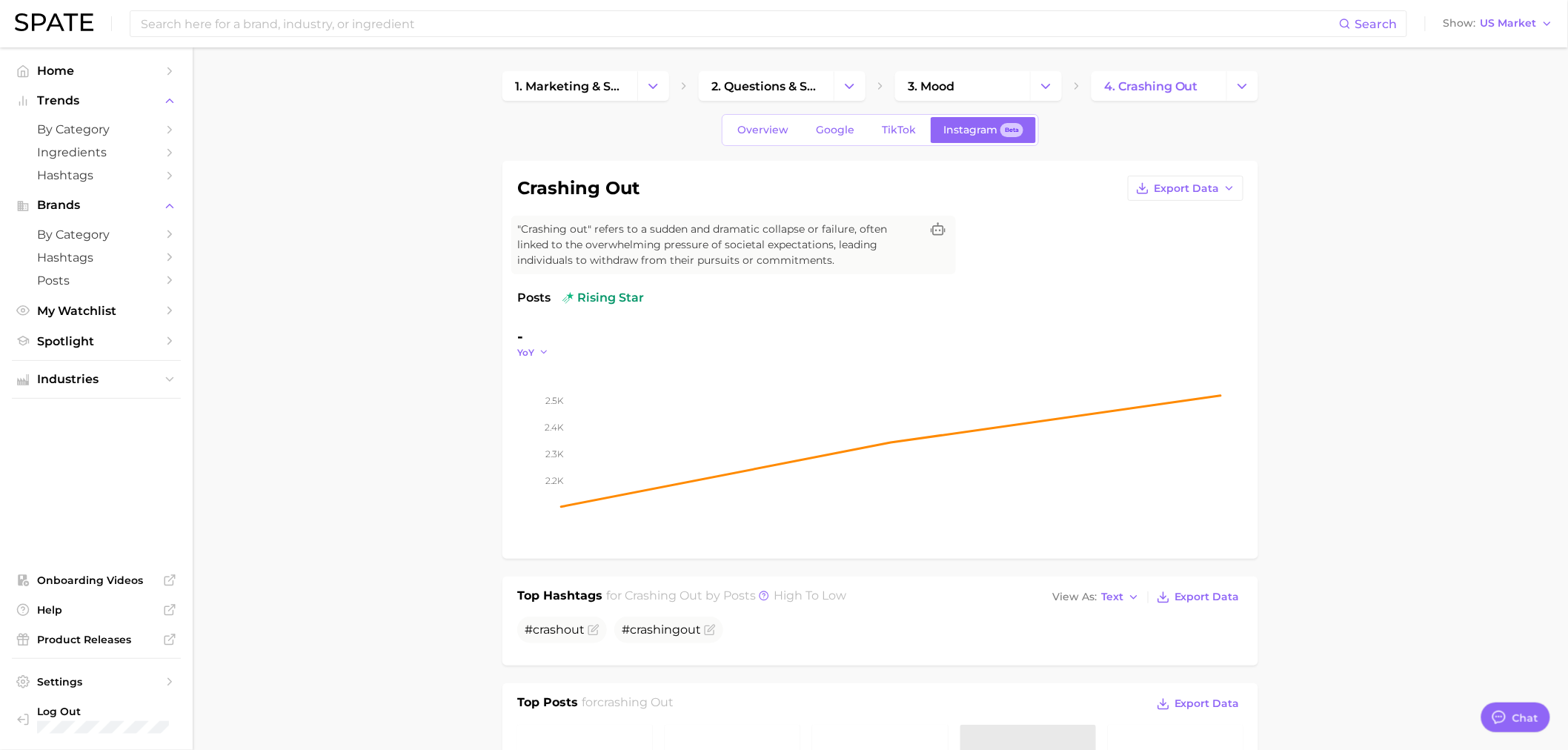
click at [537, 351] on button "YoY" at bounding box center [533, 352] width 32 height 13
click at [587, 397] on button "QoQ" at bounding box center [598, 400] width 163 height 27
drag, startPoint x: 549, startPoint y: 347, endPoint x: 560, endPoint y: 353, distance: 12.5
click at [549, 347] on icon "button" at bounding box center [548, 352] width 11 height 11
click at [574, 420] on button "MoM" at bounding box center [598, 426] width 163 height 27
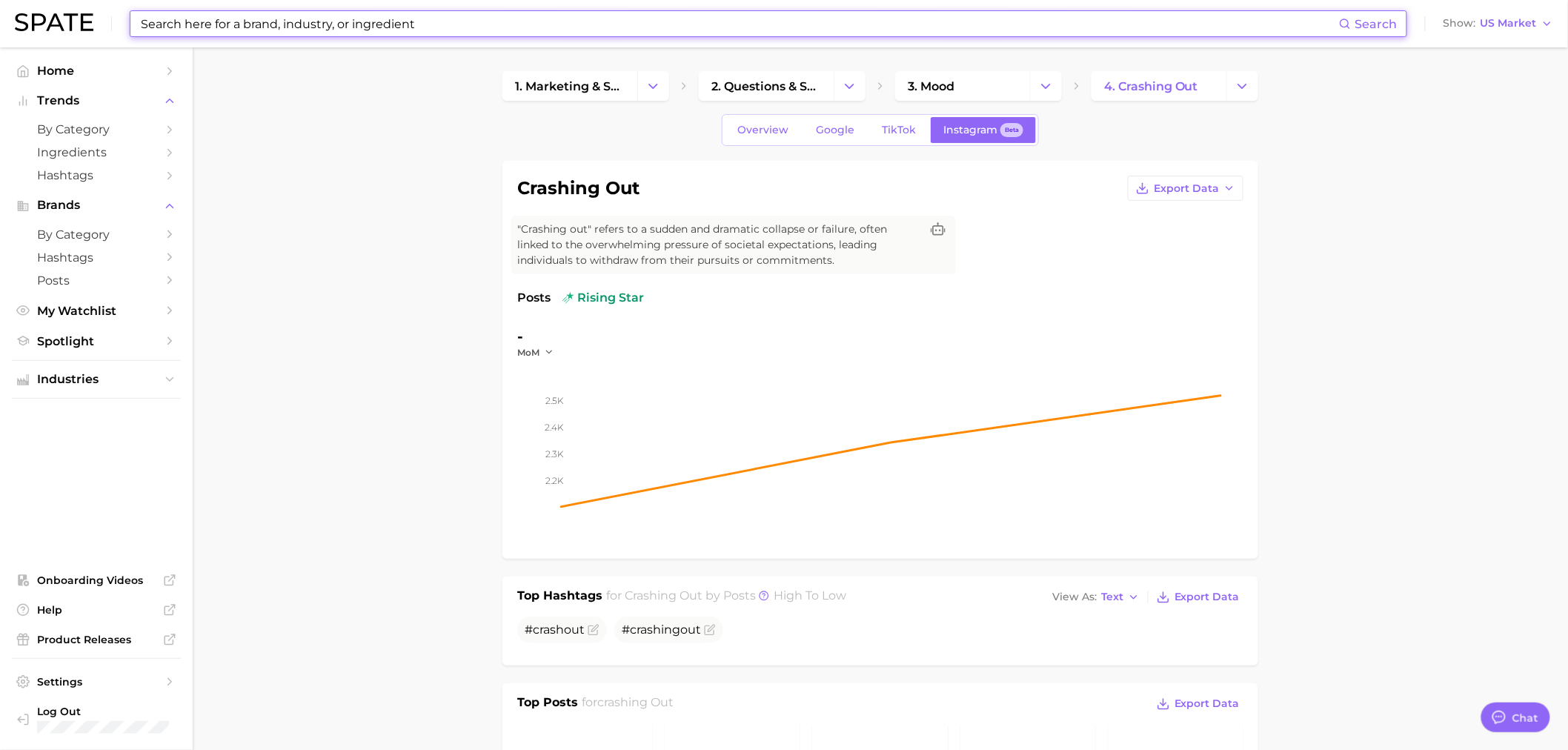
click at [187, 25] on input at bounding box center [739, 24] width 1200 height 26
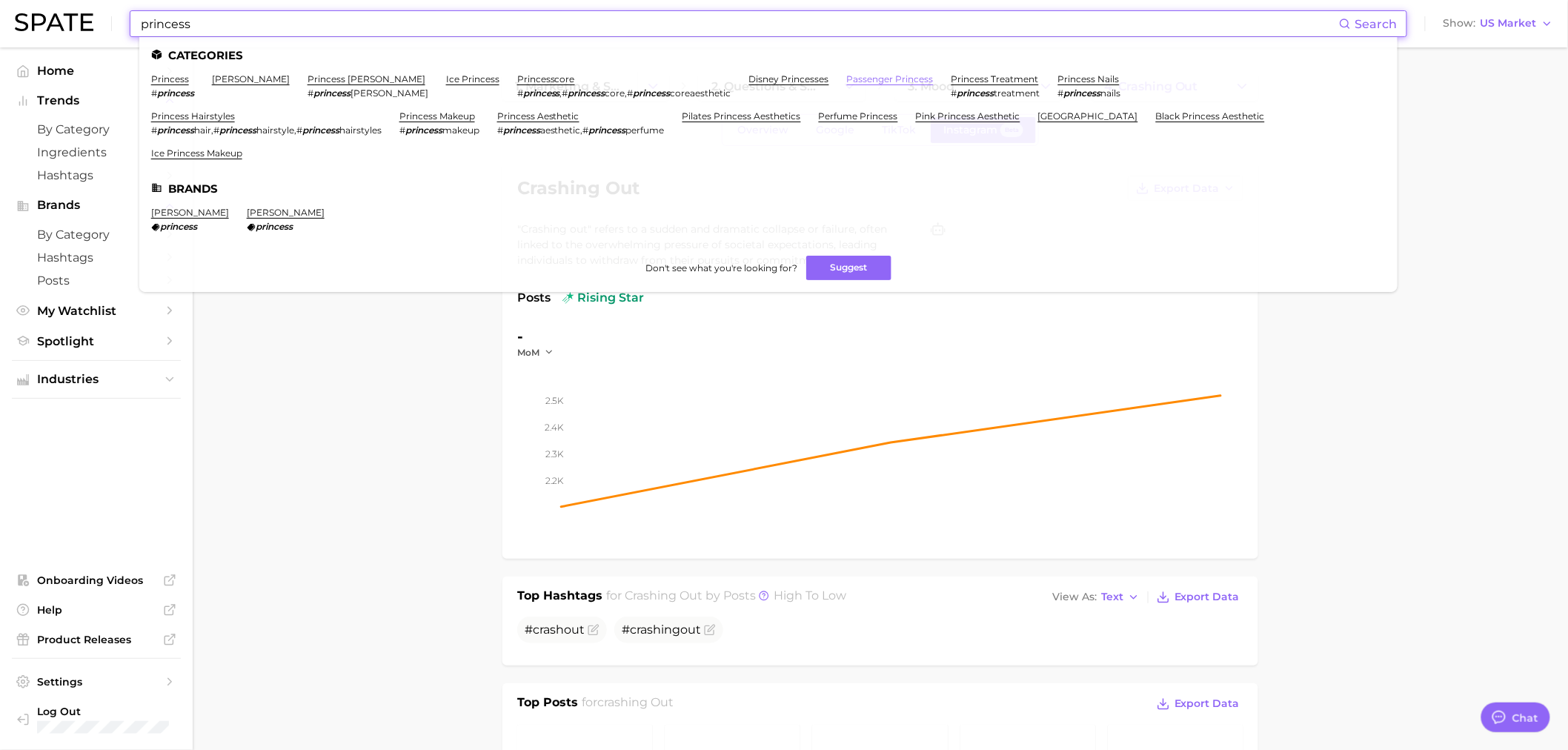
type input "princess"
click at [848, 79] on link "passenger princess" at bounding box center [891, 78] width 87 height 11
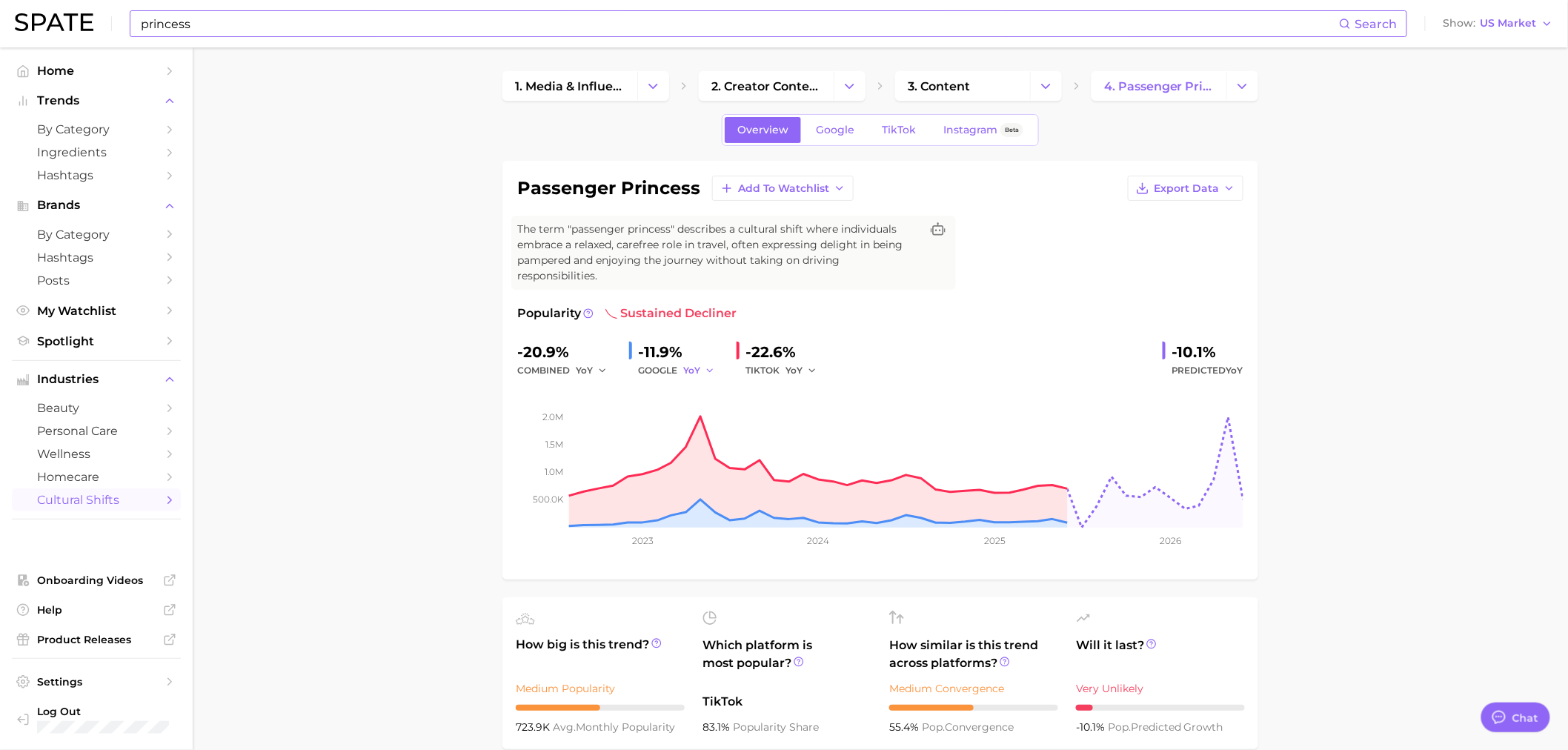
click at [696, 375] on span "YoY" at bounding box center [692, 370] width 17 height 13
click at [722, 457] on button "MoM" at bounding box center [765, 447] width 163 height 27
click at [796, 368] on span "YoY" at bounding box center [793, 370] width 17 height 13
click at [798, 448] on span "MoM" at bounding box center [806, 447] width 26 height 13
click at [827, 143] on div "Overview Google TikTok Instagram Beta" at bounding box center [880, 130] width 317 height 32
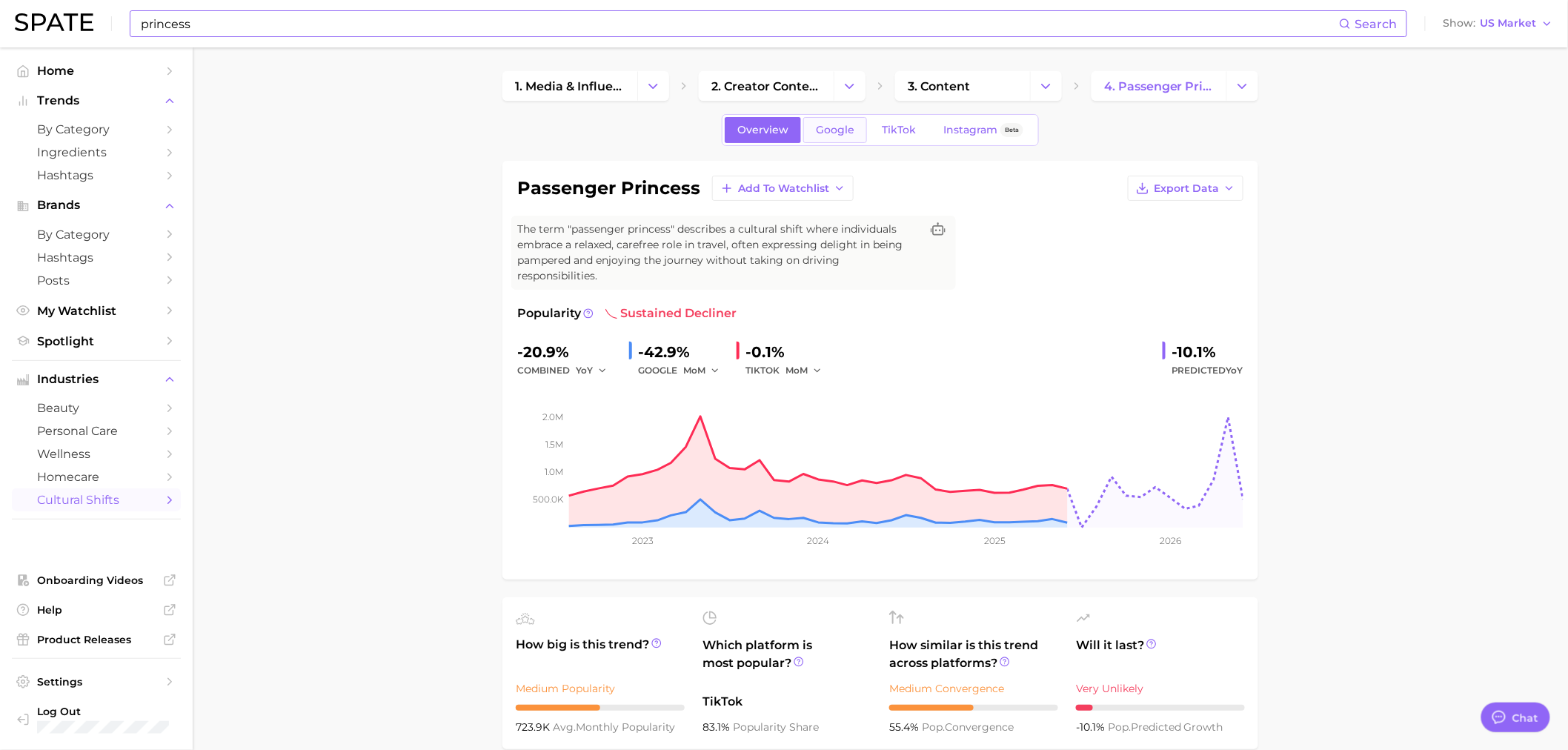
click at [827, 136] on link "Google" at bounding box center [835, 130] width 64 height 26
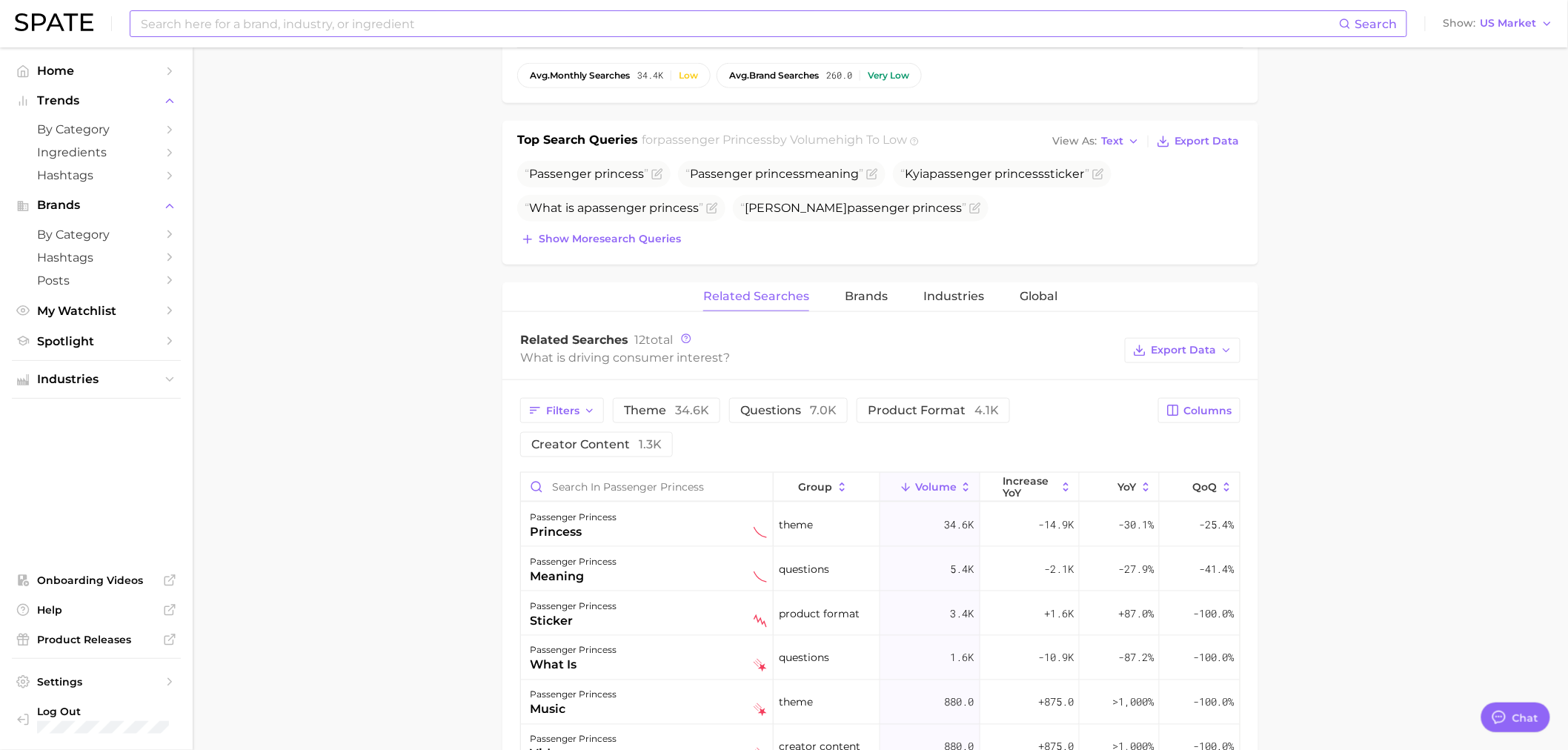
scroll to position [550, 0]
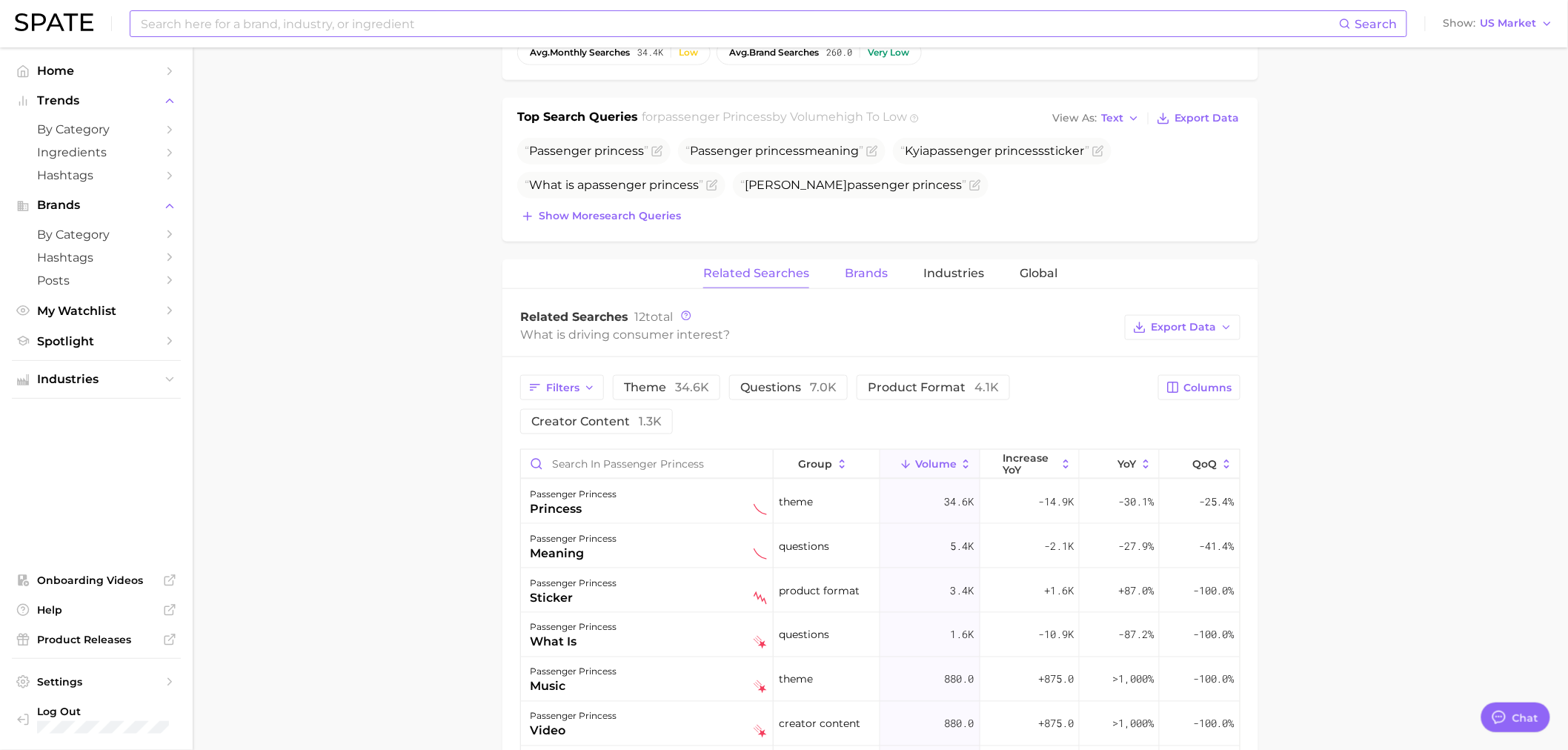
click at [873, 276] on span "Brands" at bounding box center [866, 273] width 43 height 14
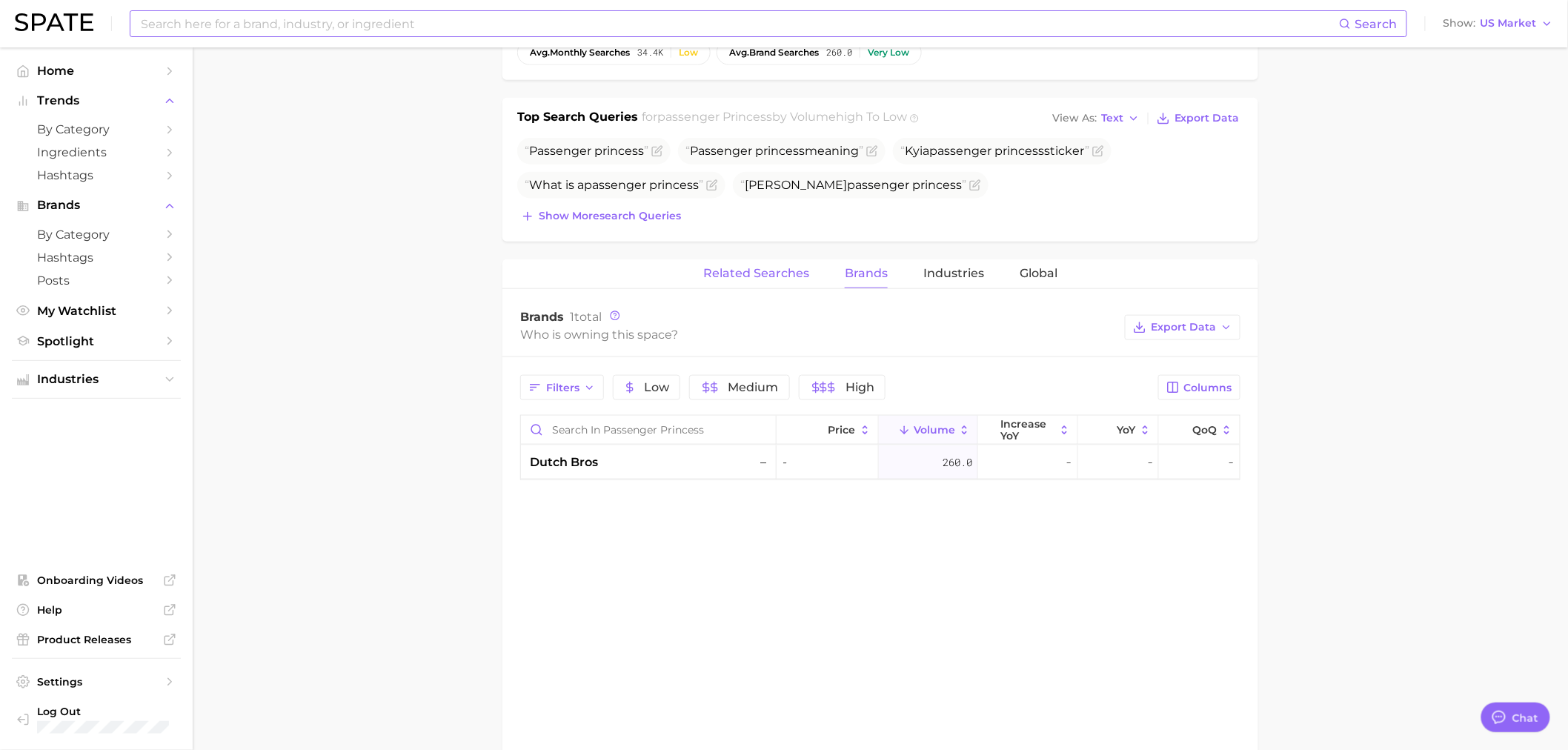
click at [788, 285] on button "Related Searches" at bounding box center [756, 273] width 106 height 29
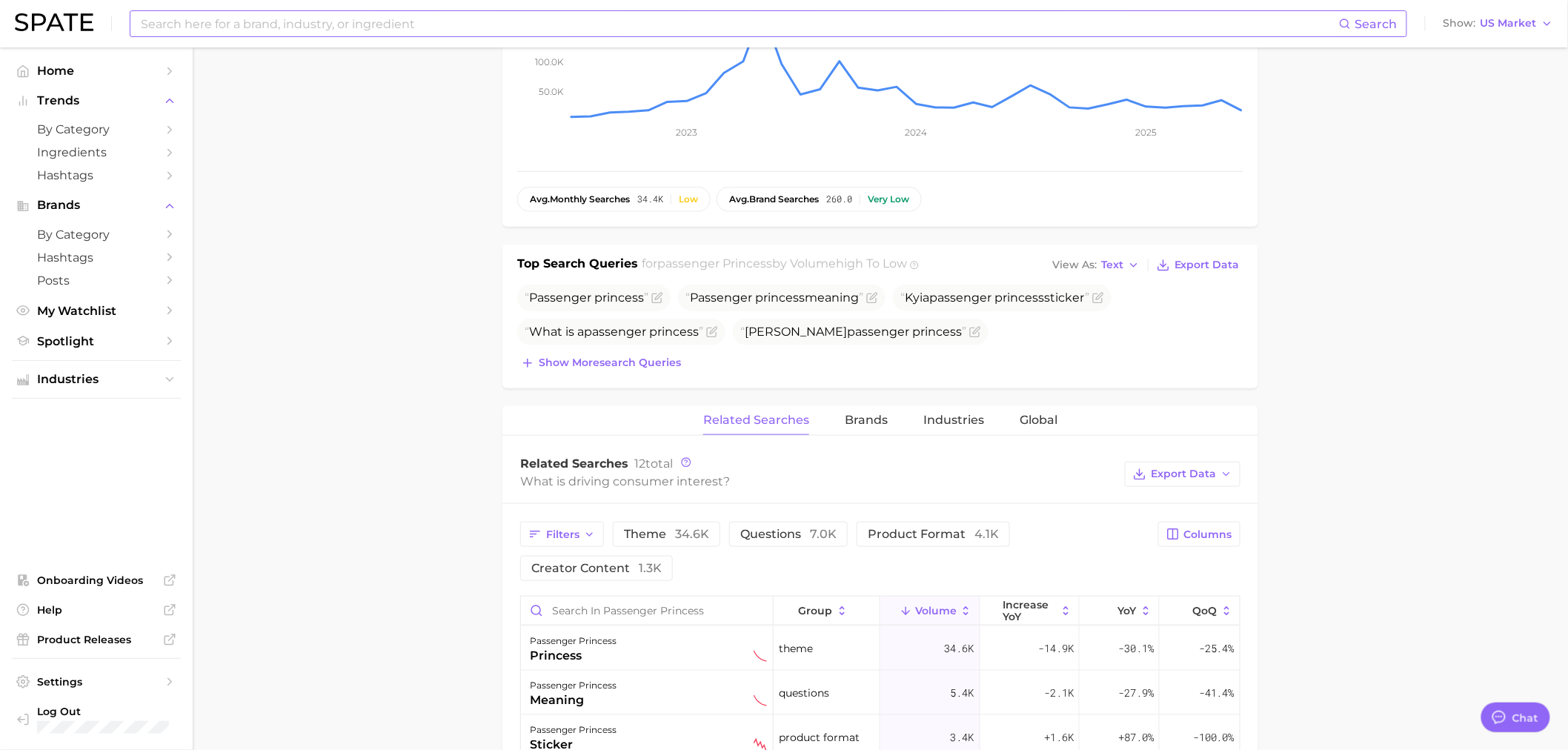
scroll to position [0, 0]
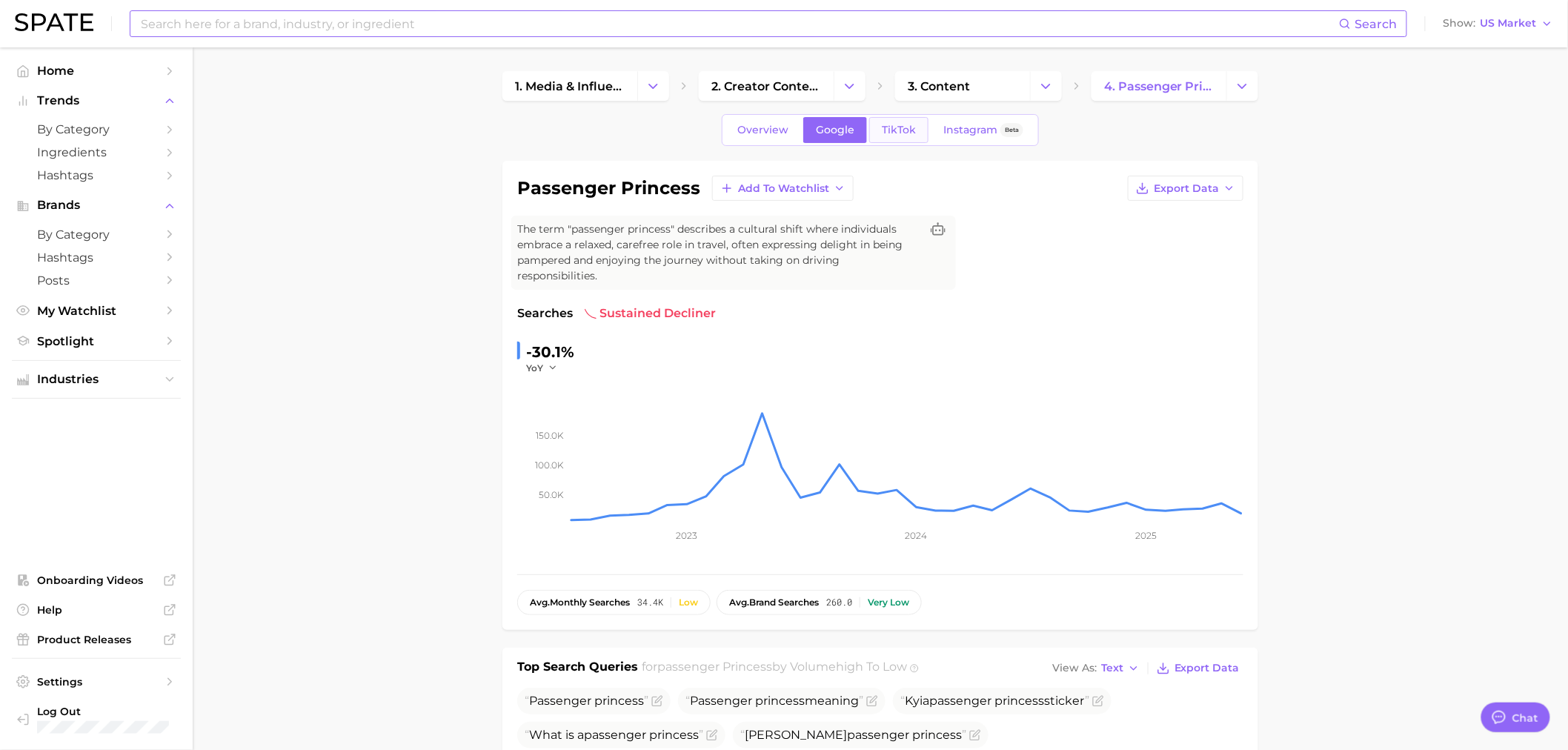
click at [905, 137] on link "TikTok" at bounding box center [899, 130] width 59 height 26
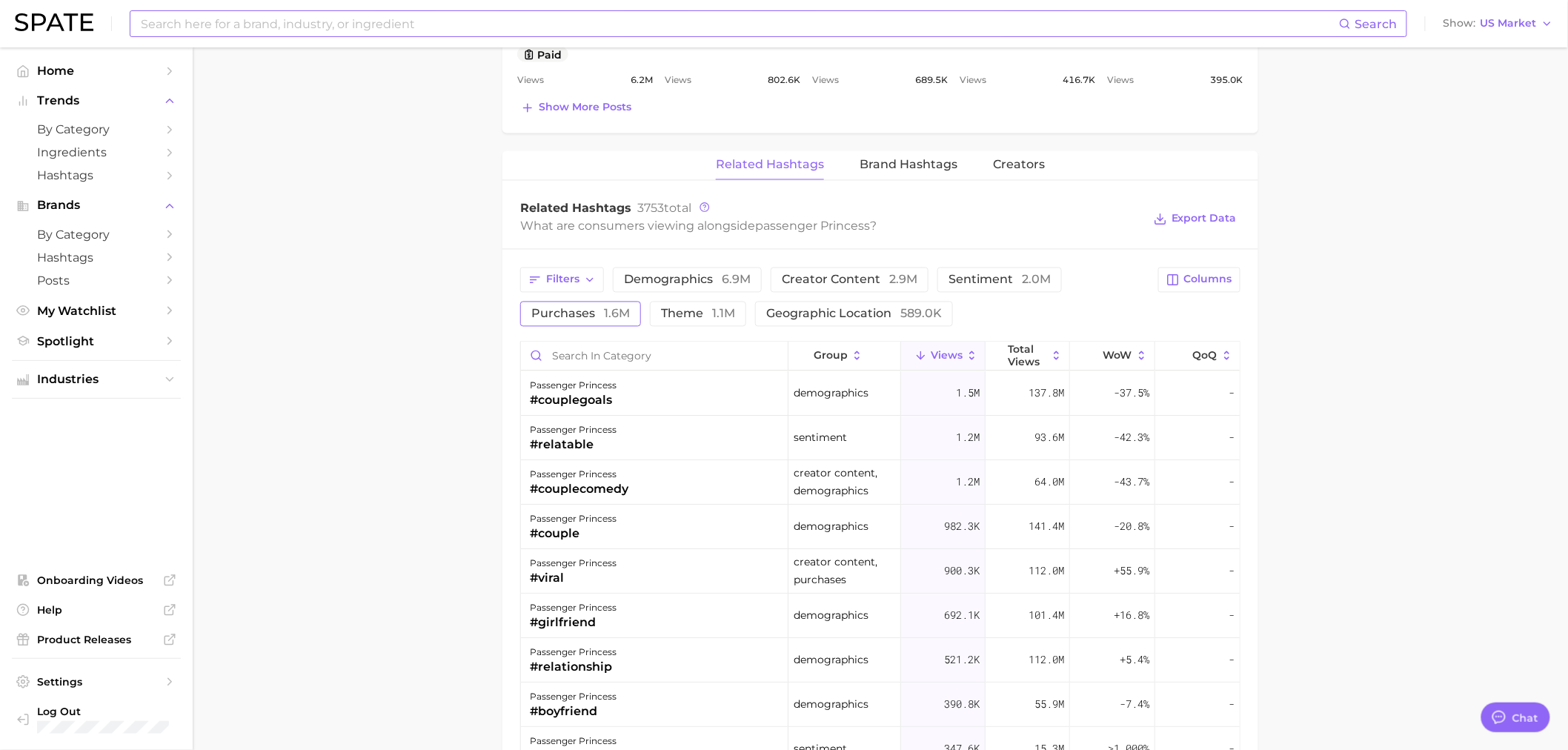
scroll to position [1071, 0]
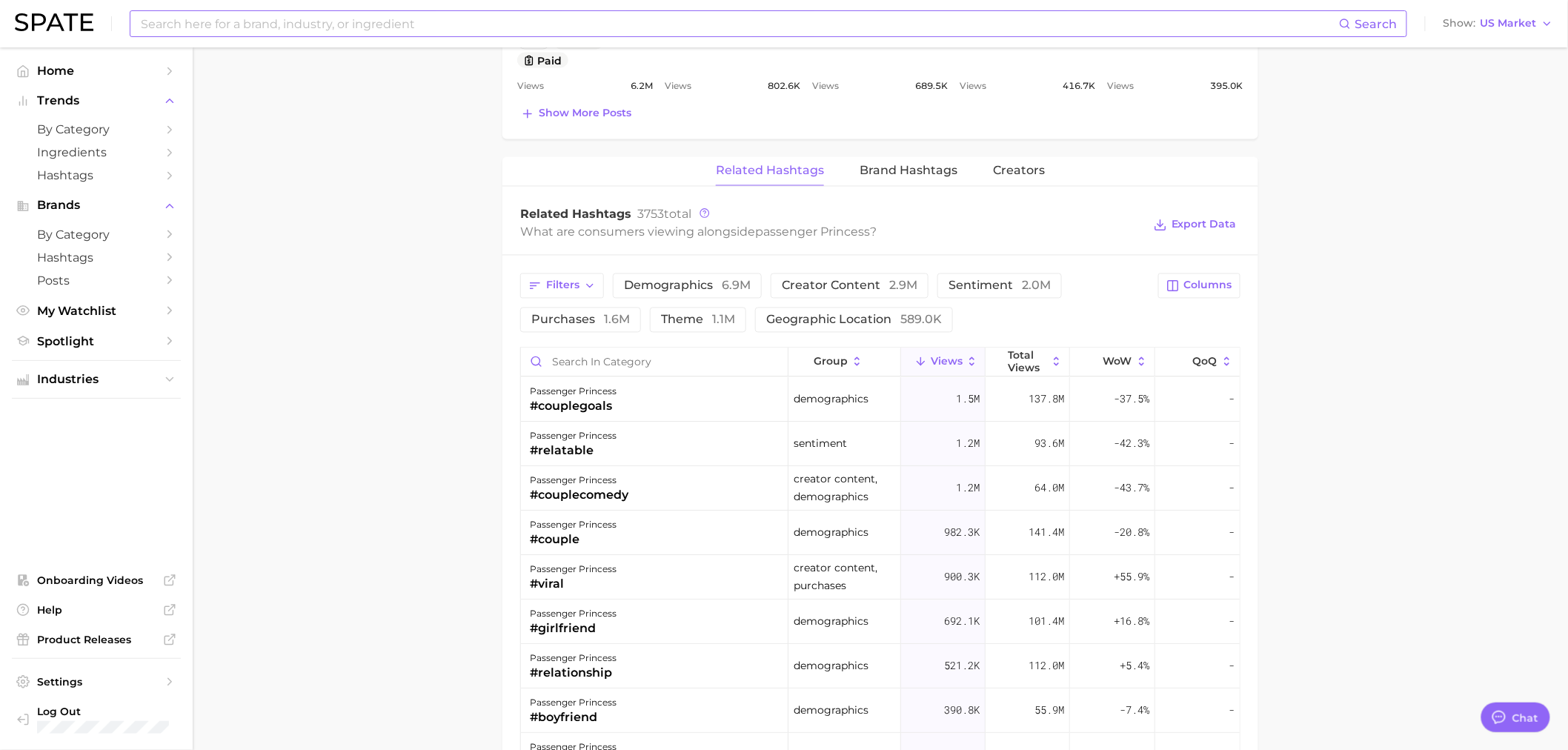
click at [359, 439] on main "1. media & influencers 2. creator content 3. content 4. passenger princess Over…" at bounding box center [880, 83] width 1376 height 2212
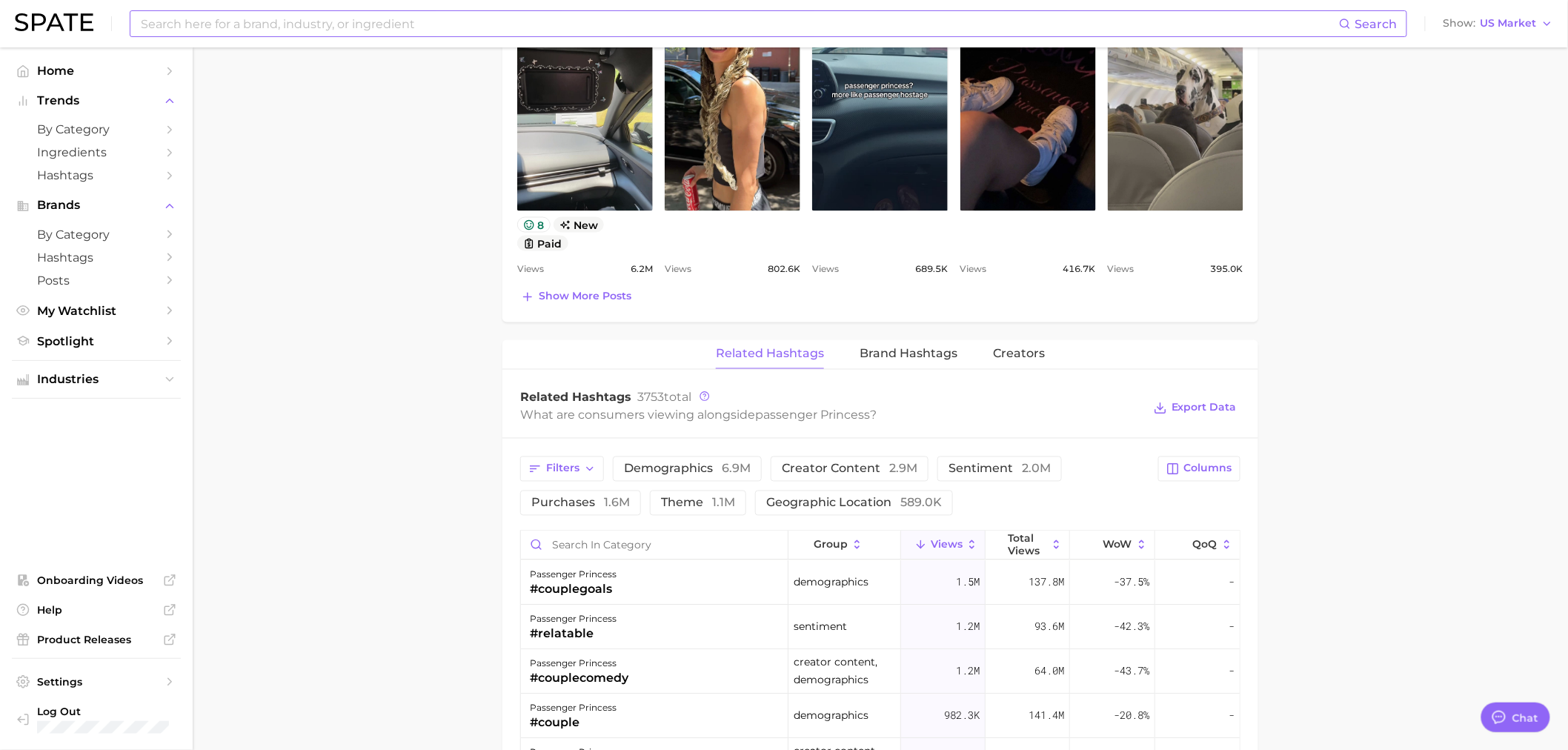
scroll to position [0, 0]
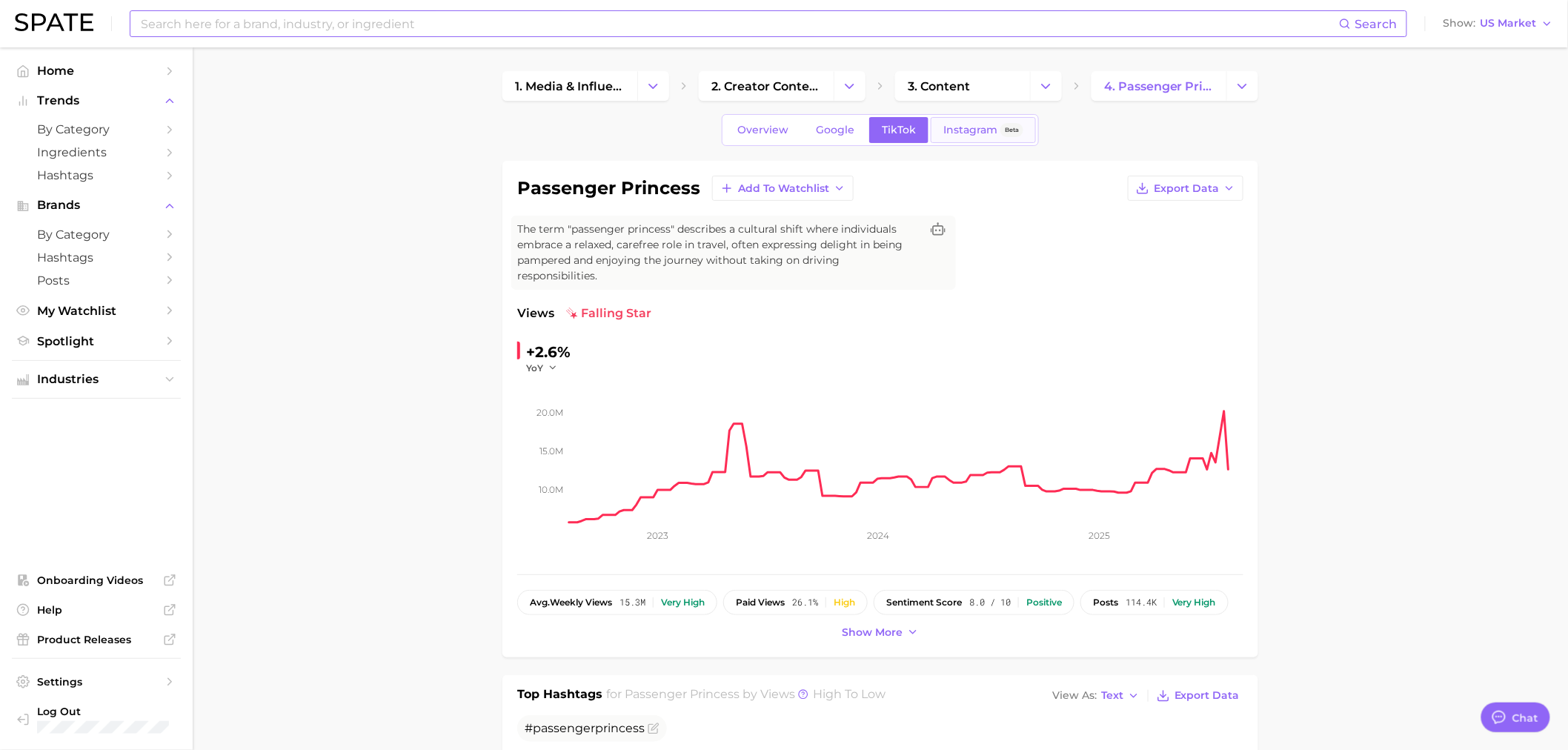
click at [957, 133] on span "Instagram" at bounding box center [970, 129] width 54 height 13
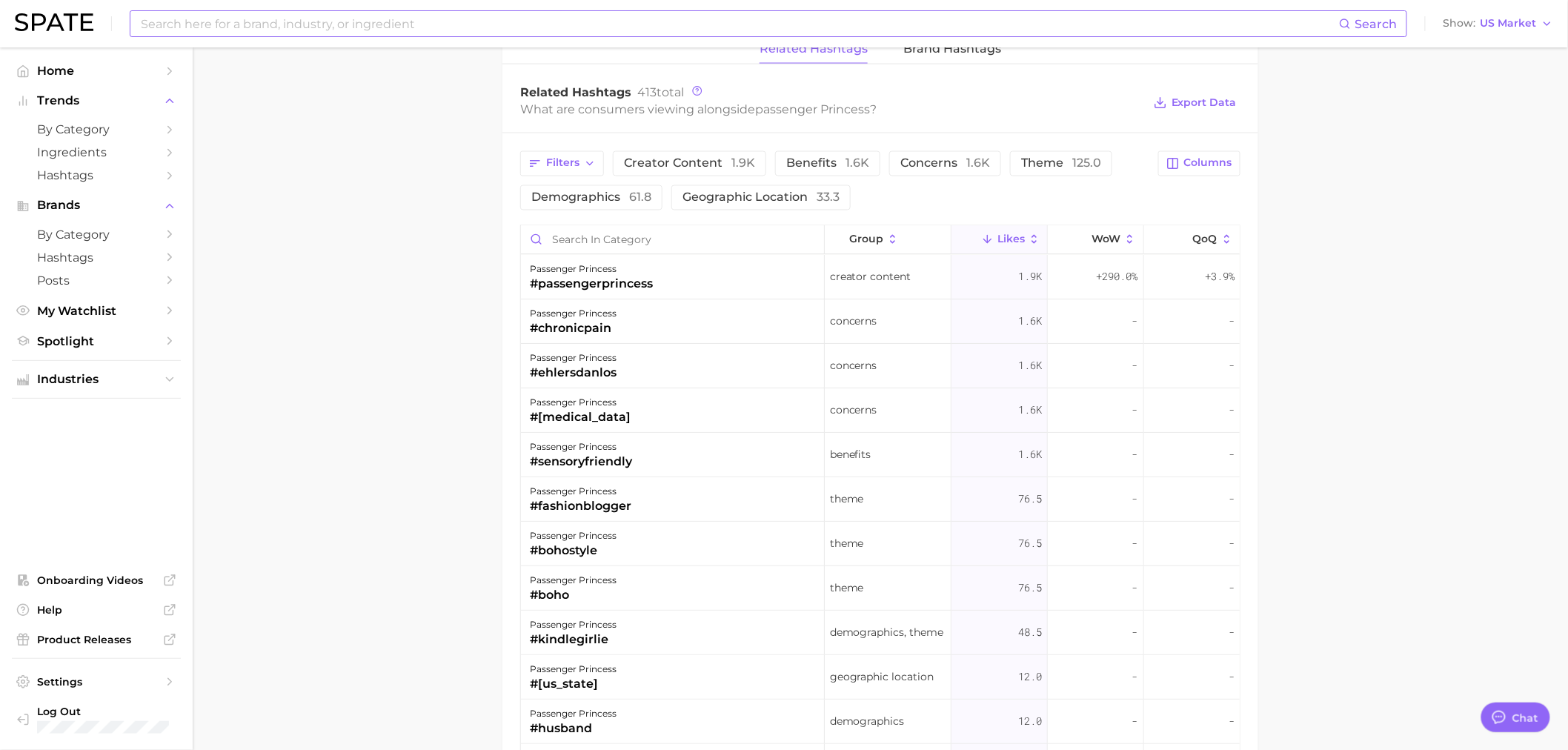
scroll to position [713, 0]
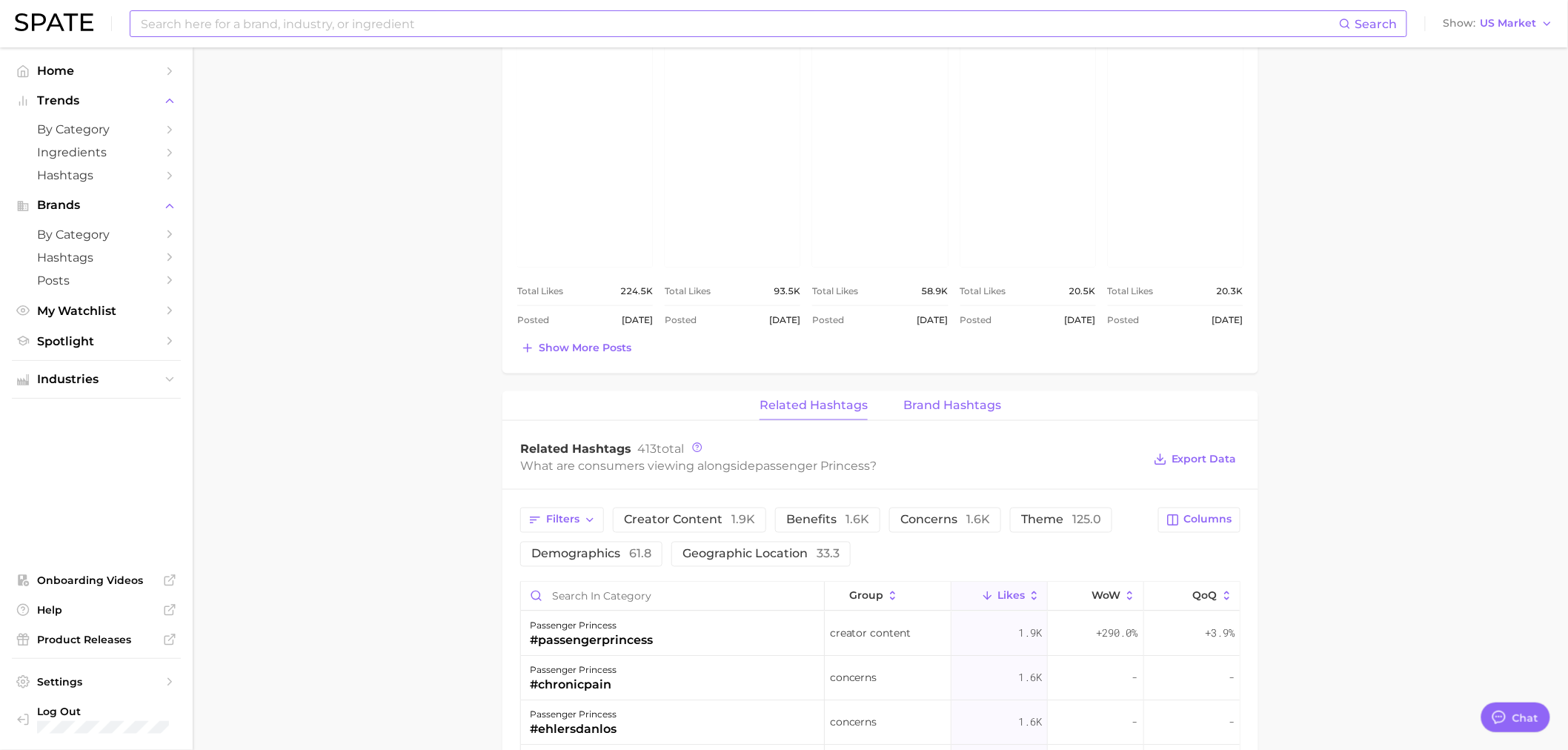
click at [937, 408] on span "Brand Hashtags" at bounding box center [952, 406] width 98 height 14
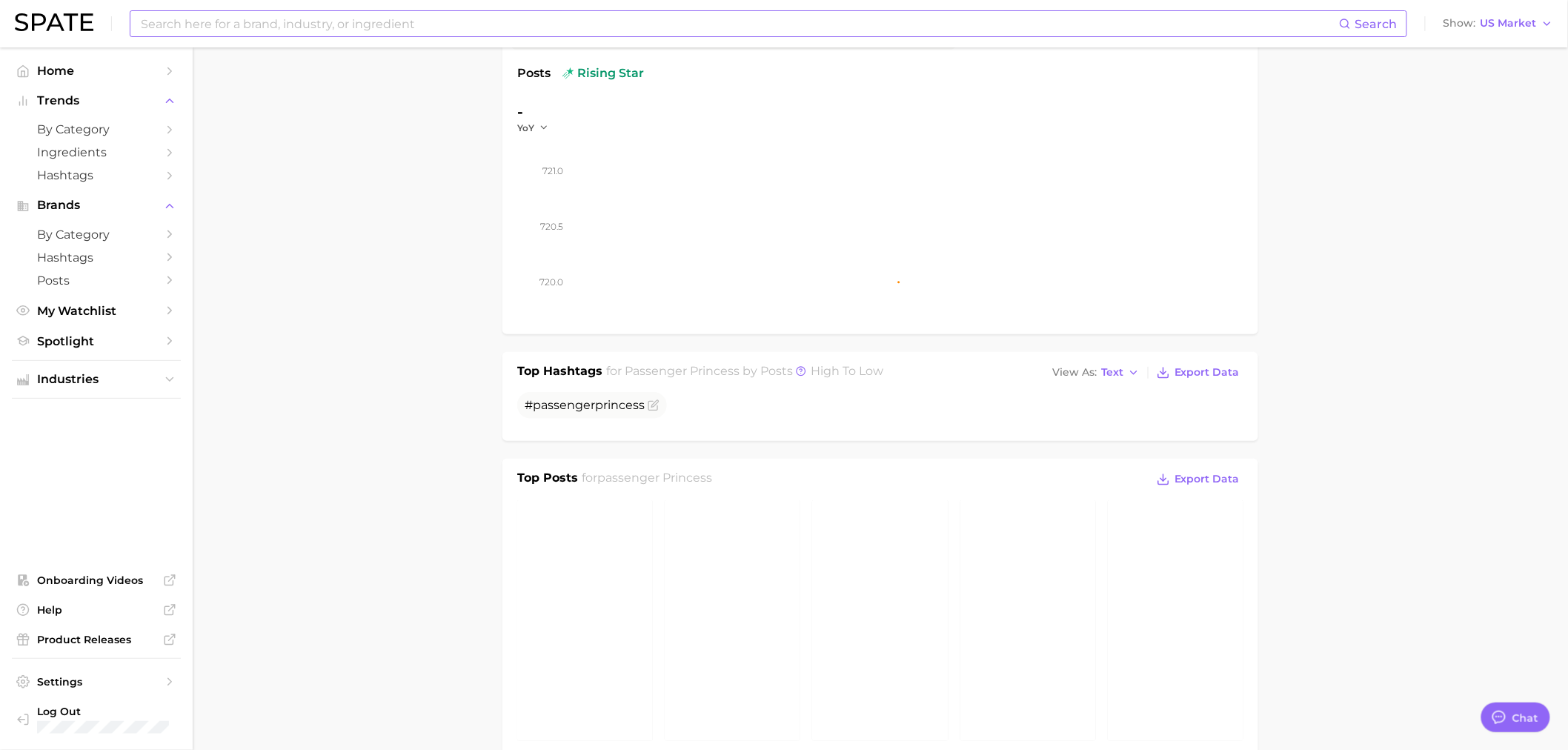
scroll to position [0, 0]
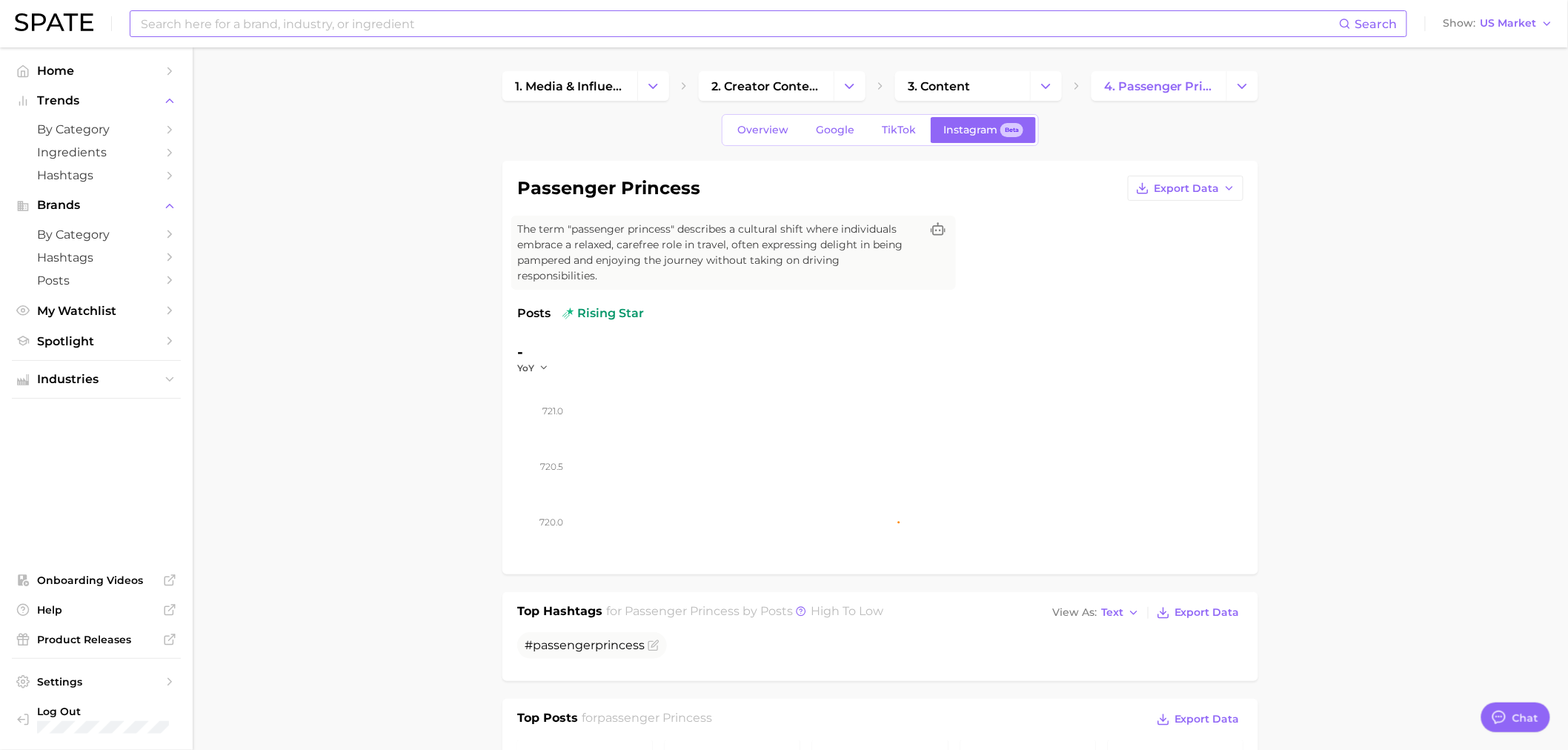
click at [218, 24] on input at bounding box center [739, 24] width 1200 height 26
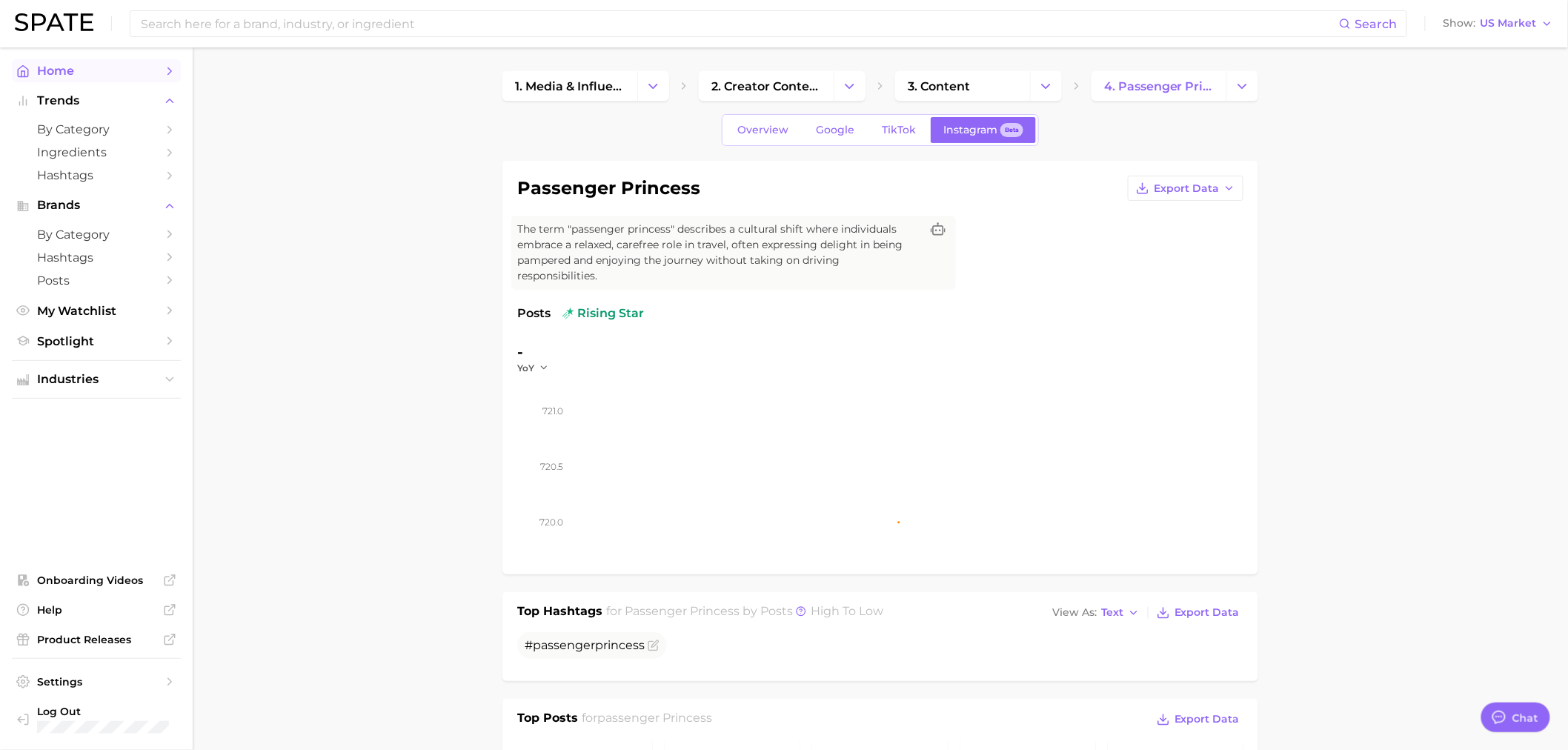
click at [59, 76] on span "Home" at bounding box center [97, 71] width 118 height 14
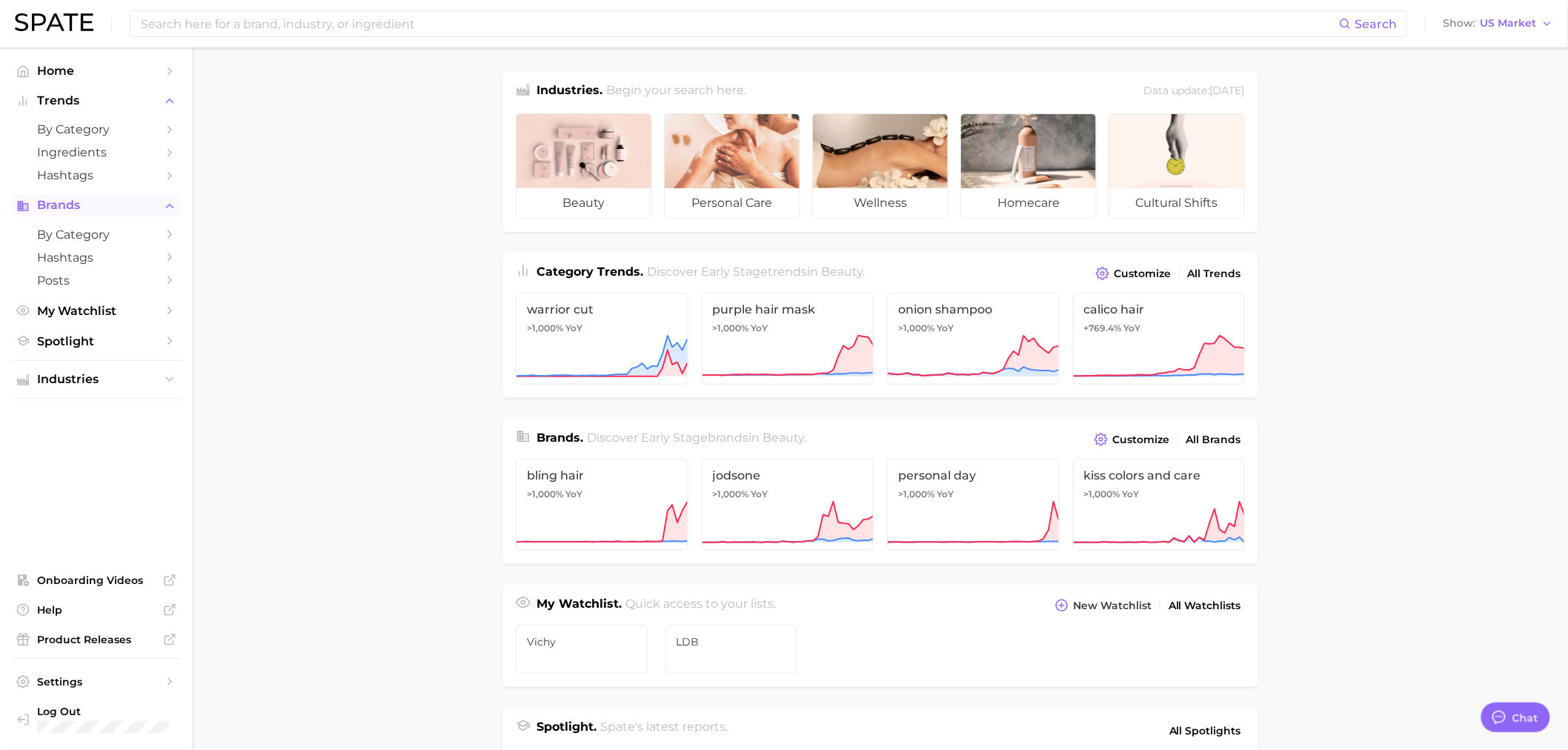
click at [82, 208] on span "Brands" at bounding box center [97, 205] width 118 height 14
click at [123, 123] on span "by Category" at bounding box center [97, 129] width 118 height 14
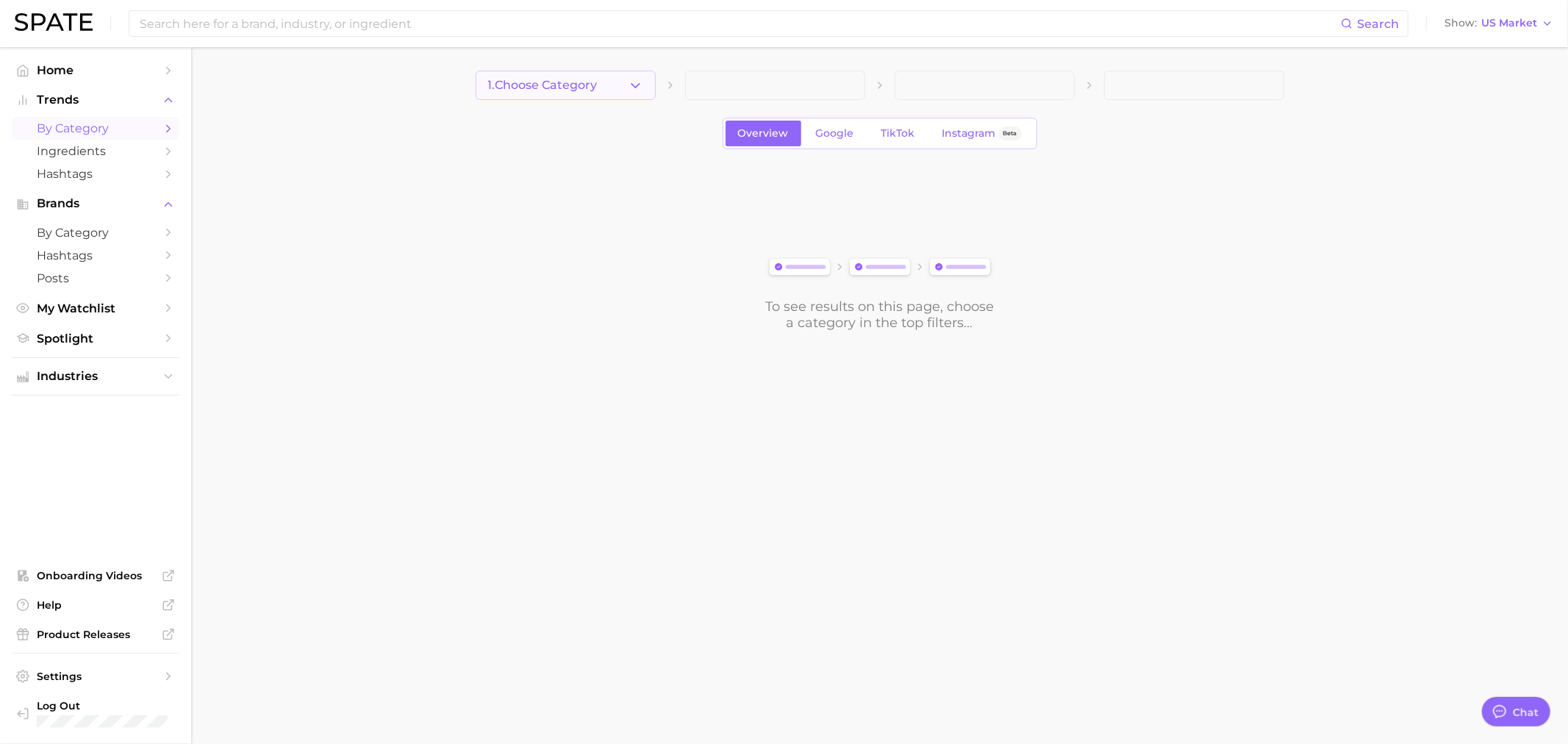
click at [609, 83] on button "1. Choose Category" at bounding box center [566, 85] width 180 height 29
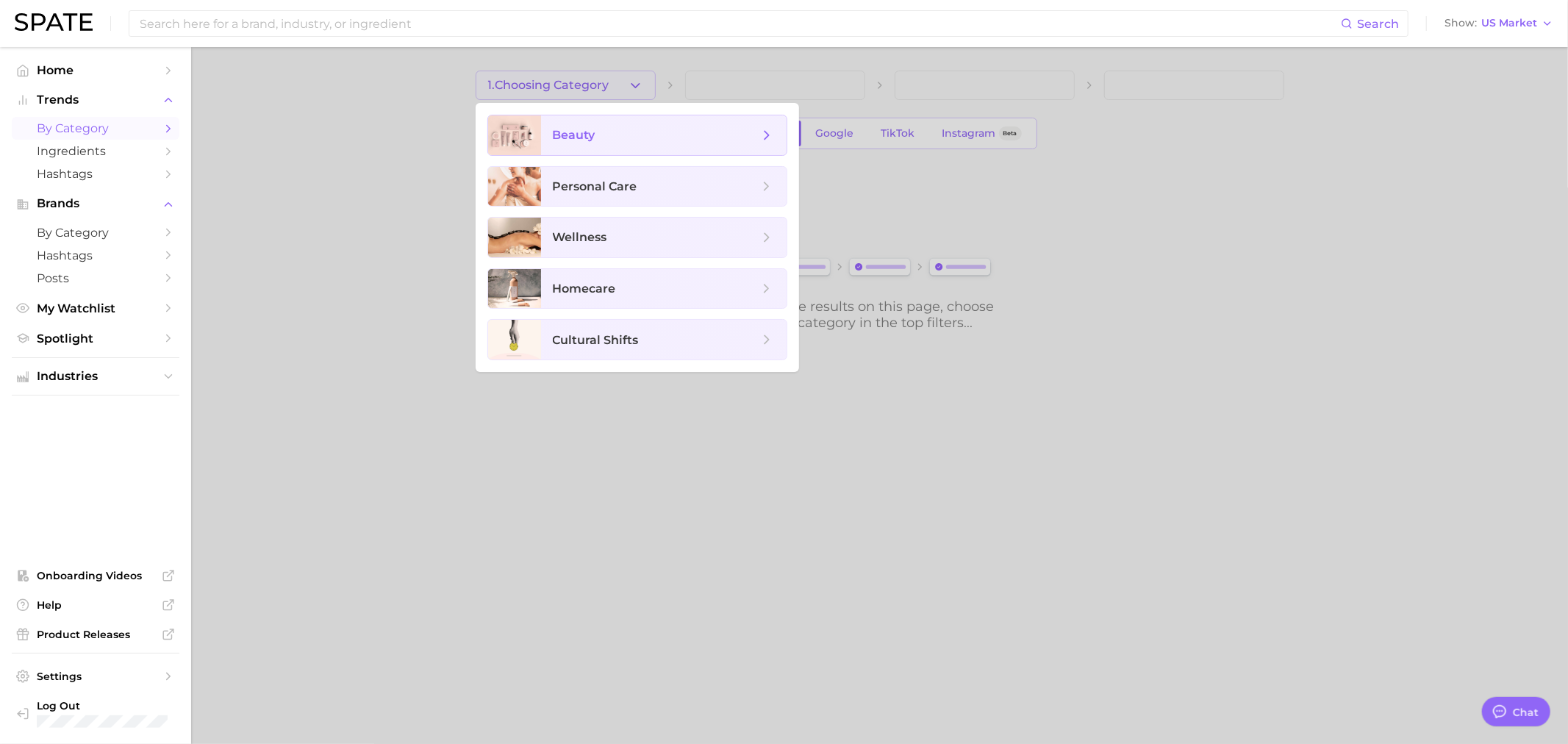
click at [648, 149] on span "beauty" at bounding box center [664, 135] width 246 height 40
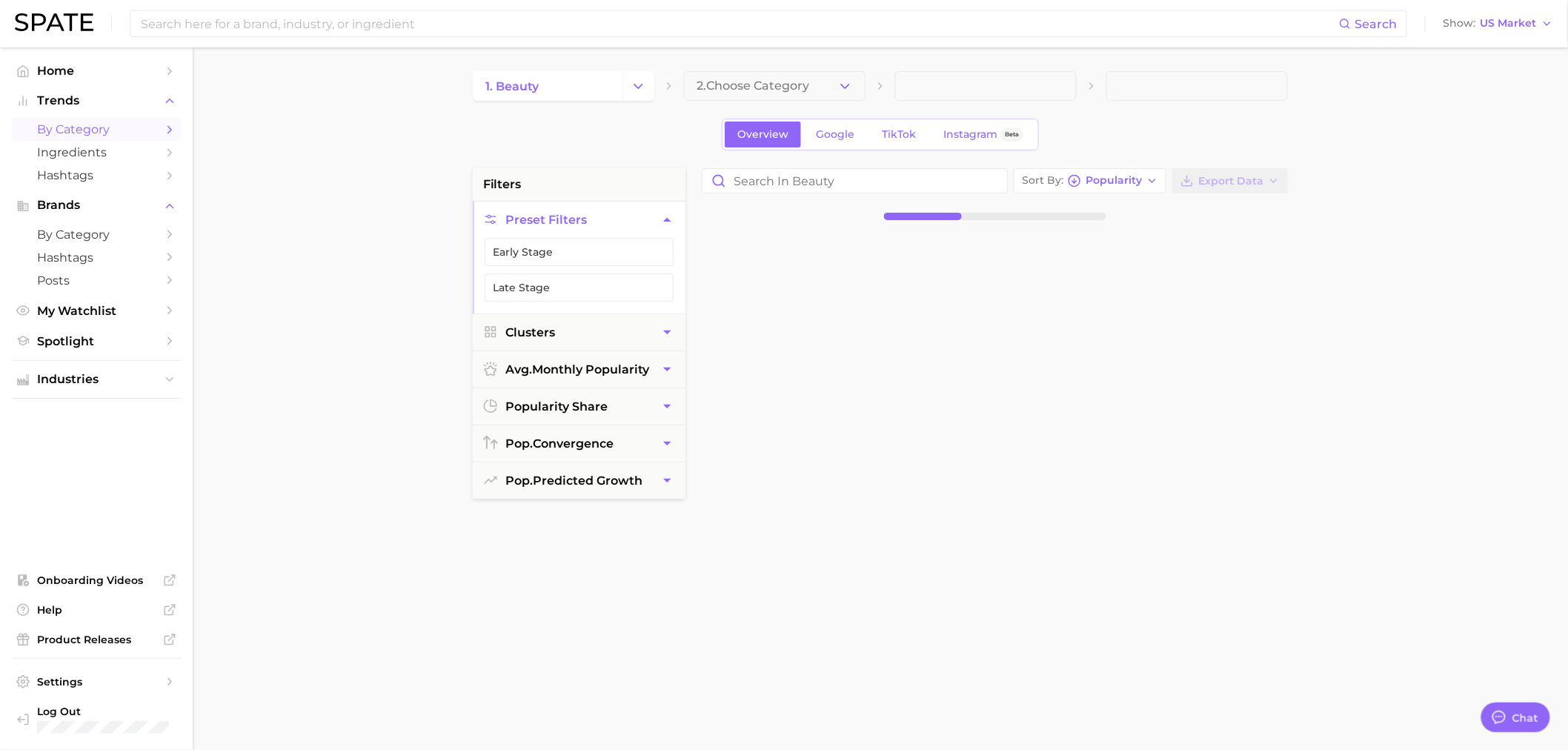
click at [860, 76] on button "2. Choose Category" at bounding box center [775, 86] width 182 height 30
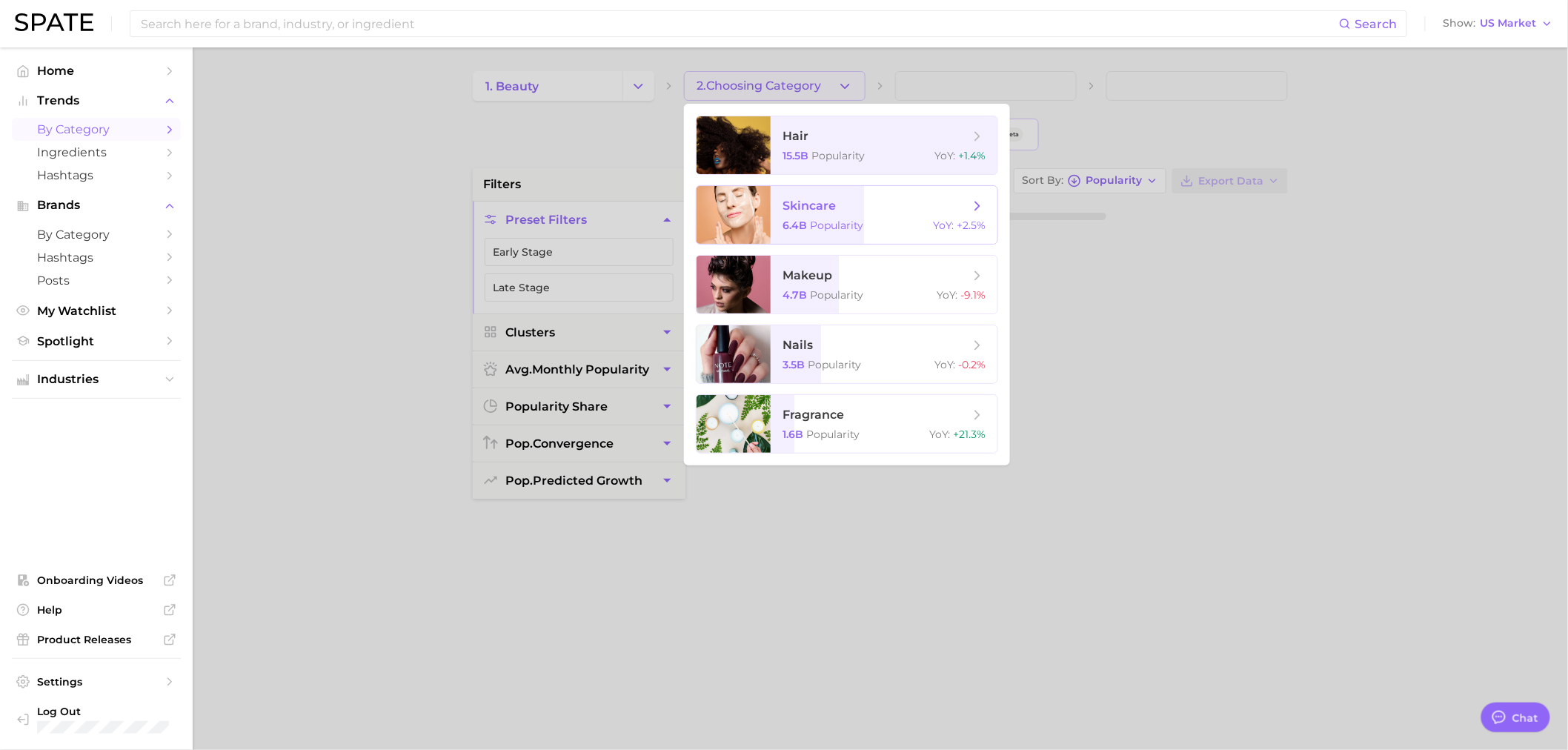
click at [919, 231] on div "6.4b Popularity YoY : +2.5%" at bounding box center [884, 226] width 203 height 14
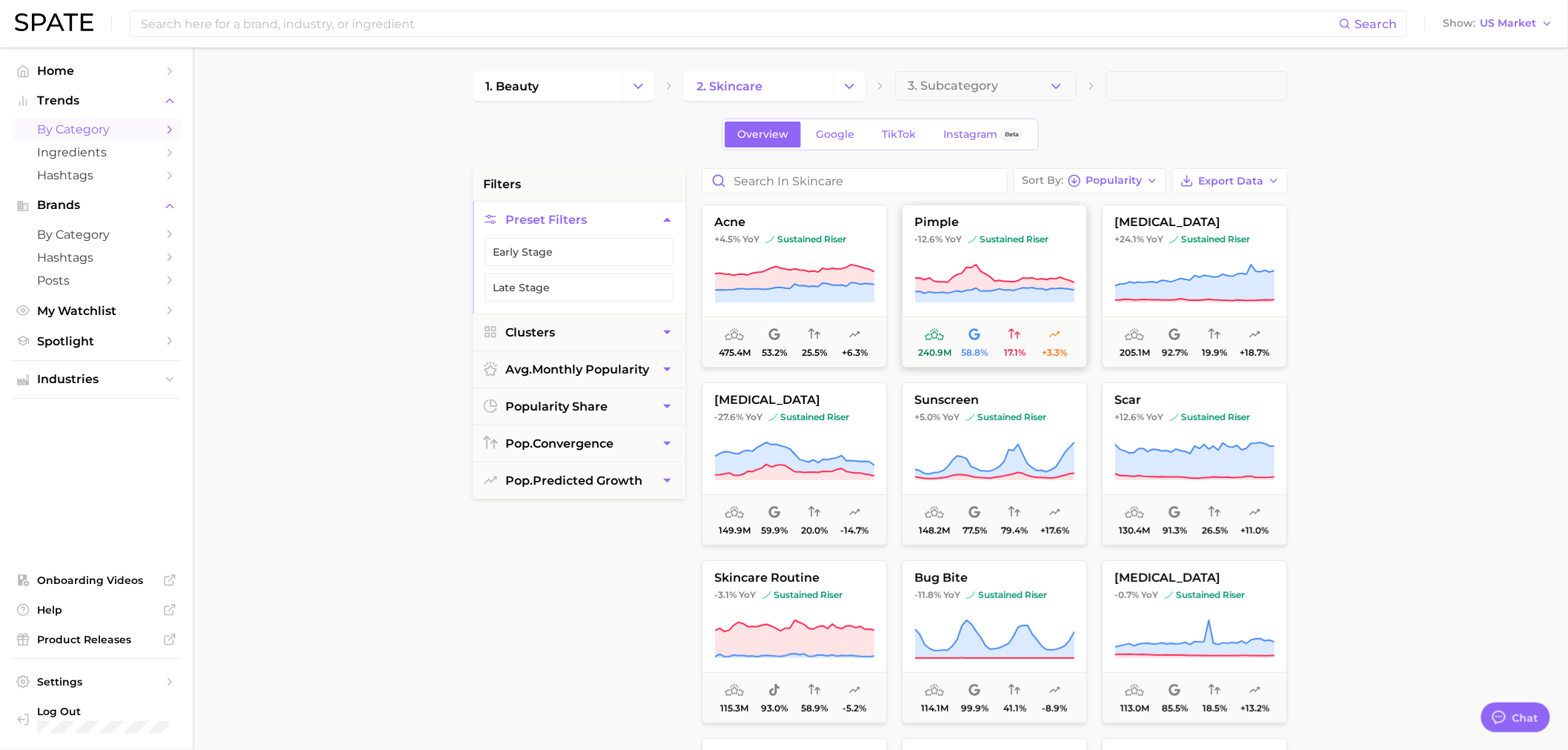
click at [1051, 266] on icon at bounding box center [995, 284] width 160 height 41
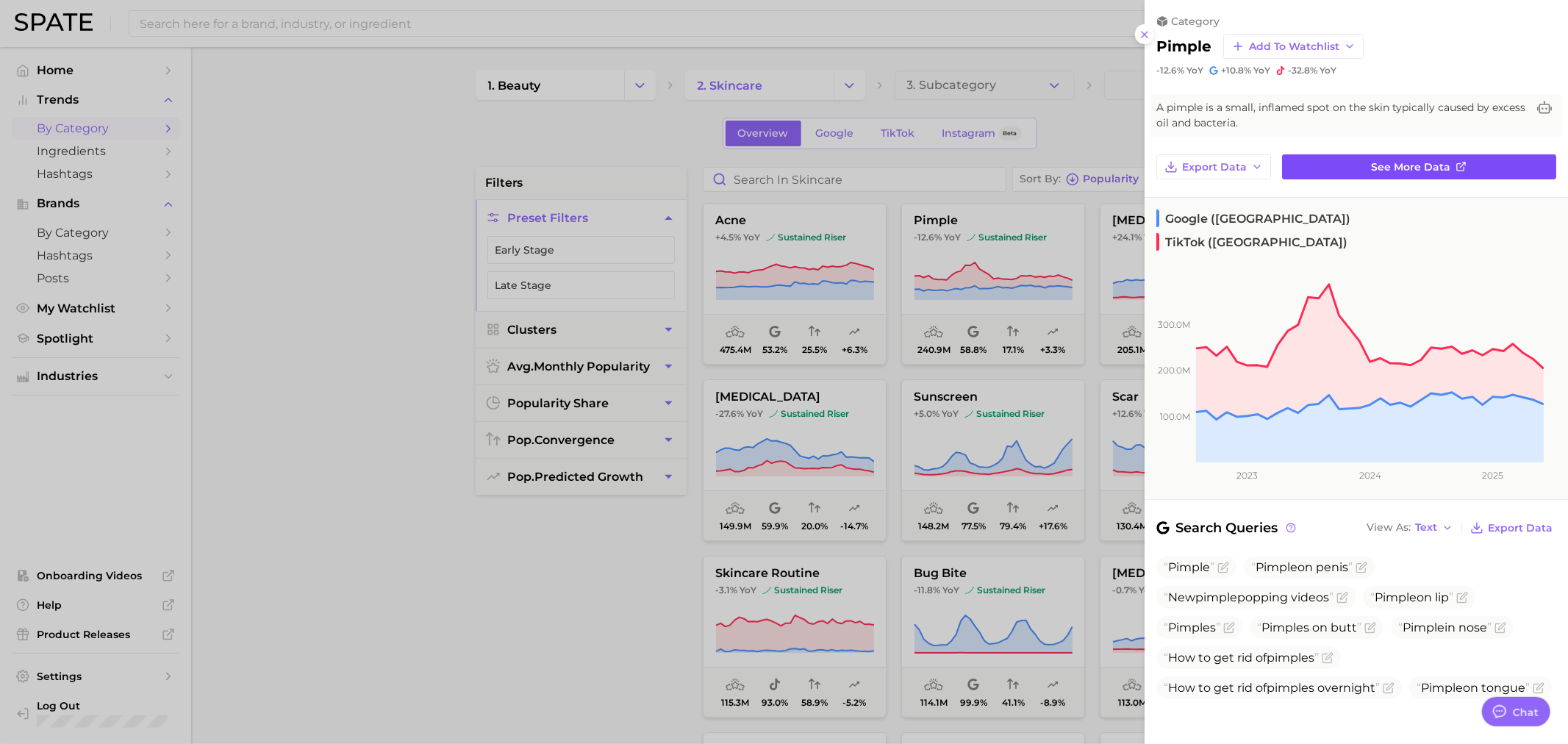
click at [1397, 169] on span "See more data" at bounding box center [1411, 166] width 79 height 13
